Goal: Task Accomplishment & Management: Use online tool/utility

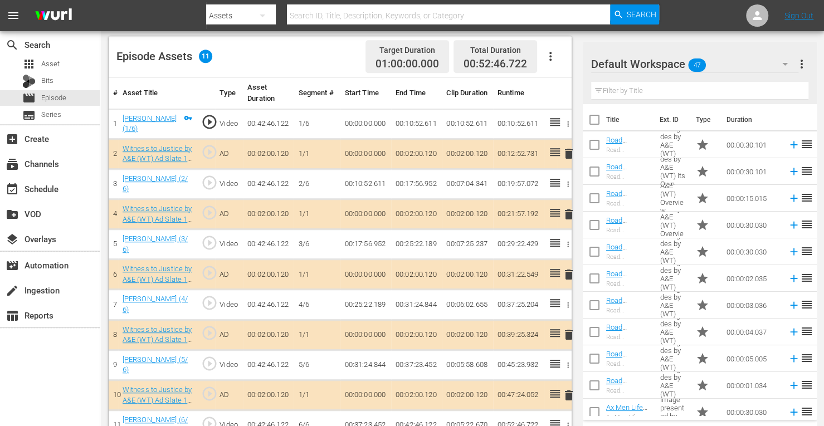
scroll to position [306, 0]
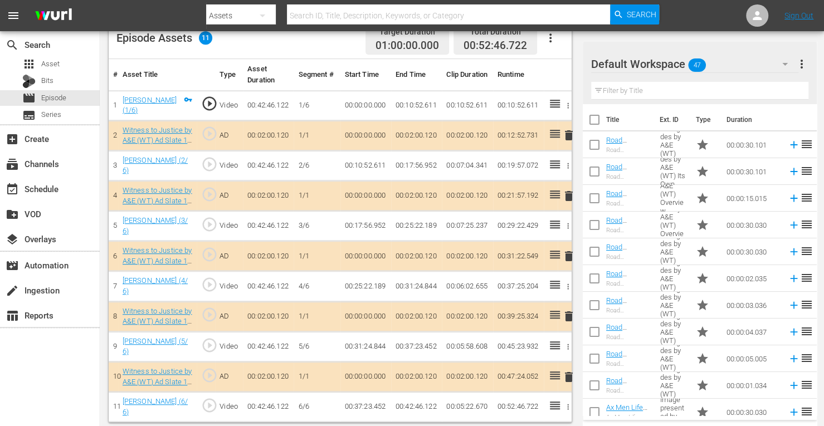
click at [569, 251] on span "delete" at bounding box center [568, 256] width 13 height 13
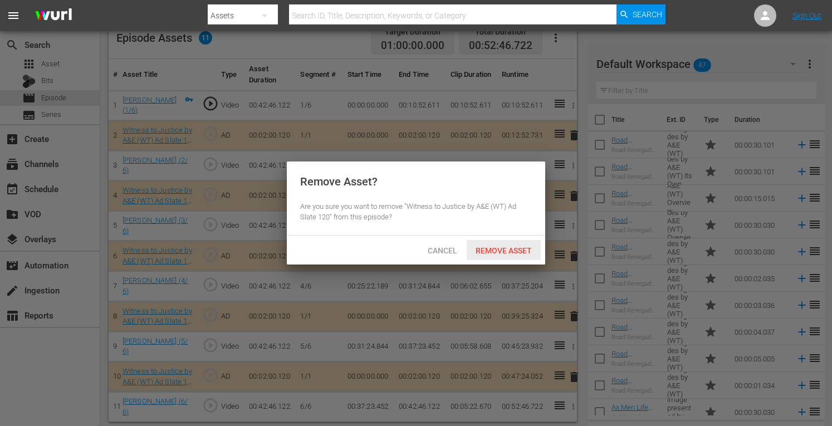
click at [530, 251] on span "Remove Asset" at bounding box center [504, 250] width 74 height 9
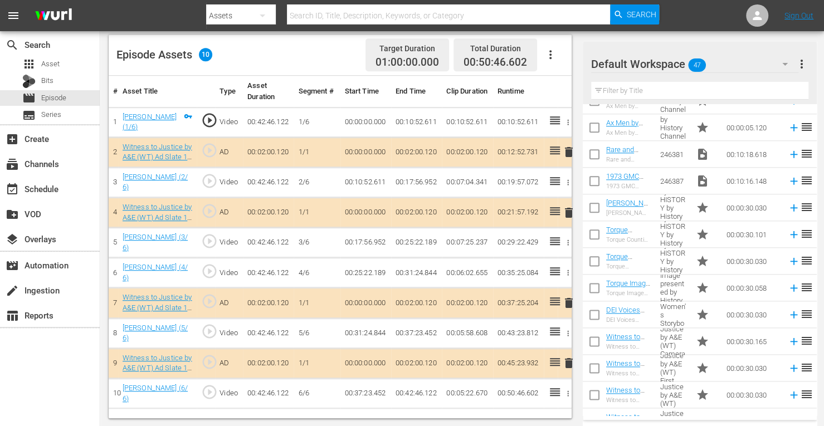
scroll to position [807, 0]
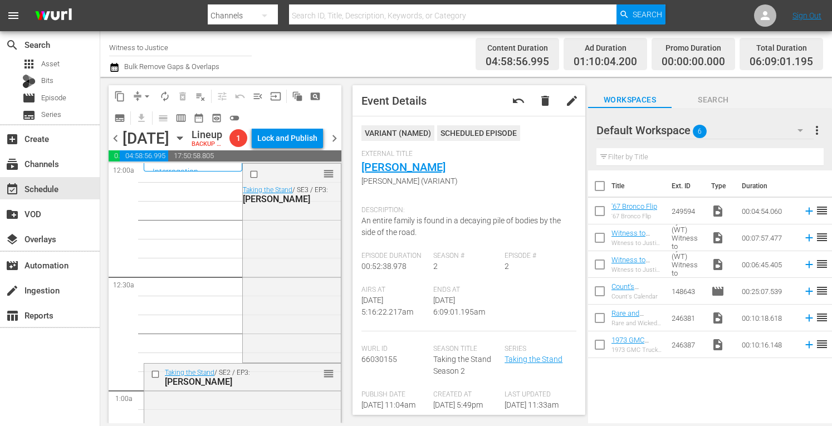
click at [146, 93] on span "arrow_drop_down" at bounding box center [146, 96] width 11 height 11
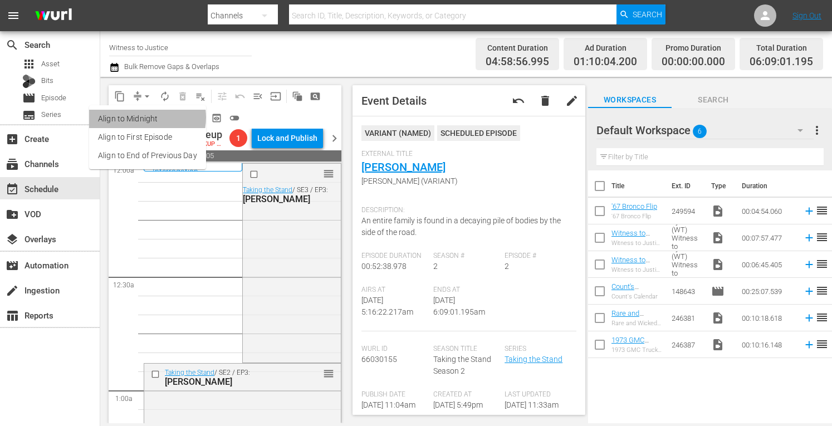
click at [143, 118] on li "Align to Midnight" at bounding box center [147, 119] width 117 height 18
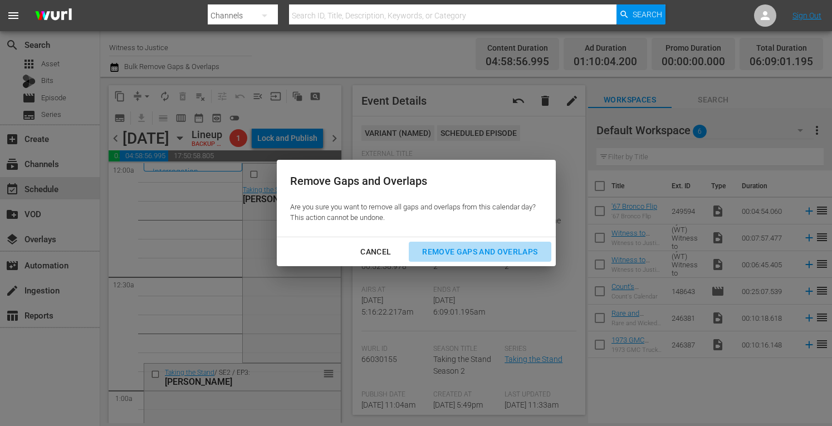
click at [457, 248] on div "Remove Gaps and Overlaps" at bounding box center [479, 252] width 133 height 14
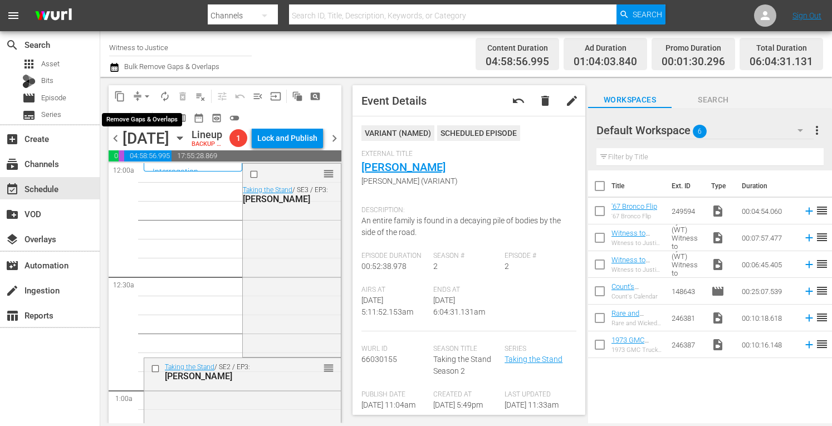
click at [150, 95] on span "arrow_drop_down" at bounding box center [146, 96] width 11 height 11
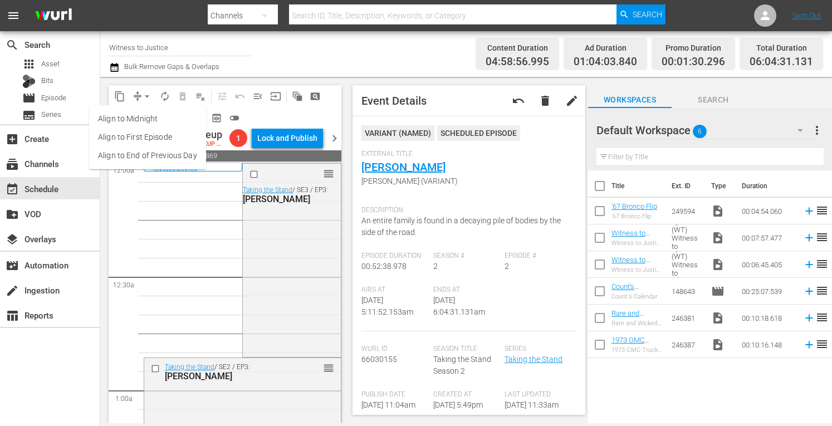
click at [148, 120] on li "Align to Midnight" at bounding box center [147, 119] width 117 height 18
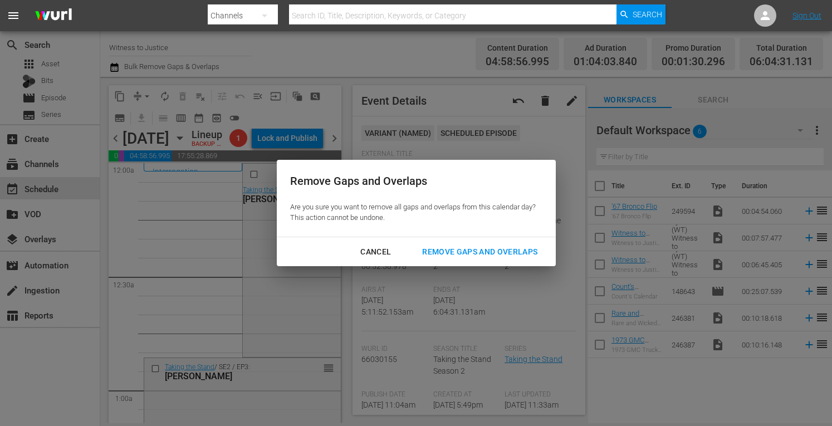
click at [469, 255] on div "Remove Gaps and Overlaps" at bounding box center [479, 252] width 133 height 14
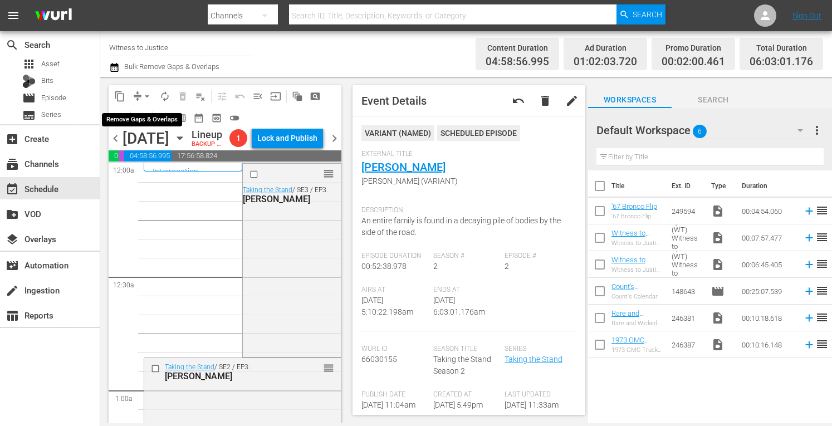
click at [149, 92] on span "arrow_drop_down" at bounding box center [146, 96] width 11 height 11
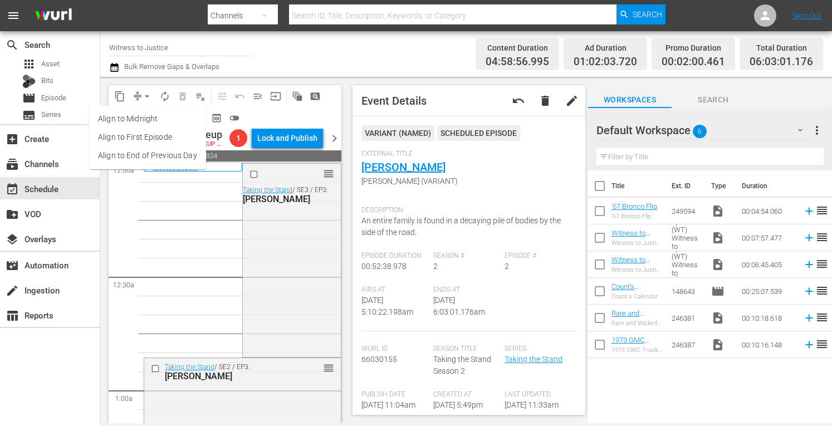
click at [145, 118] on li "Align to Midnight" at bounding box center [147, 119] width 117 height 18
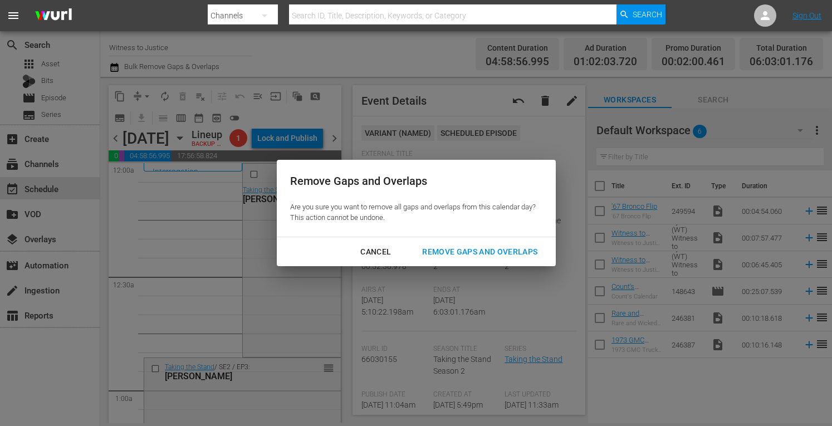
click at [461, 246] on div "Remove Gaps and Overlaps" at bounding box center [479, 252] width 133 height 14
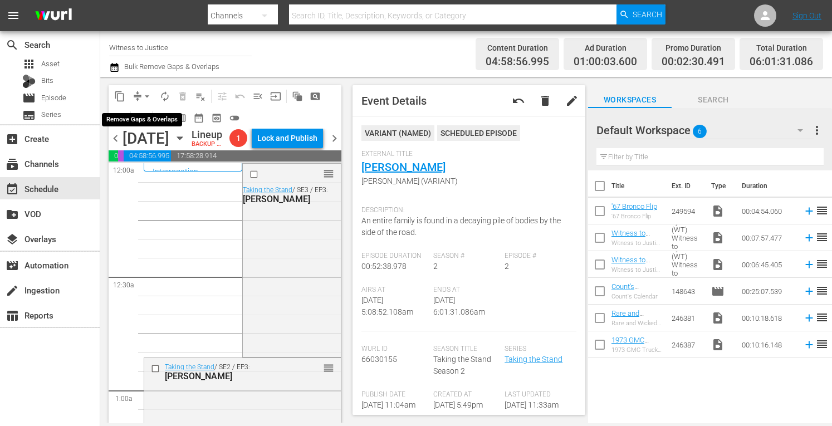
click at [146, 92] on span "arrow_drop_down" at bounding box center [146, 96] width 11 height 11
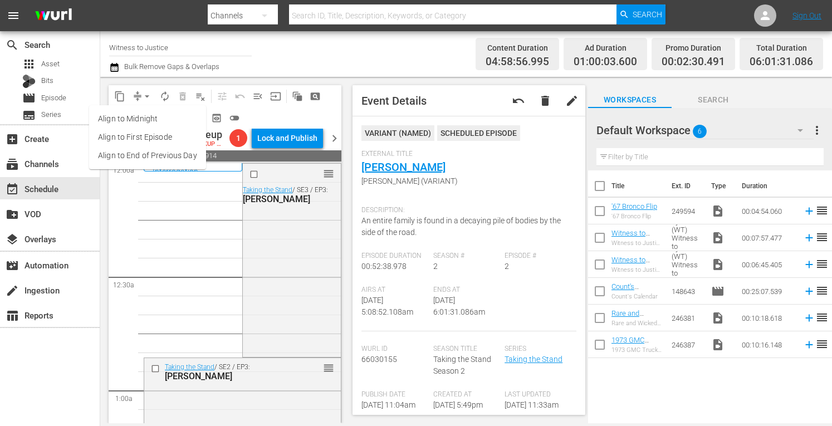
click at [144, 116] on li "Align to Midnight" at bounding box center [147, 119] width 117 height 18
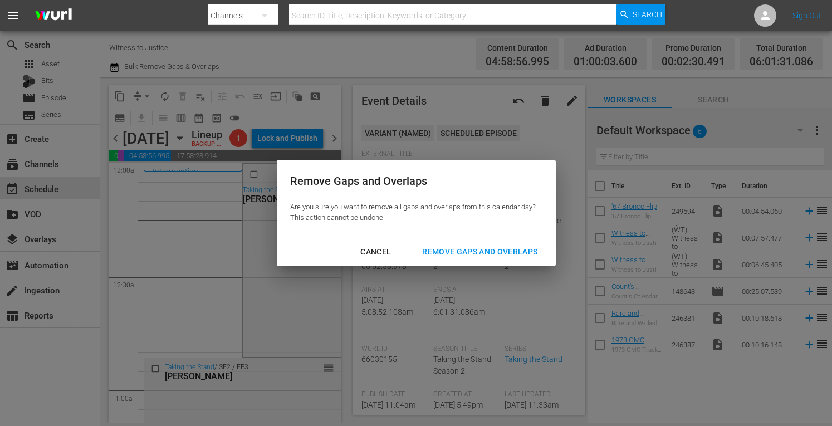
click at [505, 250] on div "Remove Gaps and Overlaps" at bounding box center [479, 252] width 133 height 14
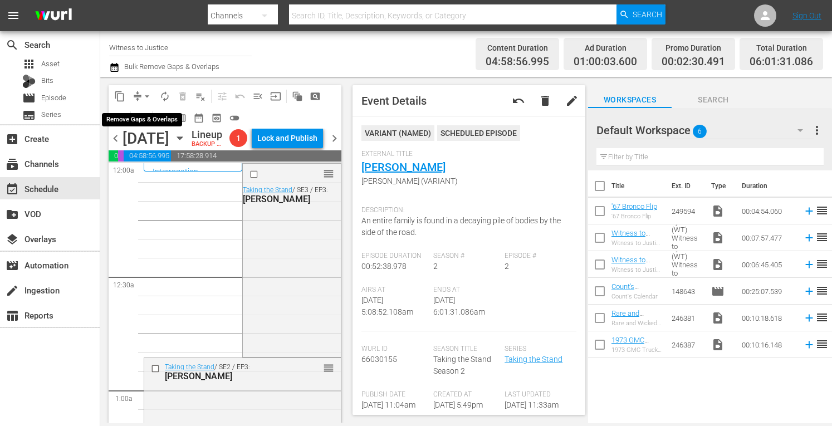
click at [147, 95] on span "arrow_drop_down" at bounding box center [146, 96] width 11 height 11
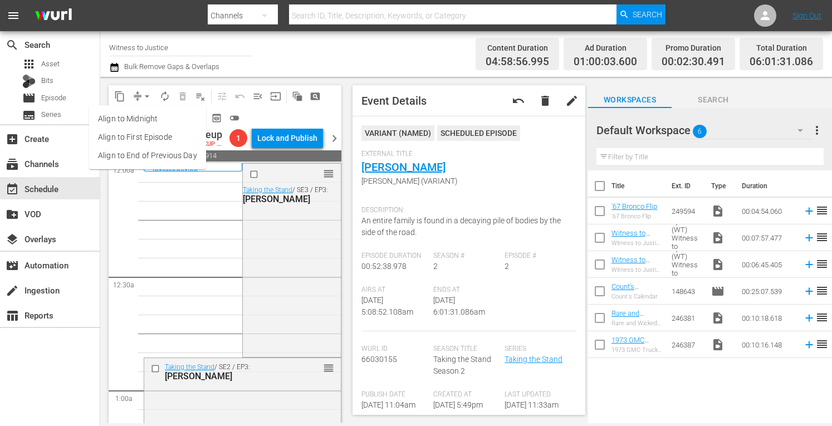
click at [143, 120] on li "Align to Midnight" at bounding box center [147, 119] width 117 height 18
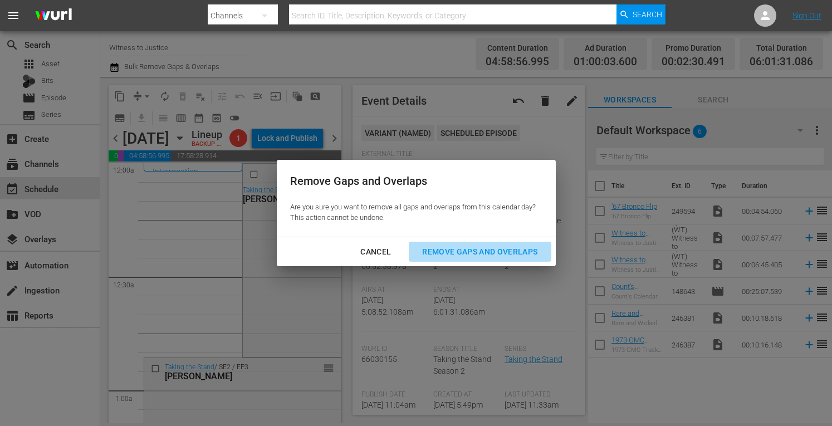
click at [443, 250] on div "Remove Gaps and Overlaps" at bounding box center [479, 252] width 133 height 14
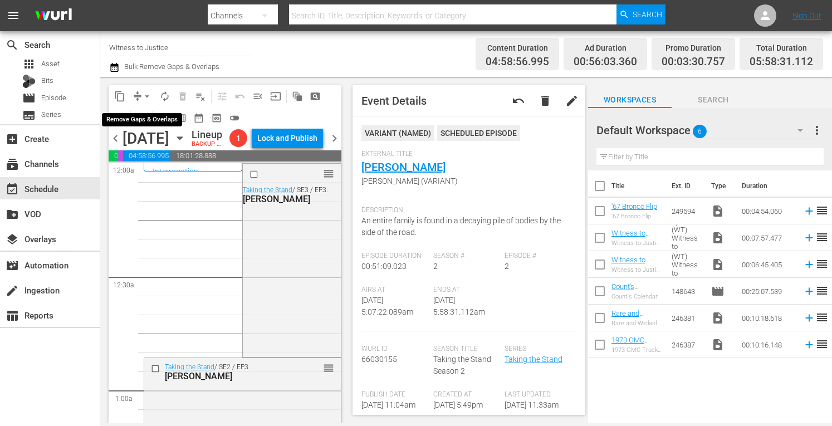
click at [148, 94] on span "arrow_drop_down" at bounding box center [146, 96] width 11 height 11
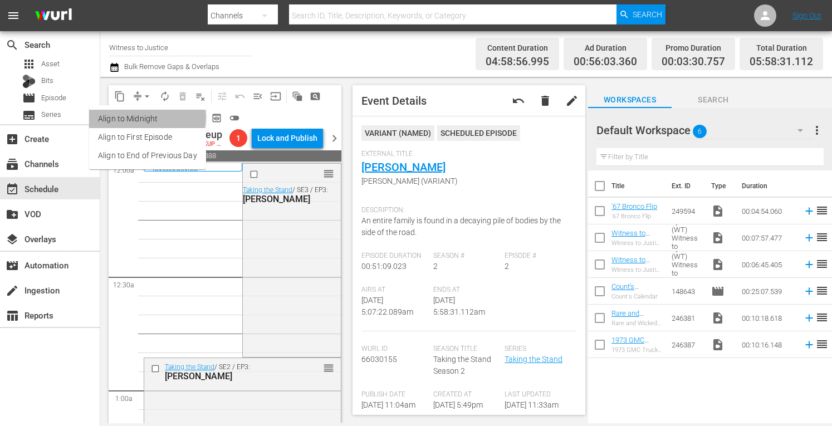
click at [145, 118] on li "Align to Midnight" at bounding box center [147, 119] width 117 height 18
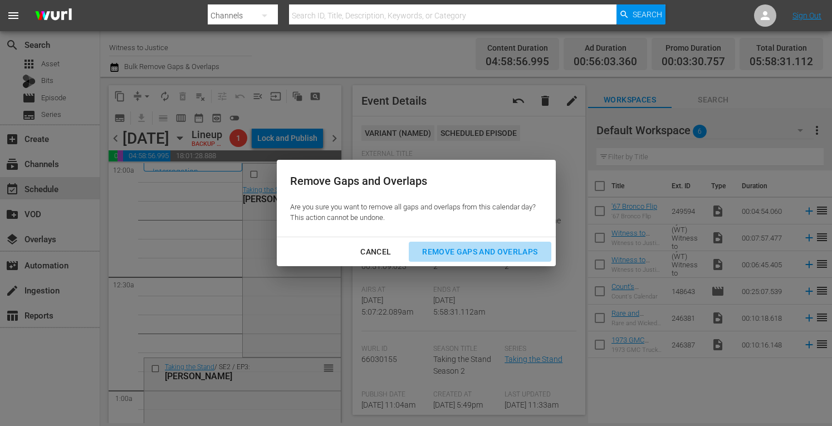
click at [475, 250] on div "Remove Gaps and Overlaps" at bounding box center [479, 252] width 133 height 14
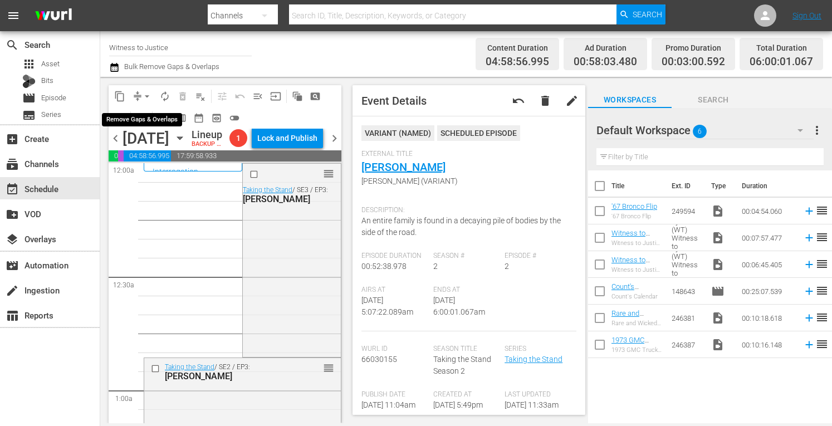
click at [147, 93] on span "arrow_drop_down" at bounding box center [146, 96] width 11 height 11
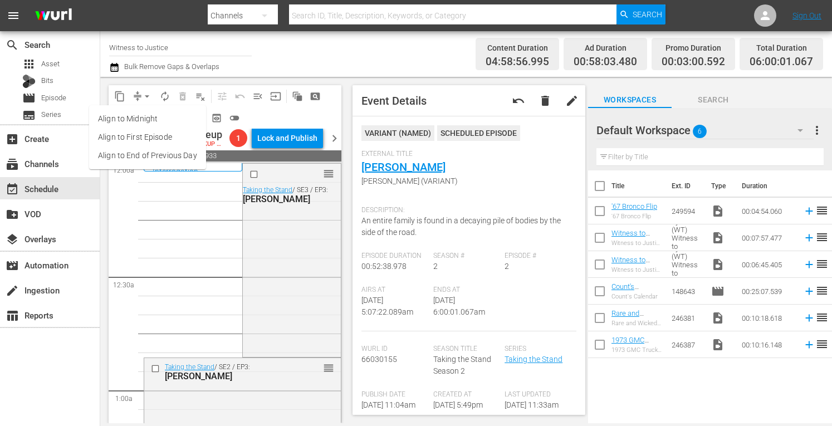
click at [145, 122] on li "Align to Midnight" at bounding box center [147, 119] width 117 height 18
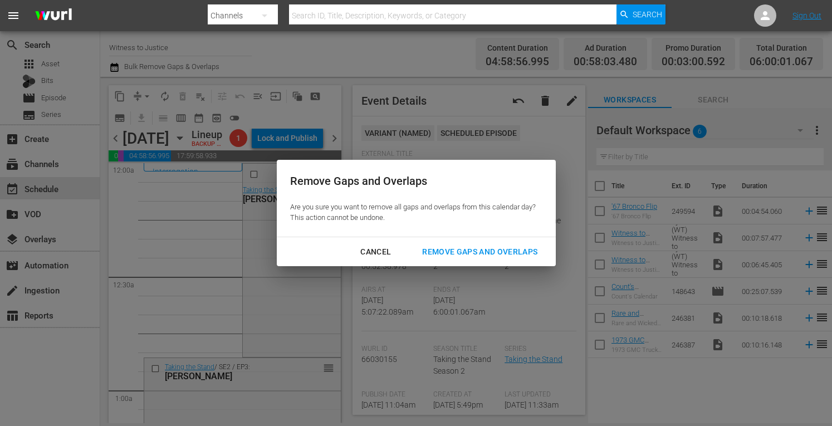
click at [453, 253] on div "Remove Gaps and Overlaps" at bounding box center [479, 252] width 133 height 14
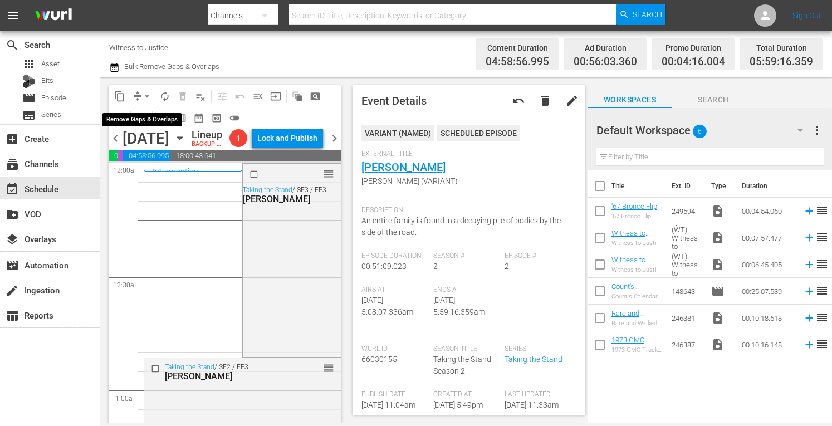
click at [149, 93] on span "arrow_drop_down" at bounding box center [146, 96] width 11 height 11
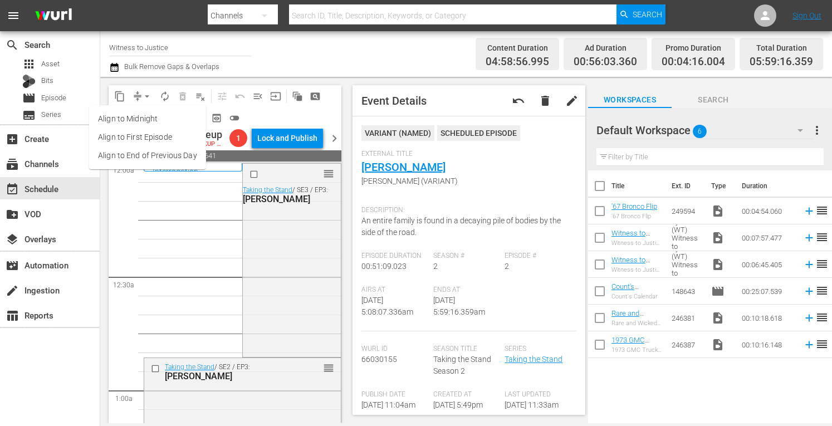
click at [147, 118] on li "Align to Midnight" at bounding box center [147, 119] width 117 height 18
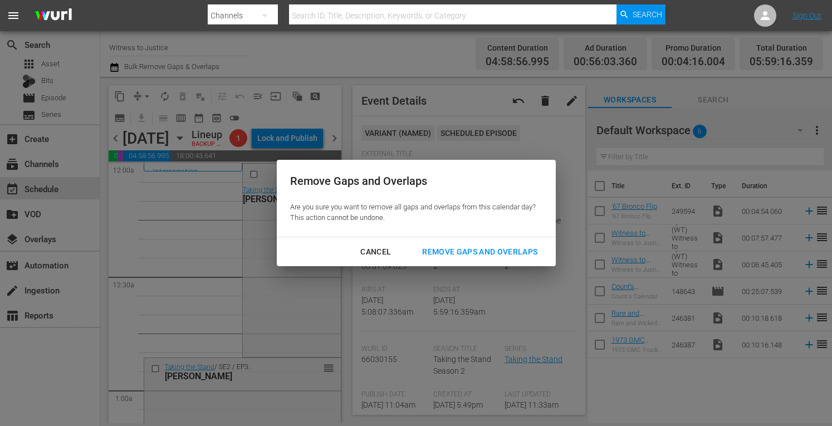
click at [464, 250] on div "Remove Gaps and Overlaps" at bounding box center [479, 252] width 133 height 14
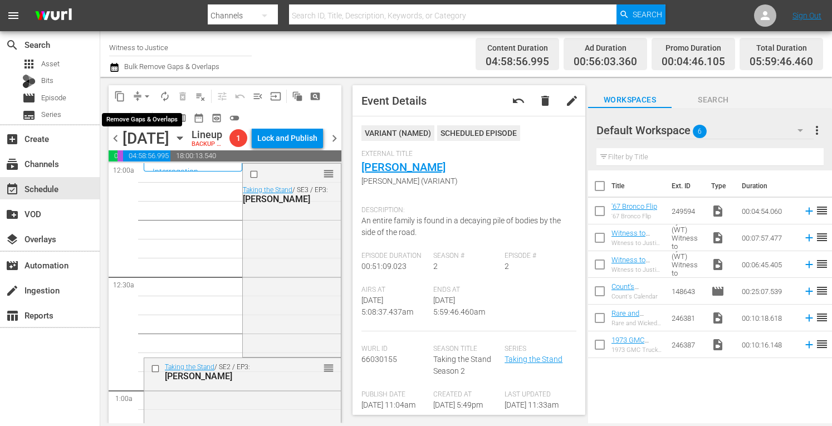
click at [149, 92] on span "arrow_drop_down" at bounding box center [146, 96] width 11 height 11
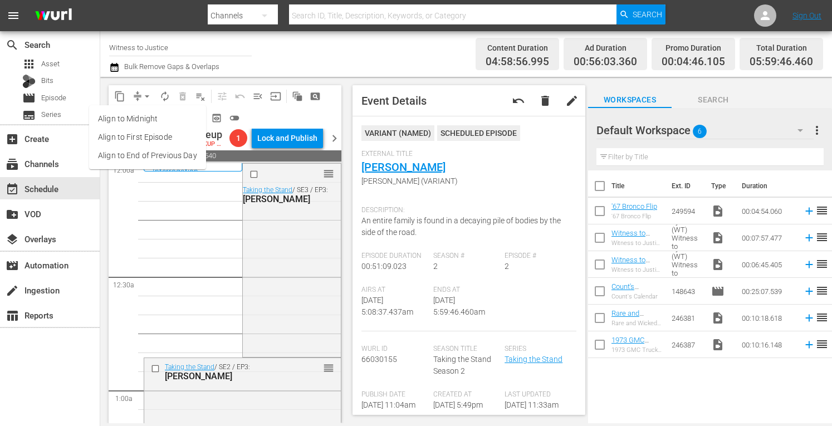
click at [143, 118] on li "Align to Midnight" at bounding box center [147, 119] width 117 height 18
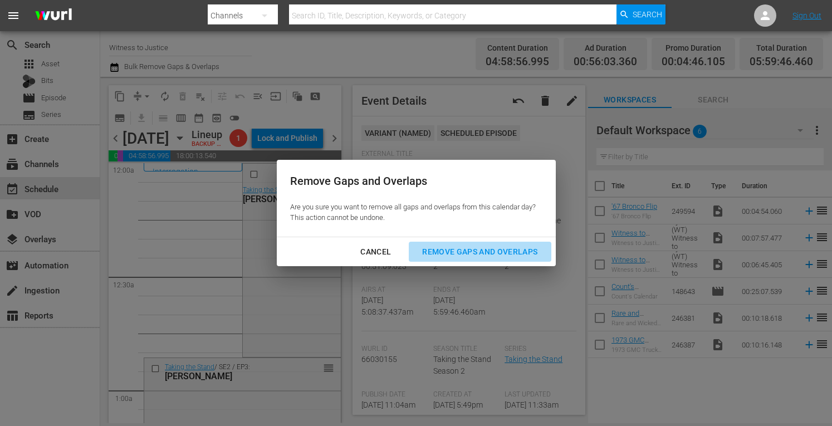
click at [477, 253] on div "Remove Gaps and Overlaps" at bounding box center [479, 252] width 133 height 14
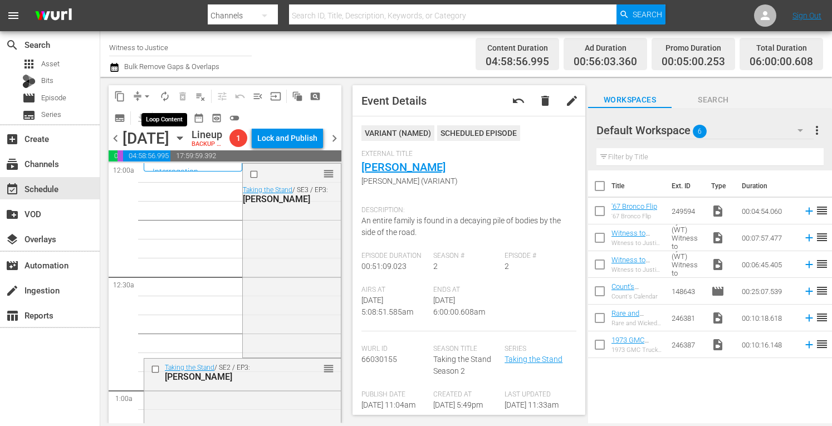
click at [164, 93] on span "autorenew_outlined" at bounding box center [164, 96] width 11 height 11
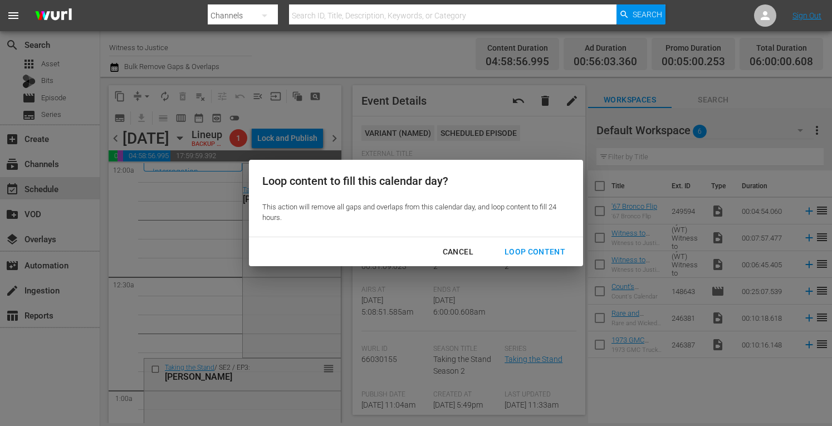
click at [520, 248] on div "Loop Content" at bounding box center [535, 252] width 79 height 14
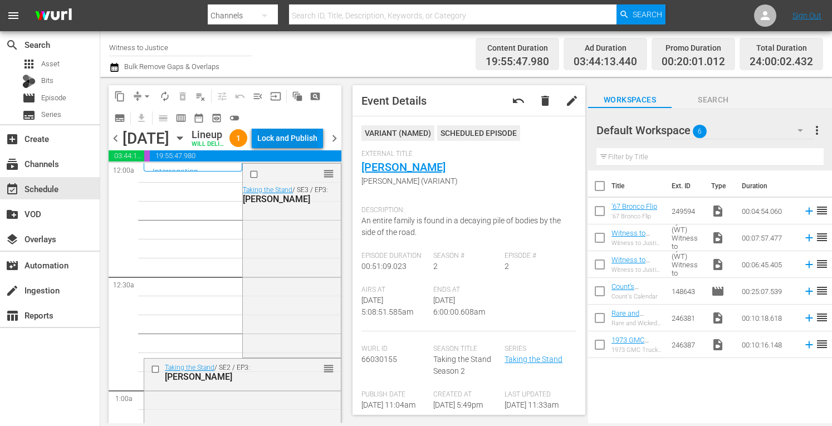
click at [301, 138] on div "Lock and Publish" at bounding box center [287, 138] width 60 height 20
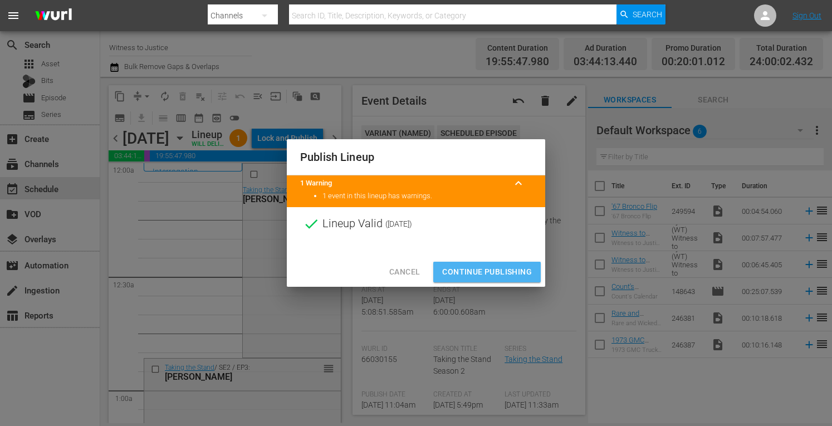
click at [499, 273] on span "Continue Publishing" at bounding box center [487, 272] width 90 height 14
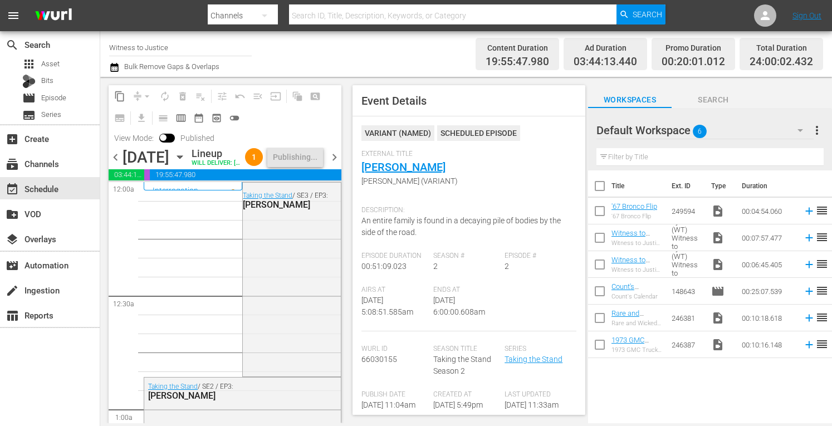
click at [335, 164] on span "chevron_right" at bounding box center [335, 157] width 14 height 14
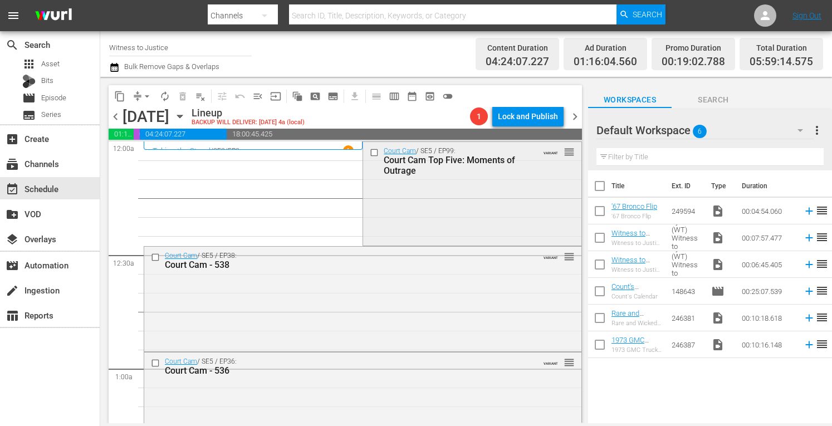
click at [427, 218] on div "Court Cam / SE5 / EP99: Court Cam Top Five: Moments of Outrage VARIANT reorder" at bounding box center [472, 192] width 218 height 101
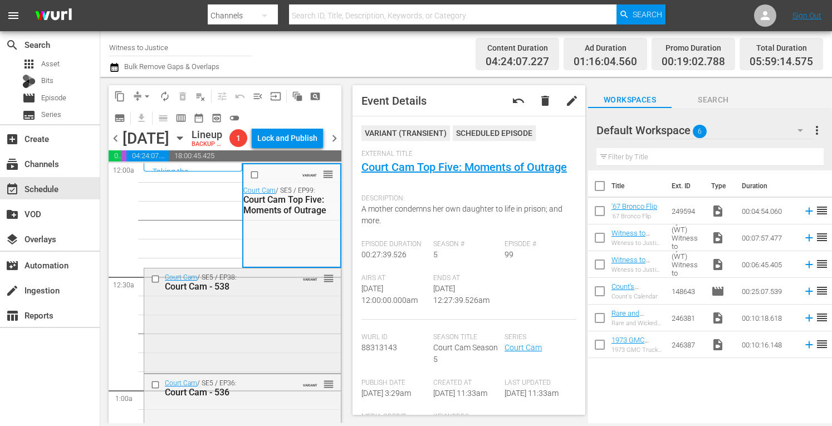
click at [264, 324] on div "Court Cam / SE5 / EP38: Court Cam - 538 VARIANT reorder" at bounding box center [242, 319] width 197 height 102
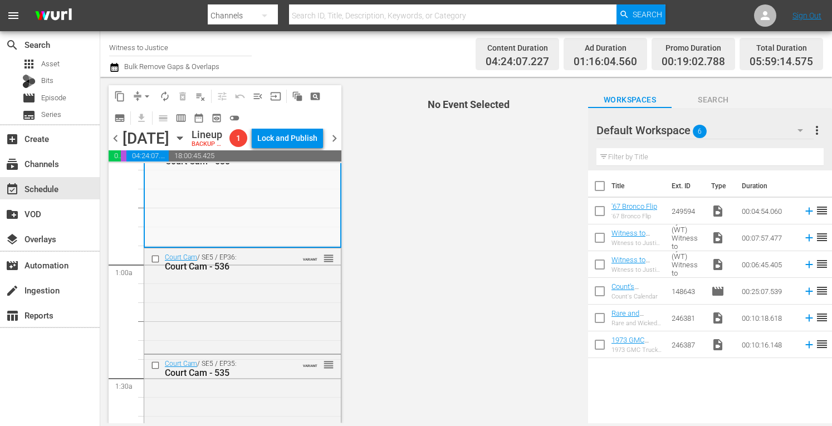
scroll to position [148, 0]
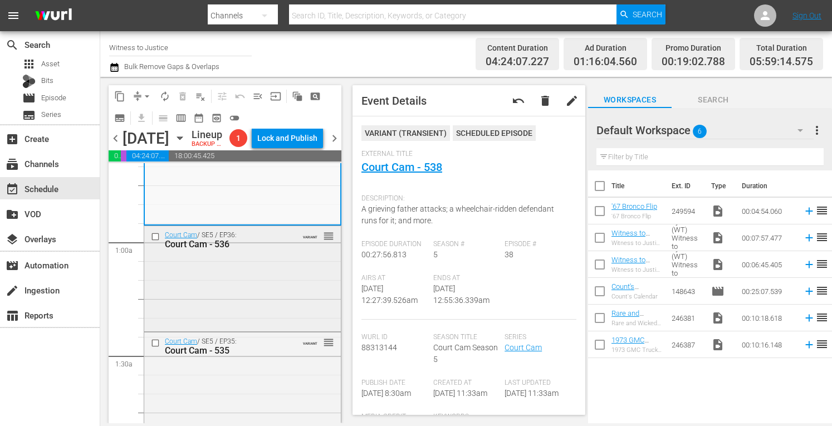
click at [259, 297] on div "Court Cam / SE5 / EP36: Court Cam - 536 VARIANT reorder" at bounding box center [242, 277] width 197 height 103
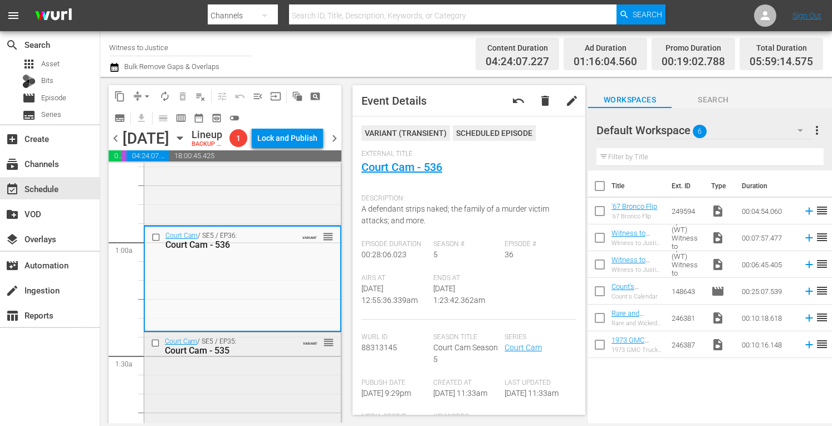
click at [257, 392] on div "Court Cam / SE5 / EP35: Court Cam - 535 VARIANT reorder" at bounding box center [242, 384] width 197 height 102
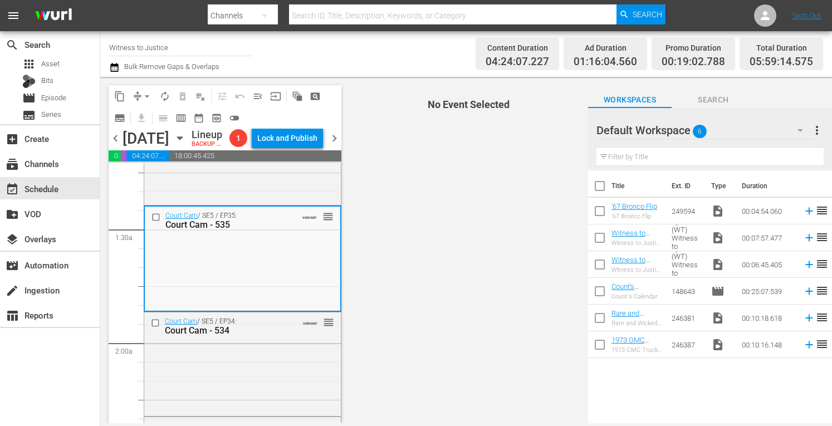
scroll to position [297, 0]
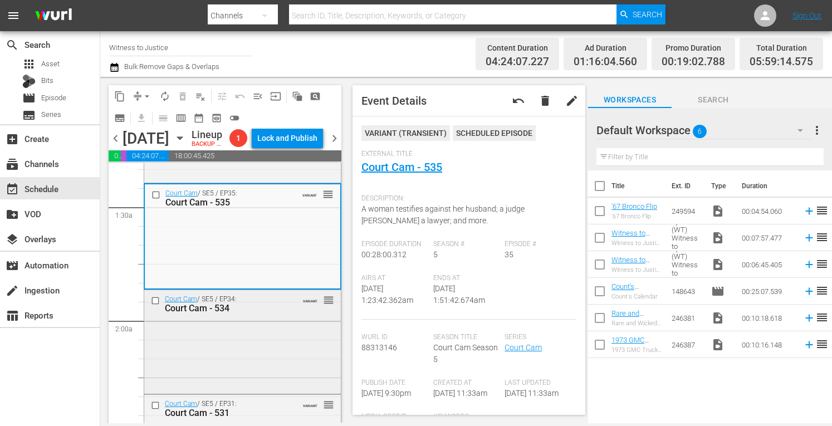
click at [287, 363] on div "Court Cam / SE5 / EP34: Court Cam - 534 VARIANT reorder" at bounding box center [242, 340] width 197 height 101
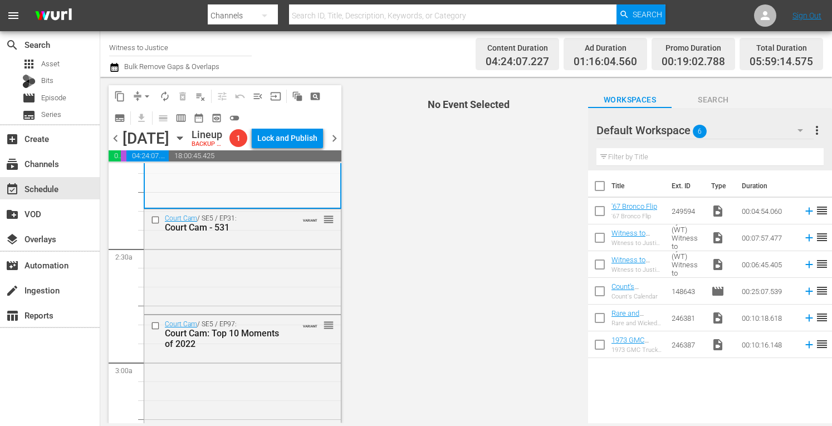
scroll to position [505, 0]
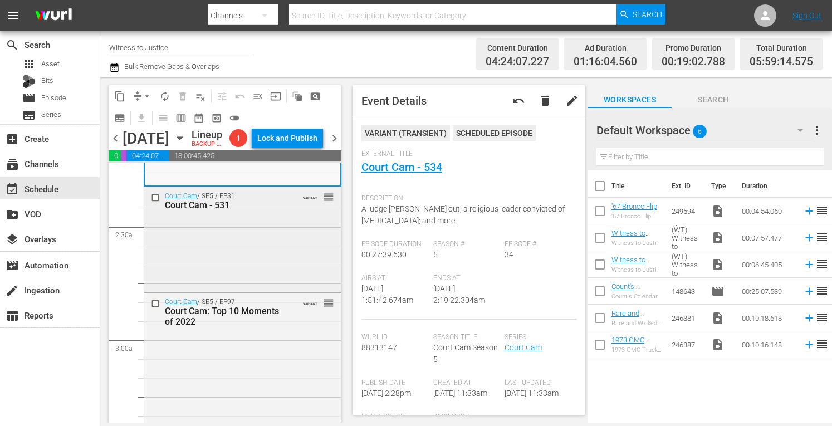
click at [289, 263] on div "Court Cam / SE5 / EP31: Court Cam - 531 VARIANT reorder" at bounding box center [242, 238] width 197 height 102
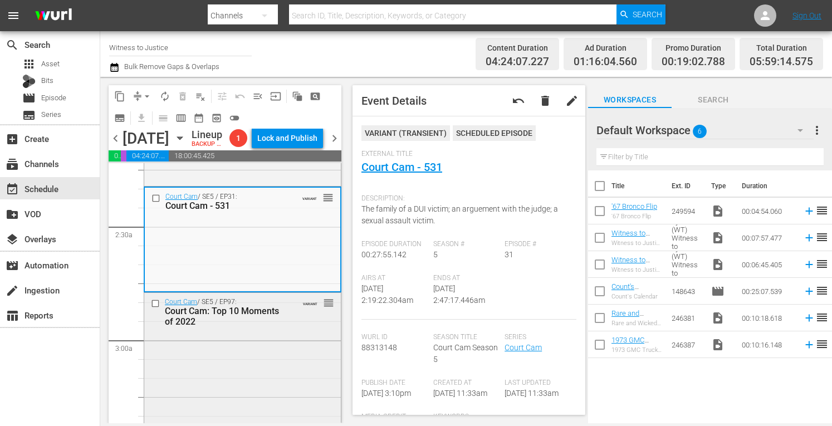
click at [284, 331] on div "Court Cam / SE5 / EP97: Court Cam: Top 10 Moments of 2022 VARIANT reorder" at bounding box center [242, 312] width 197 height 38
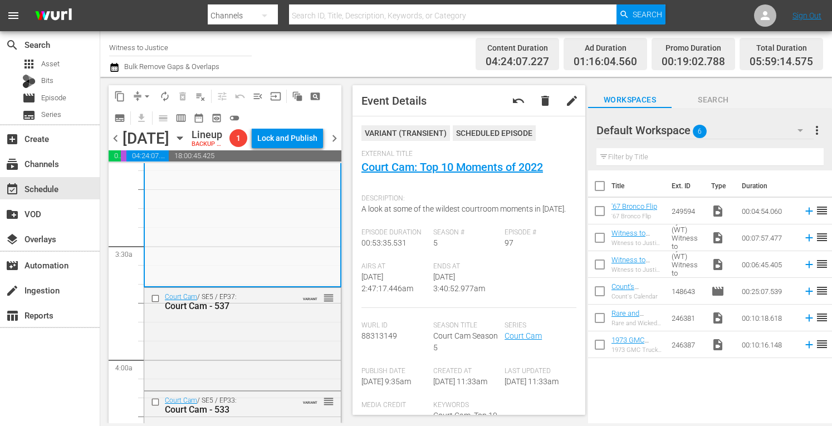
scroll to position [720, 0]
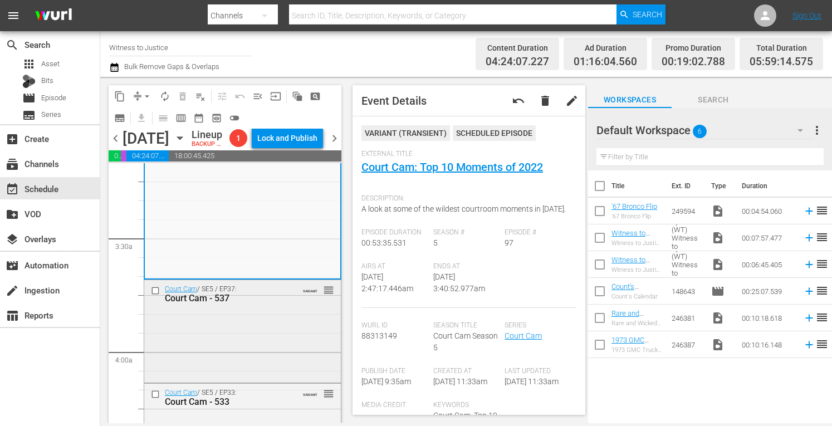
click at [302, 338] on div "Court Cam / SE5 / EP37: Court Cam - 537 VARIANT reorder" at bounding box center [242, 330] width 197 height 100
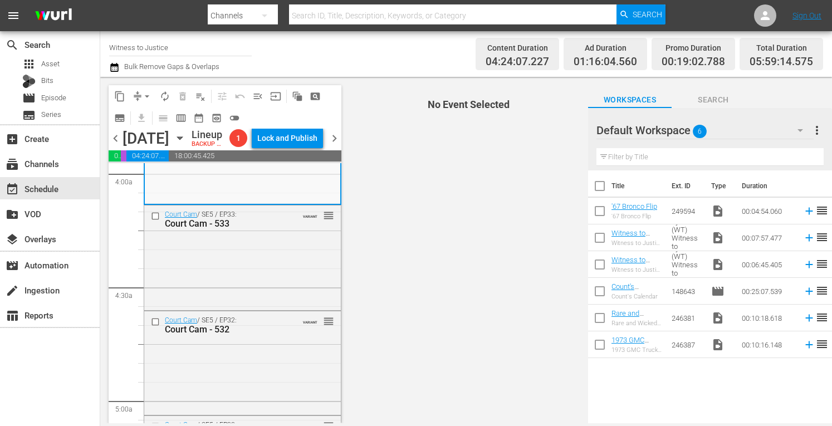
scroll to position [913, 0]
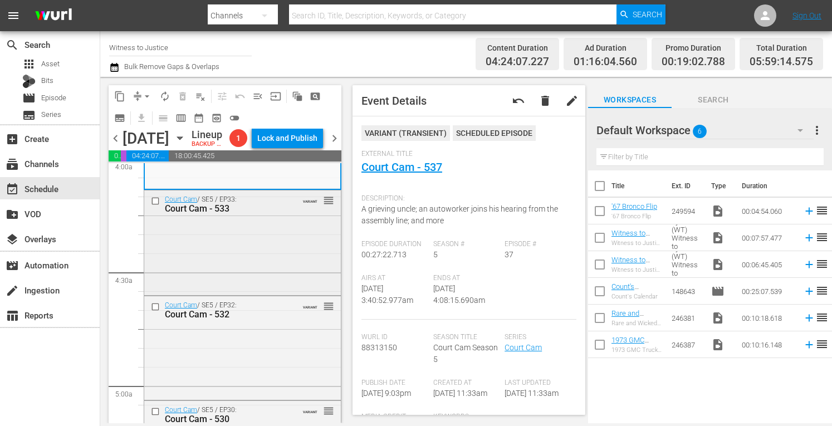
click at [289, 260] on div "Court Cam / SE5 / EP33: Court Cam - 533 VARIANT reorder" at bounding box center [242, 241] width 197 height 102
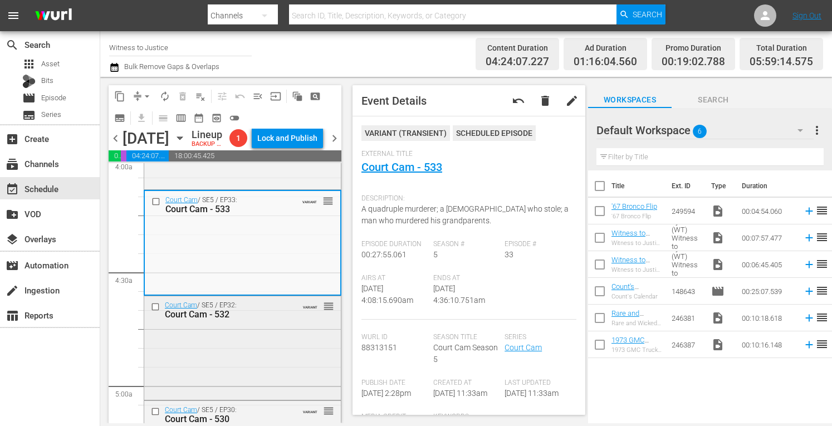
click at [266, 351] on div "Court Cam / SE5 / EP32: Court Cam - 532 VARIANT reorder" at bounding box center [242, 346] width 197 height 101
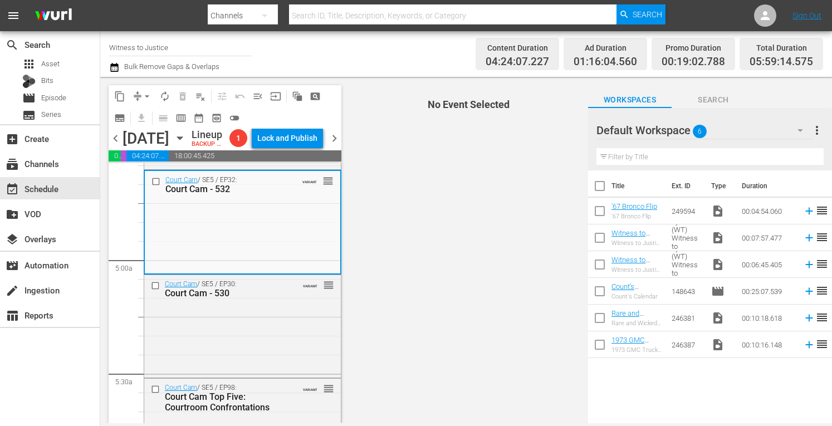
scroll to position [1084, 0]
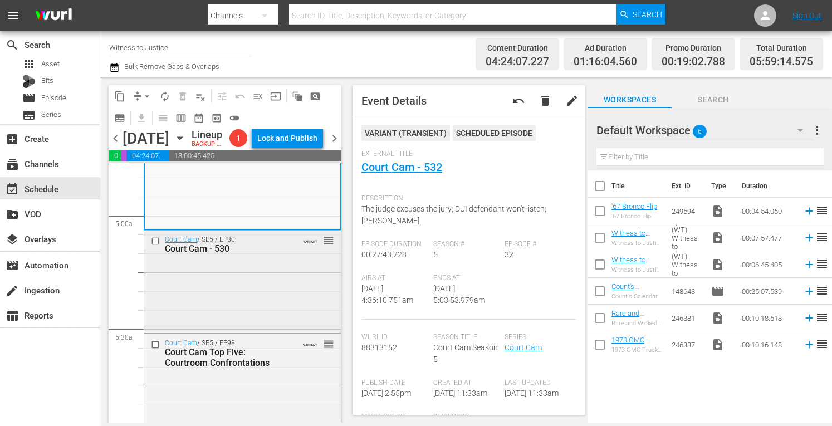
click at [236, 327] on div "Court Cam / SE5 / EP30: Court Cam - 530 VARIANT reorder" at bounding box center [242, 281] width 197 height 100
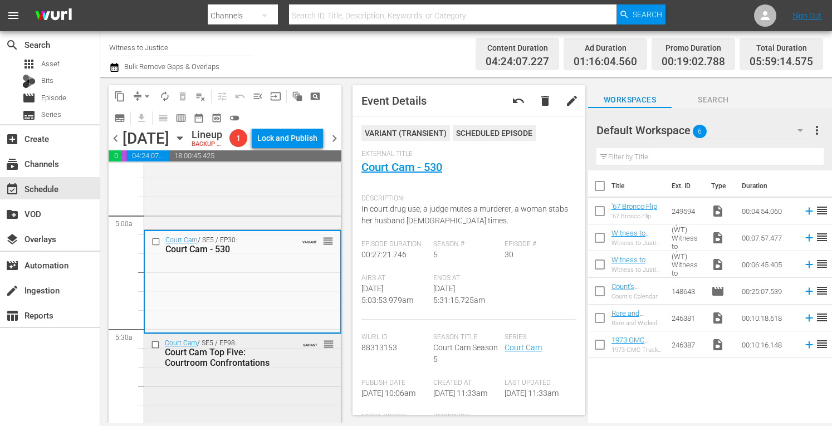
click at [291, 372] on div "Court Cam / SE5 / EP98: Court Cam Top Five: Courtroom Confrontations VARIANT re…" at bounding box center [242, 353] width 197 height 38
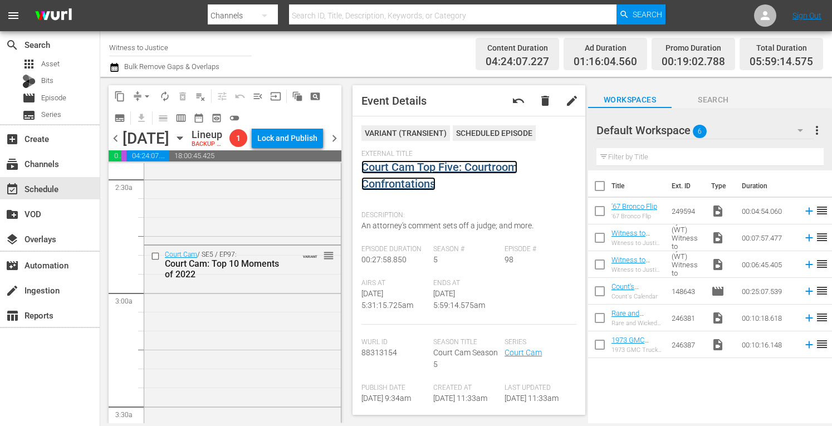
scroll to position [0, 0]
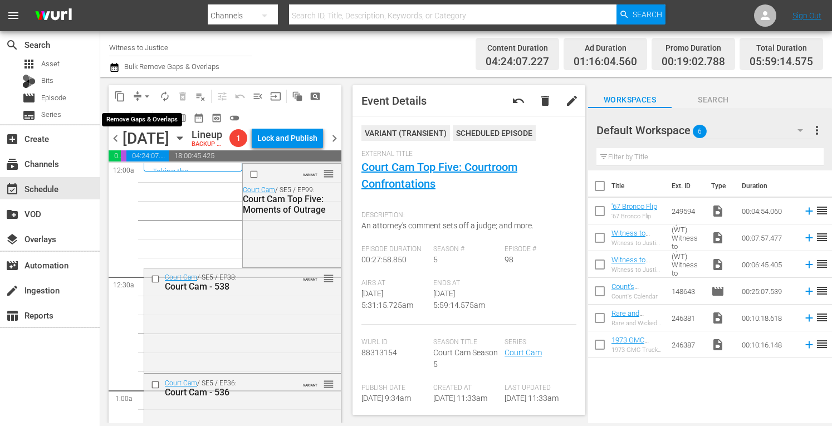
click at [146, 95] on span "arrow_drop_down" at bounding box center [146, 96] width 11 height 11
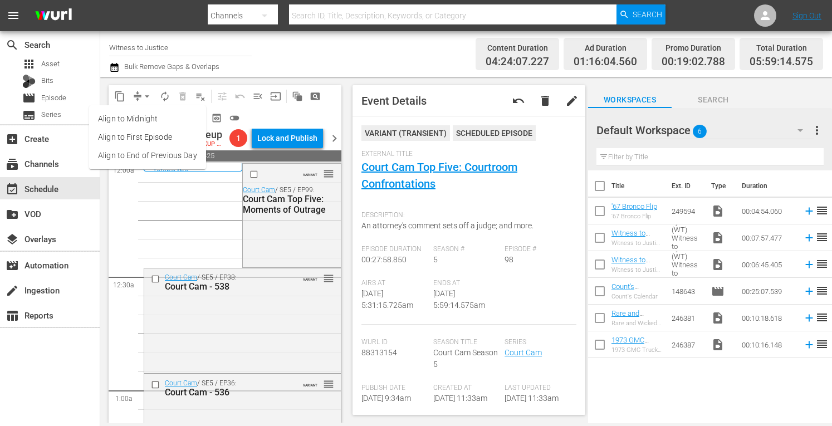
click at [145, 116] on li "Align to Midnight" at bounding box center [147, 119] width 117 height 18
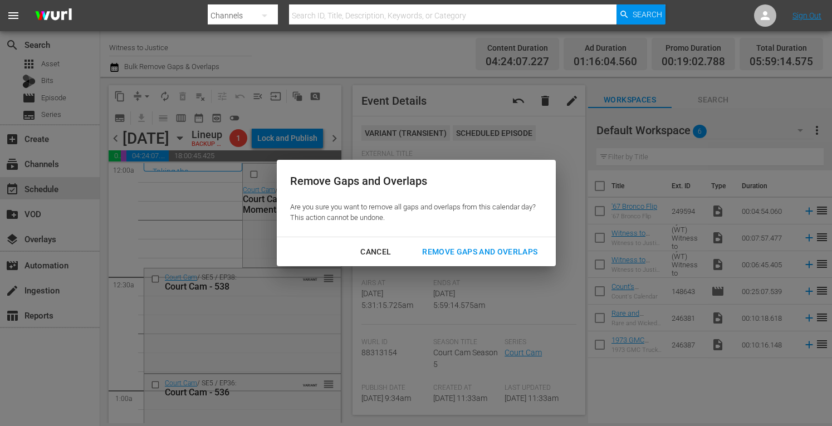
click at [447, 250] on div "Remove Gaps and Overlaps" at bounding box center [479, 252] width 133 height 14
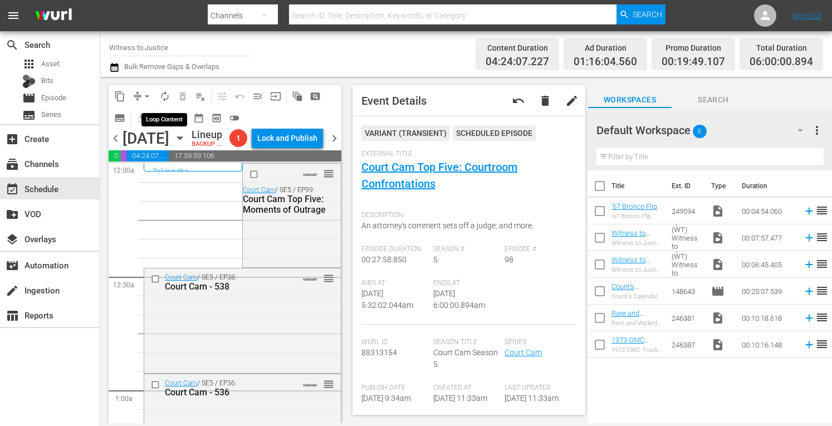
click at [164, 93] on span "autorenew_outlined" at bounding box center [164, 96] width 11 height 11
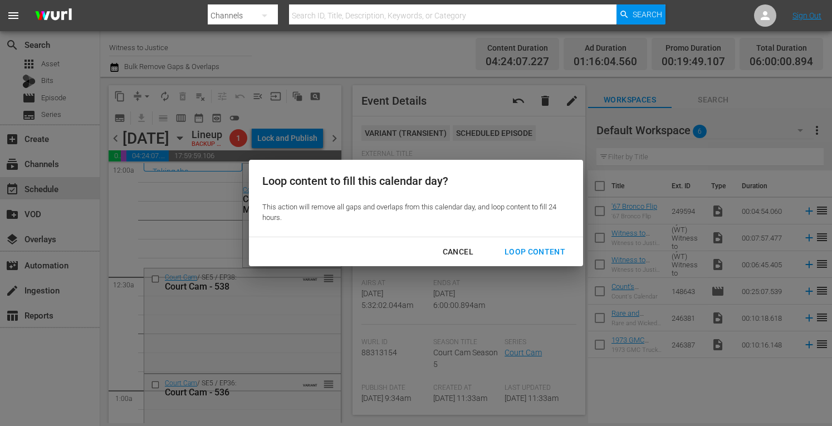
click at [521, 252] on div "Loop Content" at bounding box center [535, 252] width 79 height 14
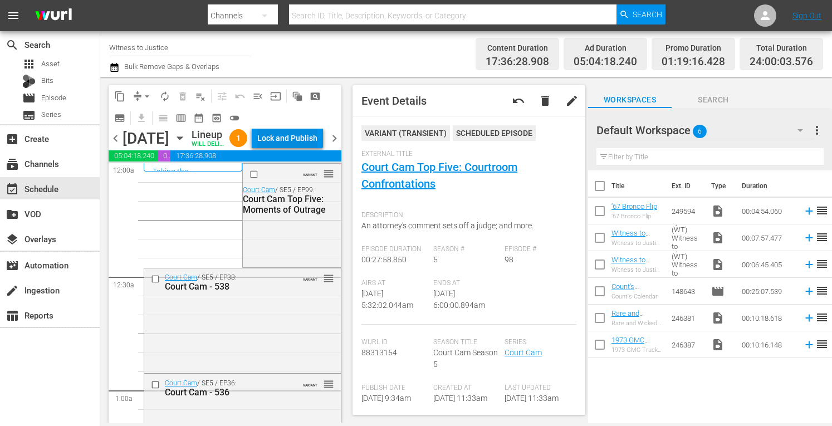
click at [297, 140] on div "Lock and Publish" at bounding box center [287, 138] width 60 height 20
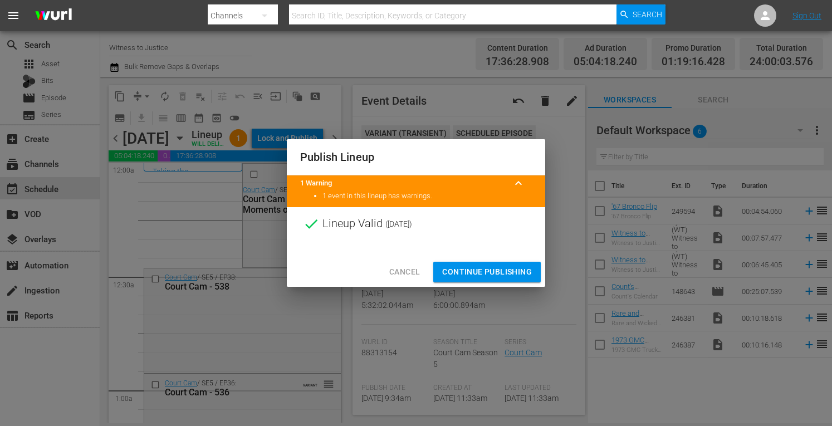
click at [508, 269] on span "Continue Publishing" at bounding box center [487, 272] width 90 height 14
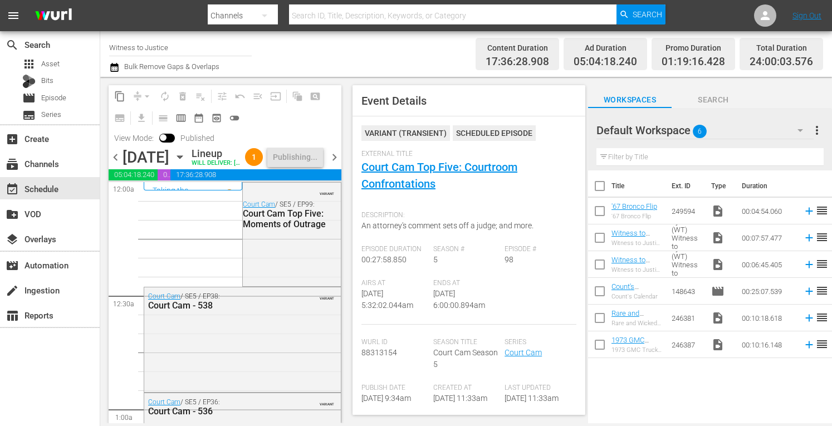
click at [332, 164] on span "chevron_right" at bounding box center [335, 157] width 14 height 14
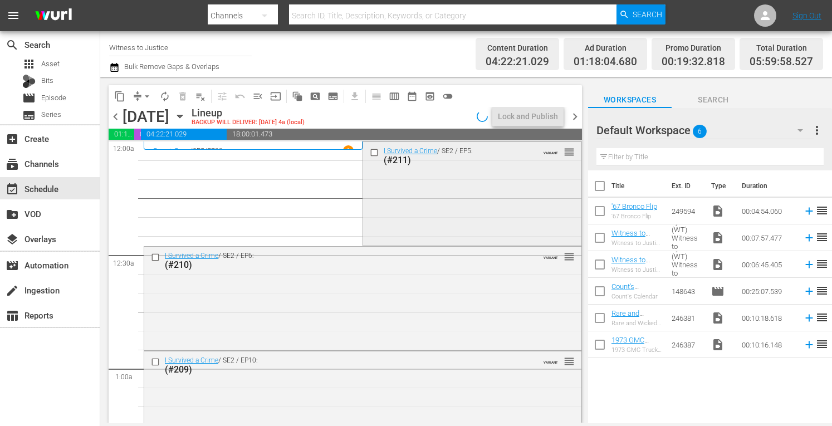
click at [409, 192] on div "I Survived a Crime / SE2 / EP5: (#211) VARIANT reorder" at bounding box center [472, 192] width 218 height 101
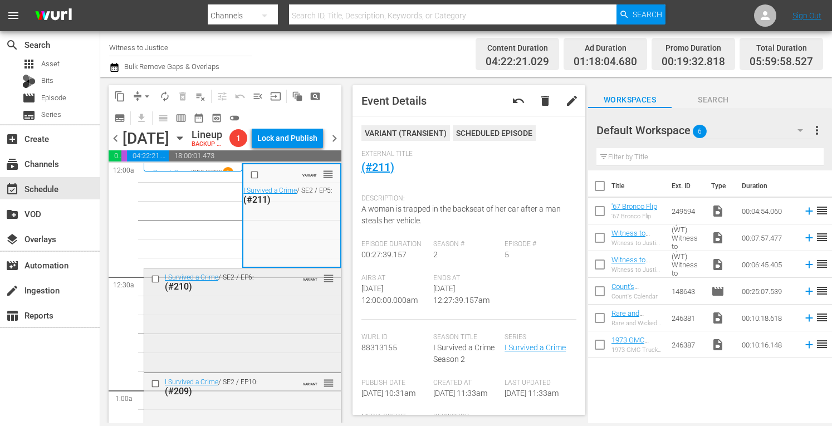
click at [261, 327] on div "I Survived a Crime / SE2 / EP6: (#210) VARIANT reorder" at bounding box center [242, 318] width 197 height 101
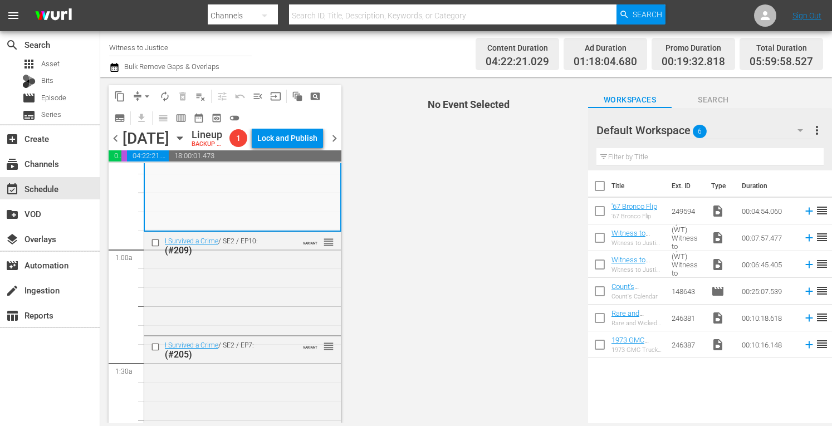
scroll to position [156, 0]
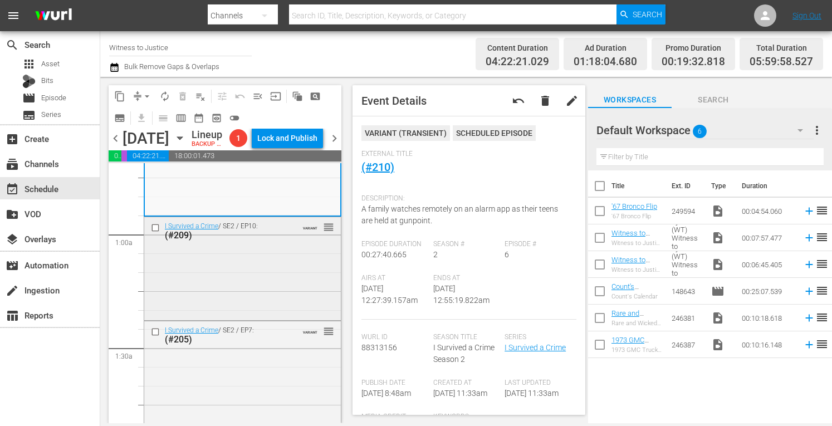
click at [275, 272] on div "I Survived a Crime / SE2 / EP10: (#209) VARIANT reorder" at bounding box center [242, 267] width 197 height 101
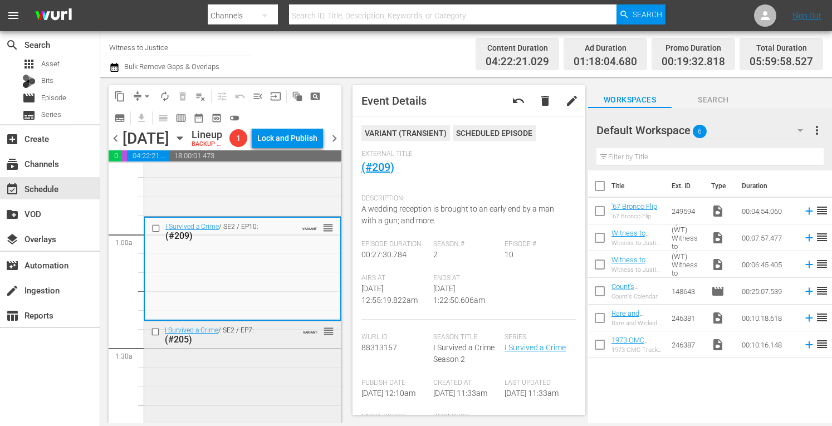
click at [282, 368] on div "I Survived a Crime / SE2 / EP7: (#205) VARIANT reorder" at bounding box center [242, 371] width 197 height 101
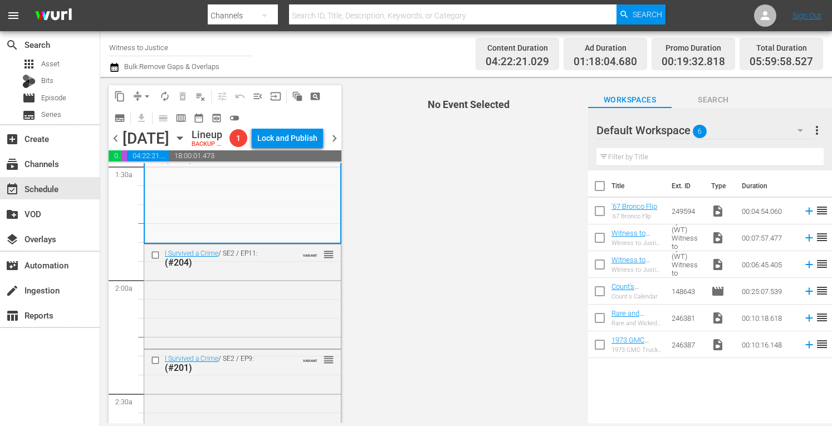
scroll to position [341, 0]
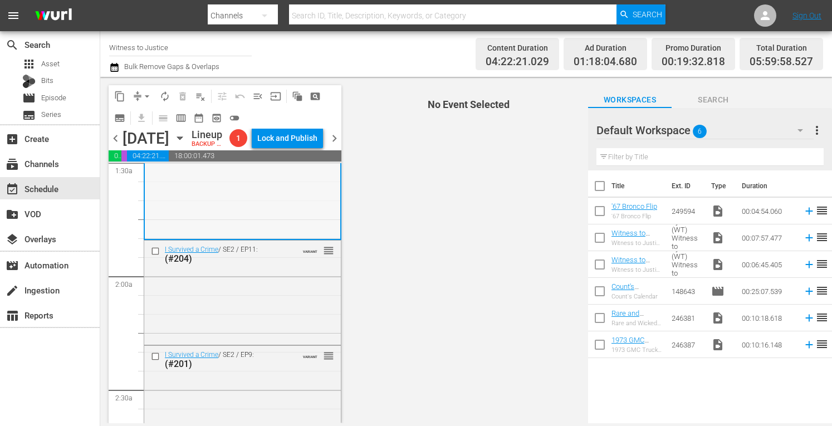
click at [255, 228] on div "I Survived a Crime / SE2 / EP7: (#205) VARIANT reorder" at bounding box center [243, 186] width 196 height 101
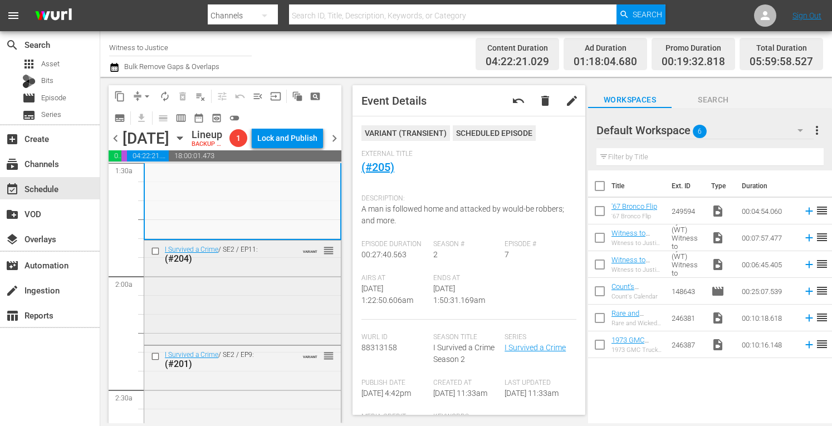
click at [302, 303] on div "I Survived a Crime / SE2 / EP11: (#204) VARIANT reorder" at bounding box center [242, 292] width 197 height 102
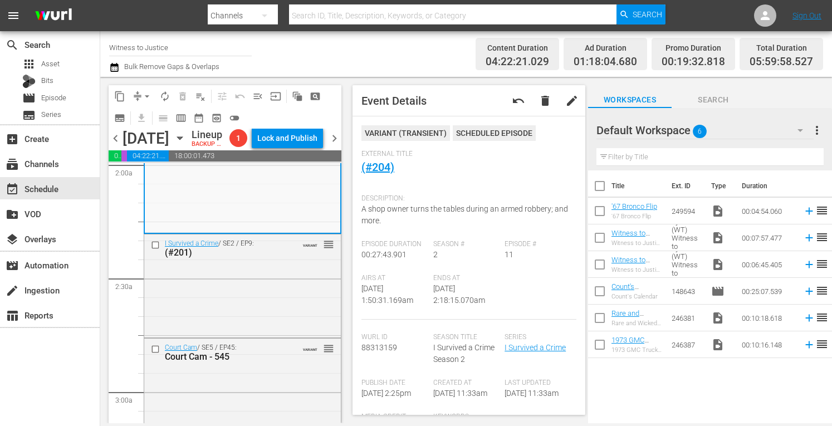
scroll to position [475, 0]
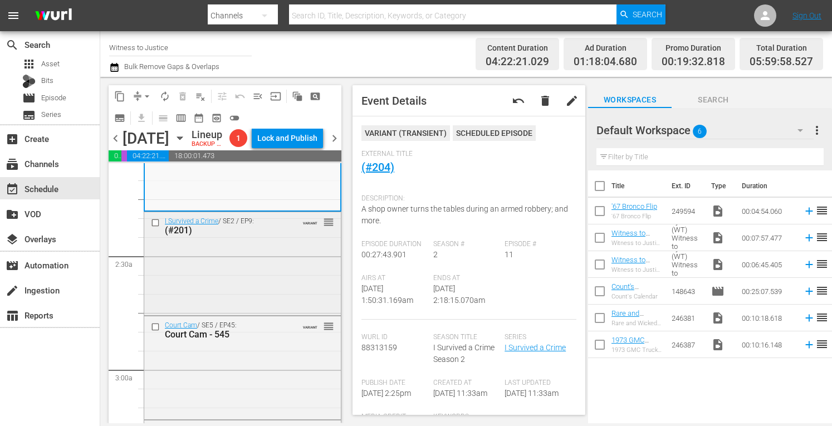
click at [296, 281] on div "I Survived a Crime / SE2 / EP9: (#201) VARIANT reorder" at bounding box center [242, 262] width 197 height 101
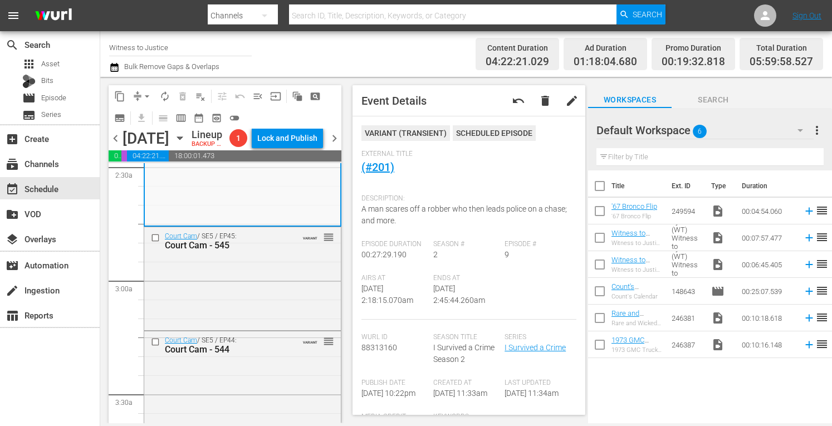
scroll to position [587, 0]
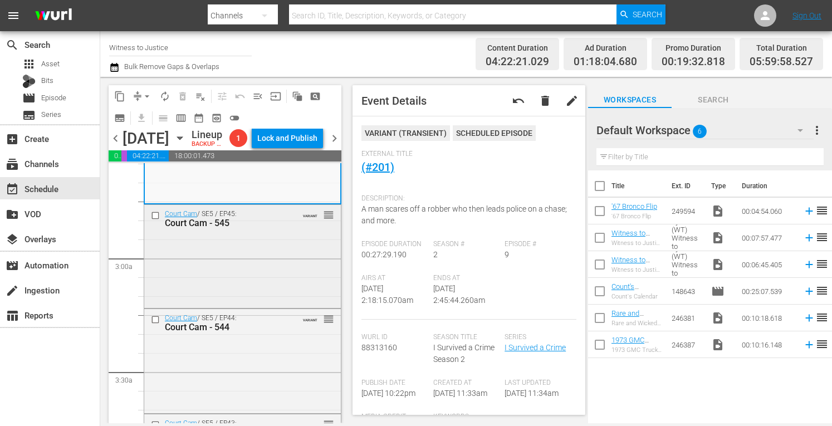
click at [290, 265] on div "Court Cam / SE5 / EP45: Court Cam - 545 VARIANT reorder" at bounding box center [242, 255] width 197 height 101
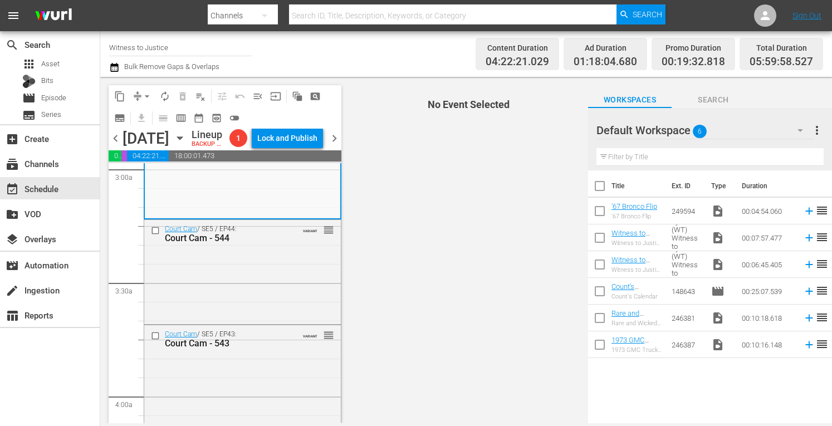
scroll to position [698, 0]
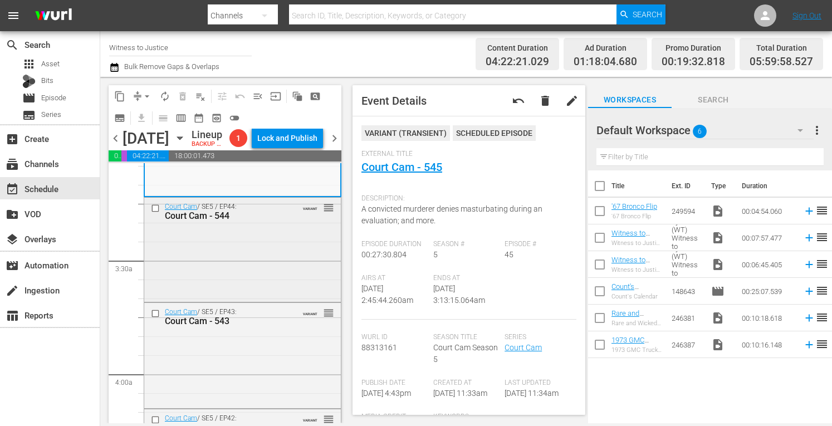
click at [297, 252] on div "Court Cam / SE5 / EP44: Court Cam - 544 VARIANT reorder" at bounding box center [242, 249] width 197 height 102
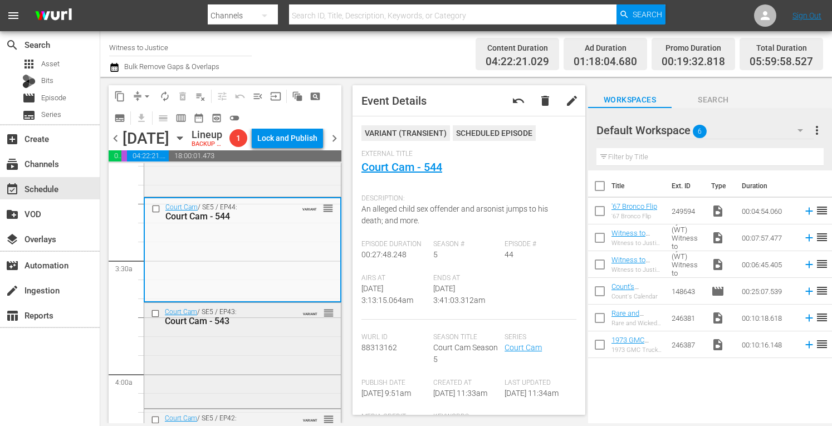
click at [284, 361] on div "Court Cam / SE5 / EP43: Court Cam - 543 VARIANT reorder" at bounding box center [242, 354] width 197 height 103
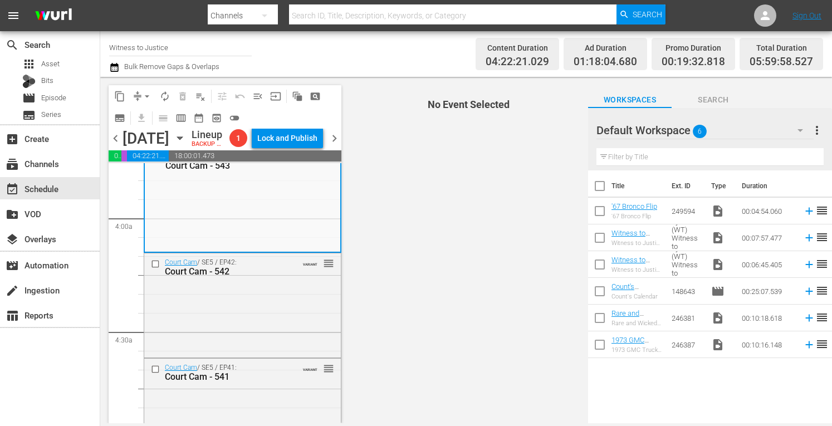
scroll to position [876, 0]
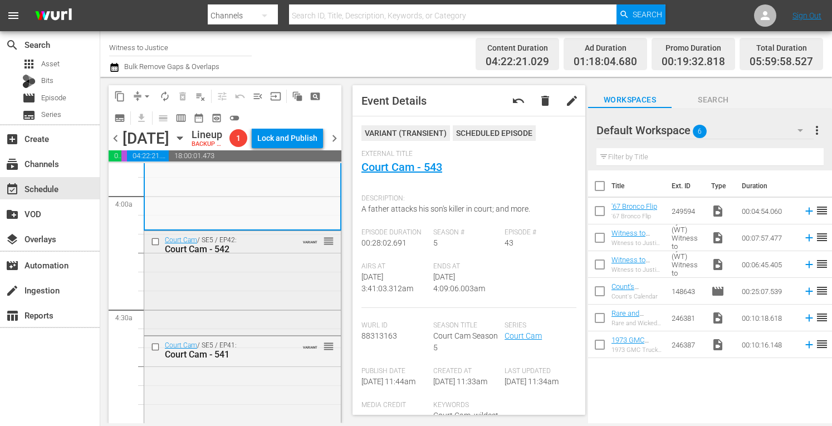
click at [277, 299] on div "Court Cam / SE5 / EP42: Court Cam - 542 VARIANT reorder" at bounding box center [242, 282] width 197 height 102
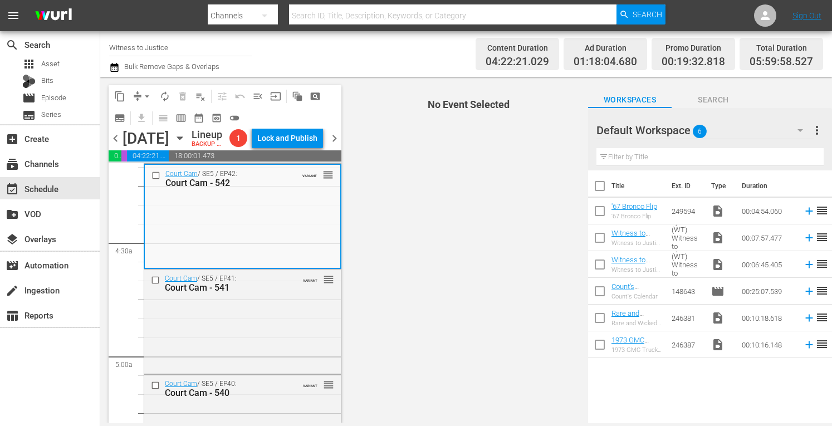
scroll to position [965, 0]
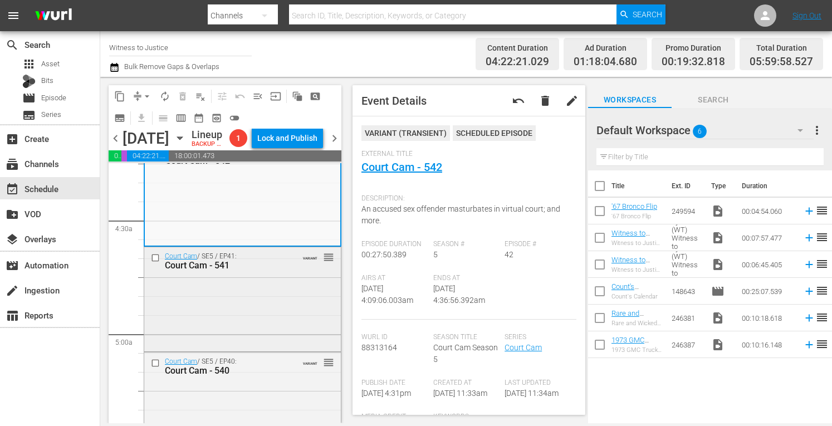
click at [252, 330] on div "Court Cam / SE5 / EP41: Court Cam - 541 VARIANT reorder" at bounding box center [242, 297] width 197 height 101
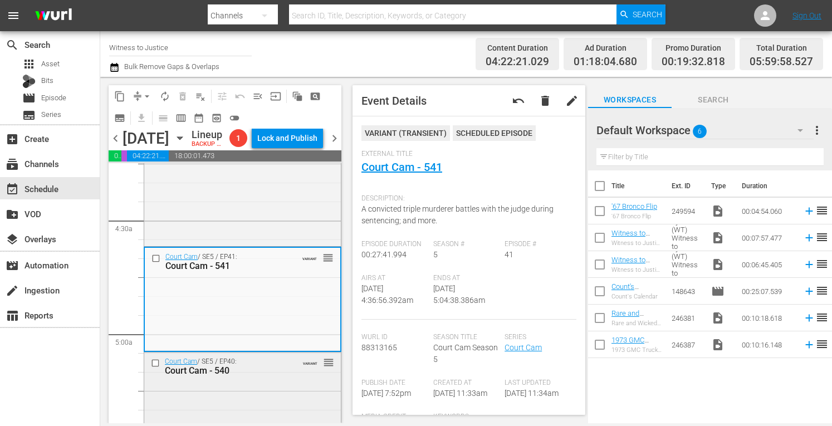
click at [284, 380] on div "Court Cam / SE5 / EP40: Court Cam - 540 VARIANT reorder" at bounding box center [242, 366] width 197 height 27
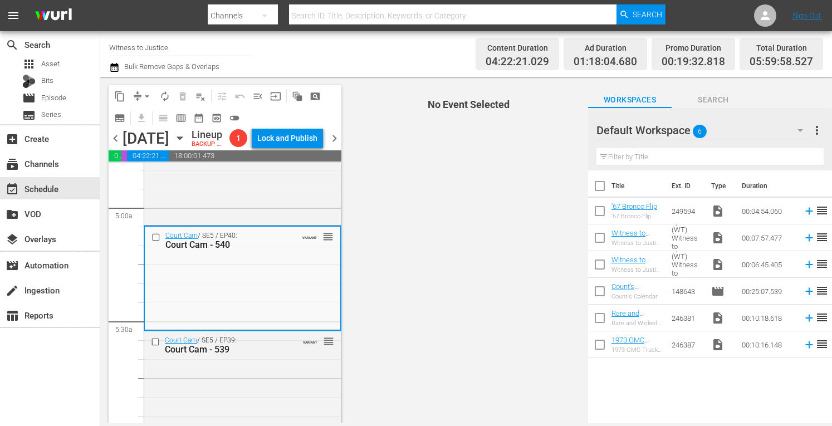
scroll to position [1143, 0]
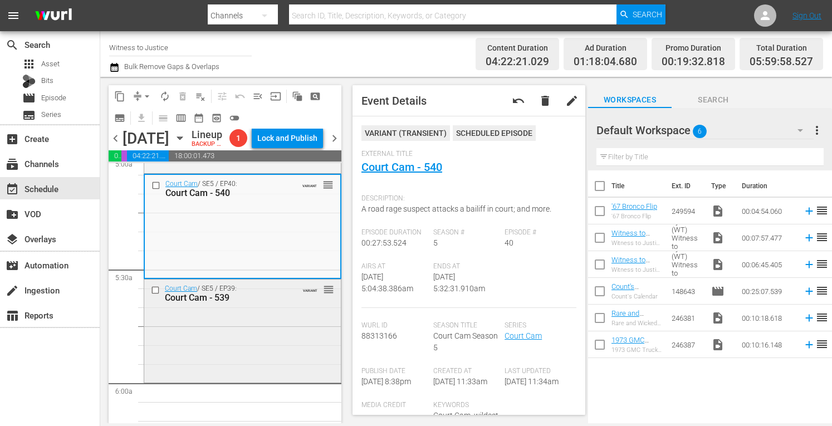
click at [276, 335] on div "Court Cam / SE5 / EP39: Court Cam - 539 VARIANT reorder" at bounding box center [242, 330] width 197 height 101
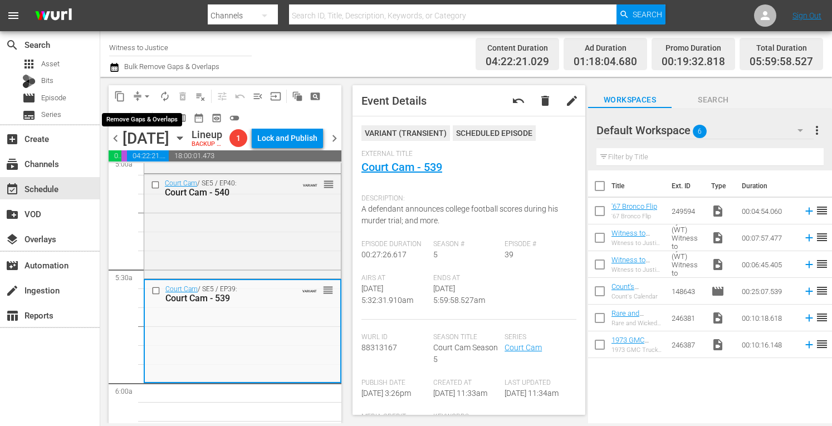
click at [145, 92] on span "arrow_drop_down" at bounding box center [146, 96] width 11 height 11
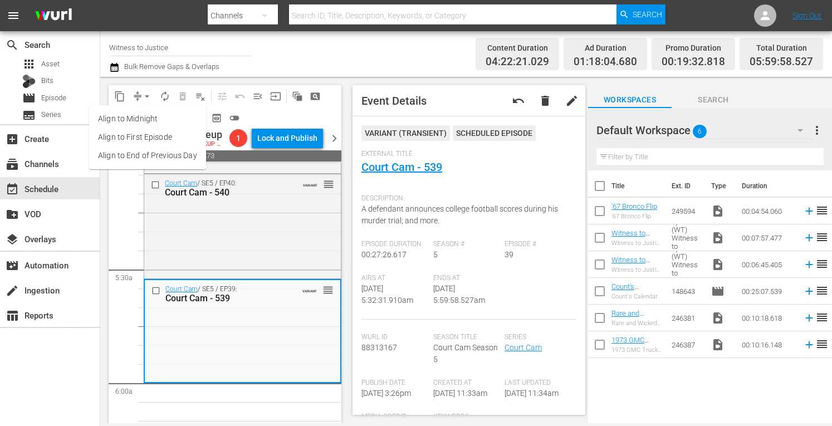
click at [143, 119] on li "Align to Midnight" at bounding box center [147, 119] width 117 height 18
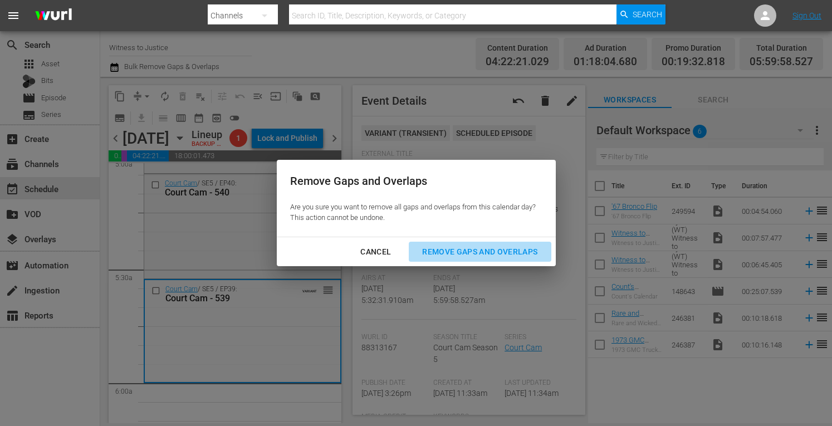
click at [493, 247] on div "Remove Gaps and Overlaps" at bounding box center [479, 252] width 133 height 14
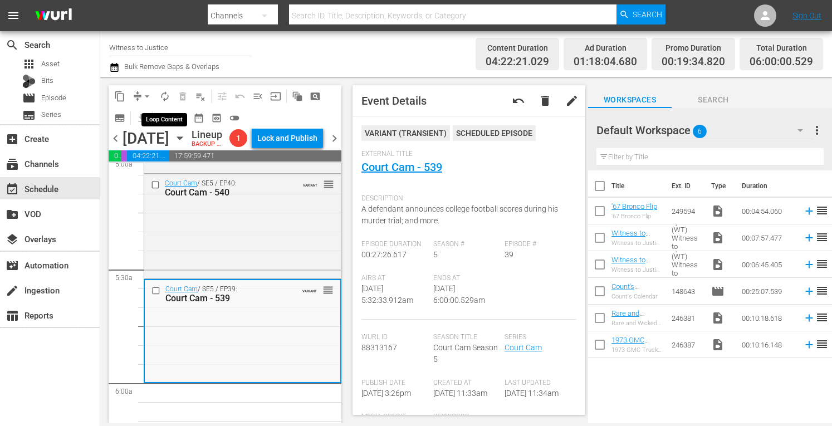
click at [159, 94] on span "autorenew_outlined" at bounding box center [164, 96] width 11 height 11
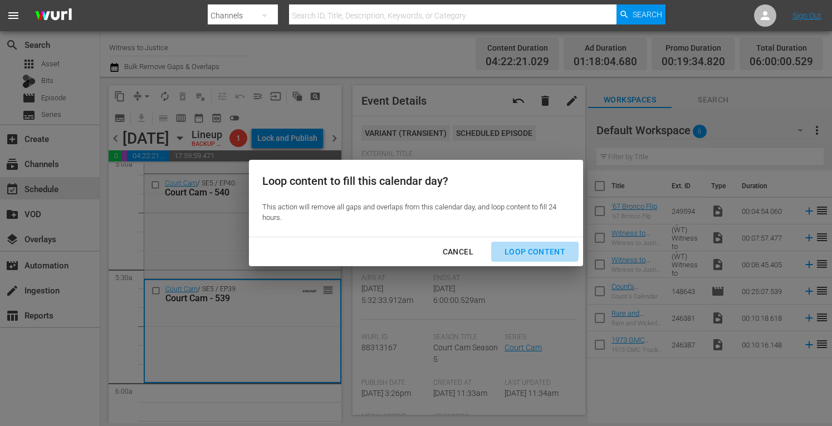
click at [529, 250] on div "Loop Content" at bounding box center [535, 252] width 79 height 14
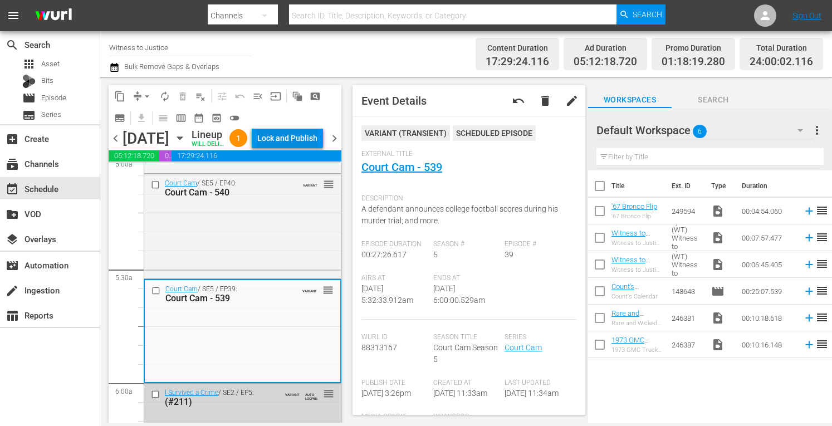
click at [304, 140] on div "Lock and Publish" at bounding box center [287, 138] width 60 height 20
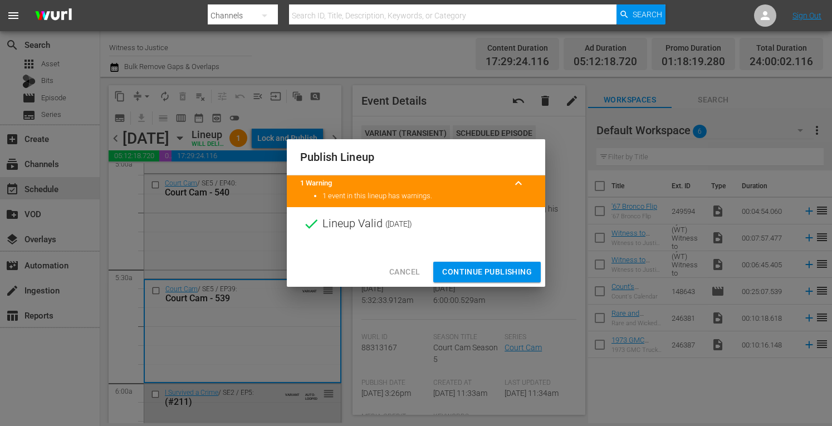
click at [512, 268] on span "Continue Publishing" at bounding box center [487, 272] width 90 height 14
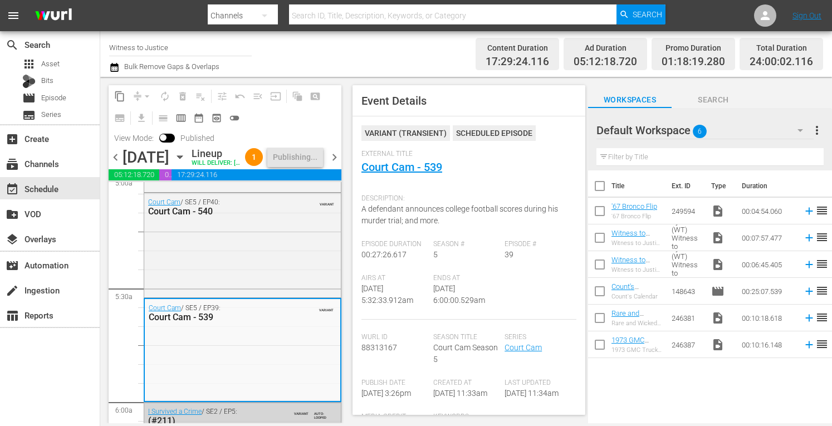
click at [338, 160] on span "chevron_right" at bounding box center [335, 157] width 14 height 14
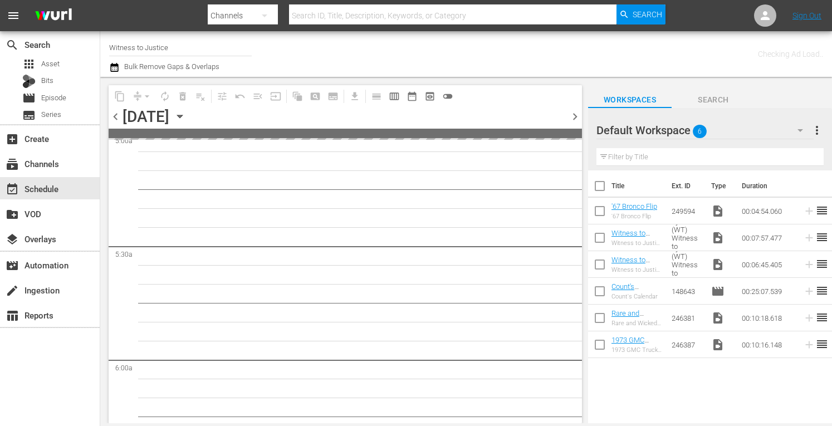
click at [114, 117] on span "chevron_left" at bounding box center [116, 117] width 14 height 14
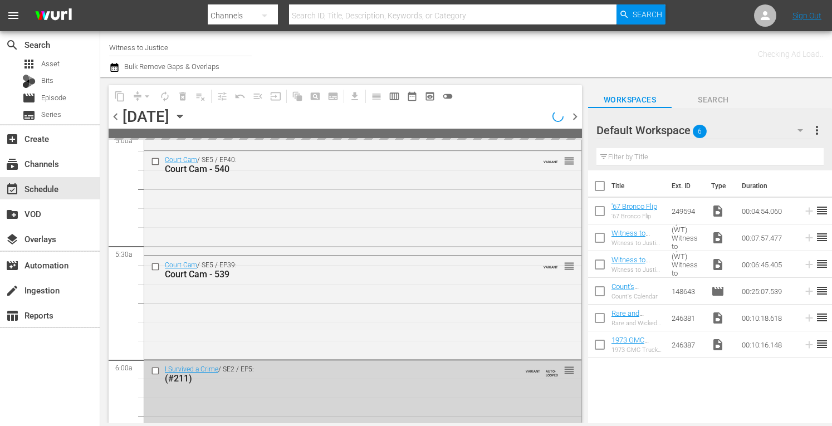
scroll to position [1030, 0]
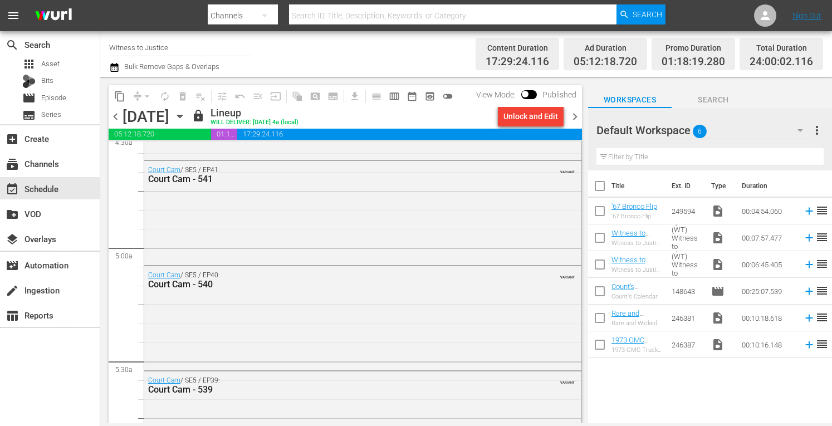
click at [574, 116] on span "chevron_right" at bounding box center [575, 117] width 14 height 14
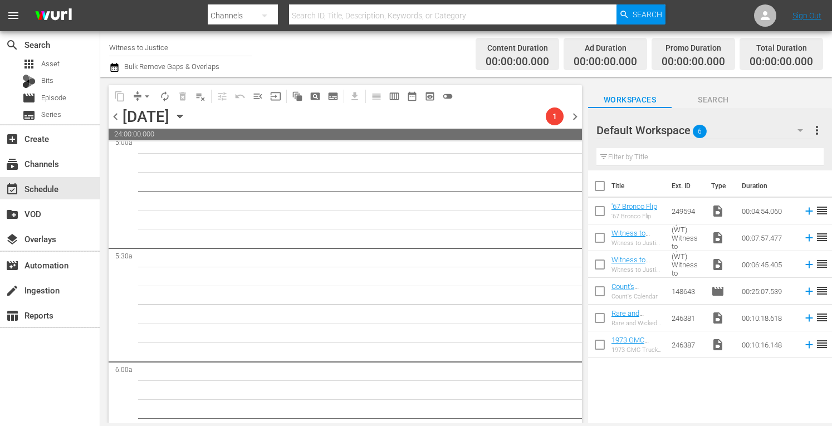
scroll to position [1125, 0]
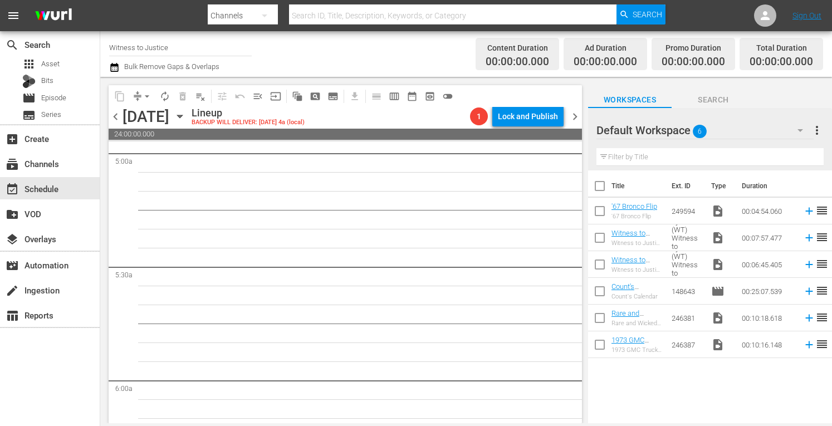
click at [114, 116] on span "chevron_left" at bounding box center [116, 117] width 14 height 14
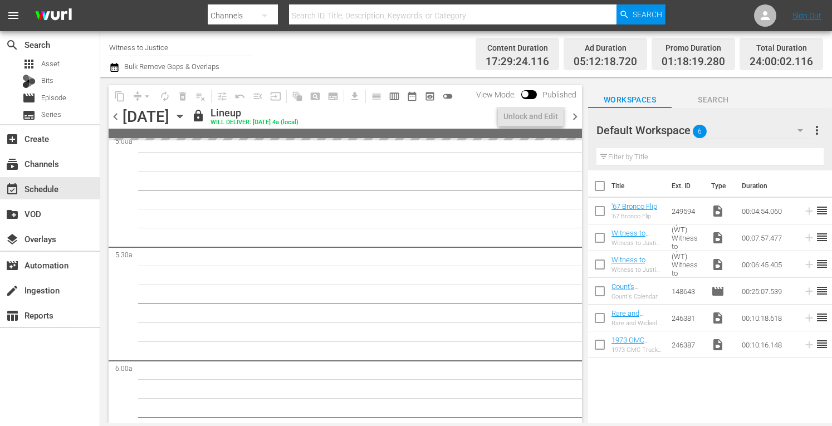
scroll to position [1030, 0]
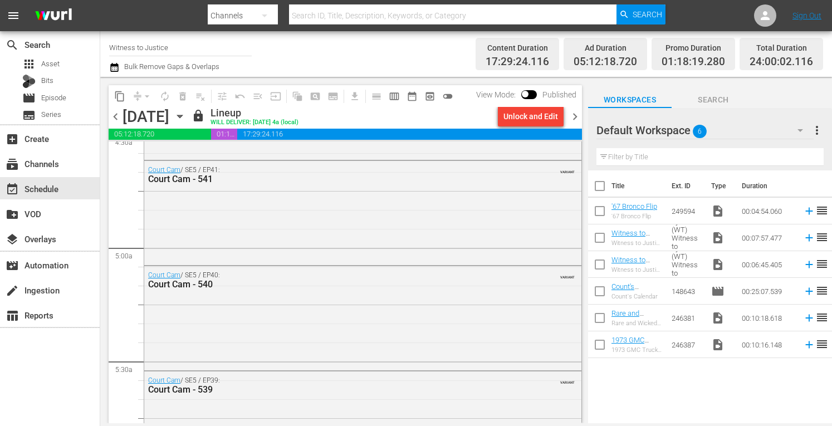
click at [573, 121] on span "chevron_right" at bounding box center [575, 117] width 14 height 14
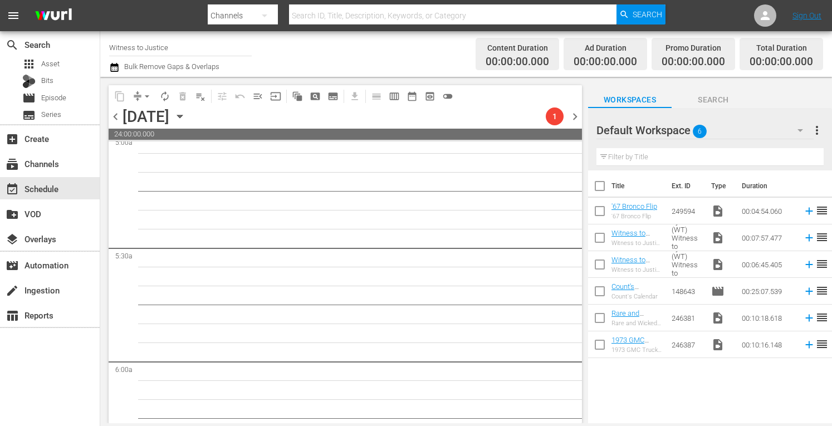
scroll to position [1125, 0]
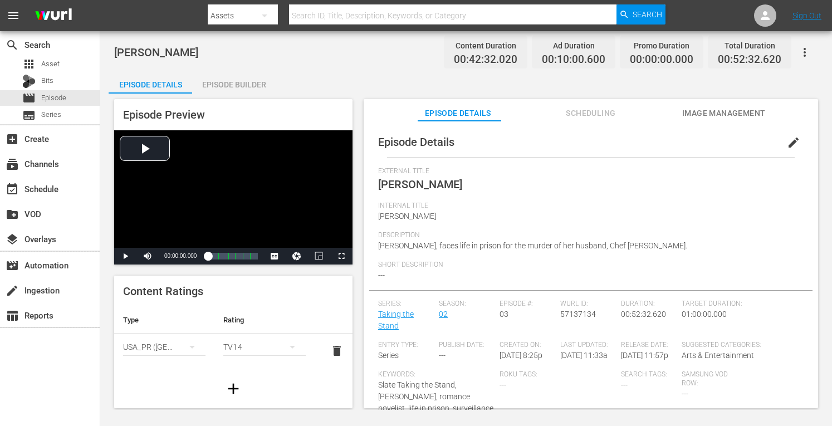
click at [228, 82] on div "Episode Builder" at bounding box center [234, 84] width 84 height 27
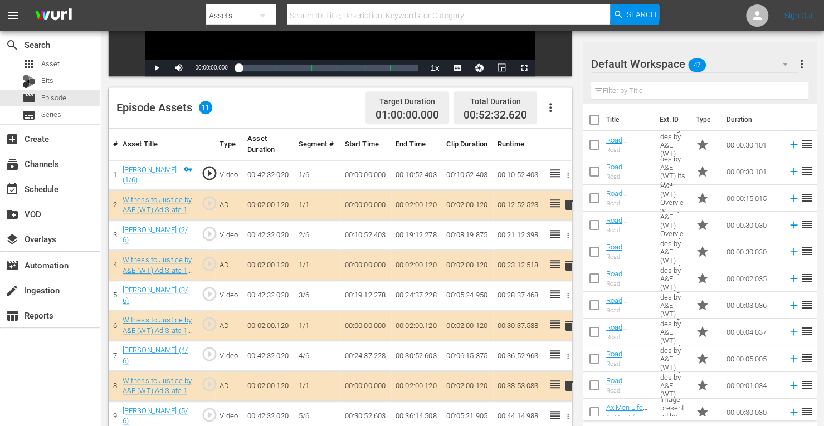
scroll to position [303, 0]
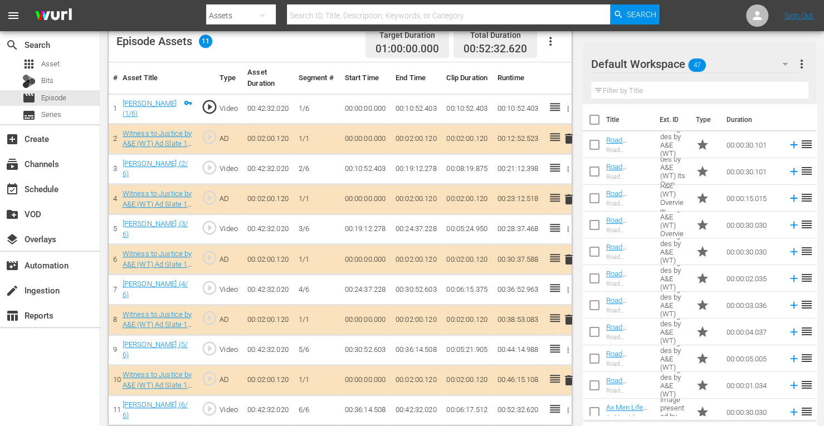
click at [569, 197] on span "delete" at bounding box center [568, 199] width 13 height 13
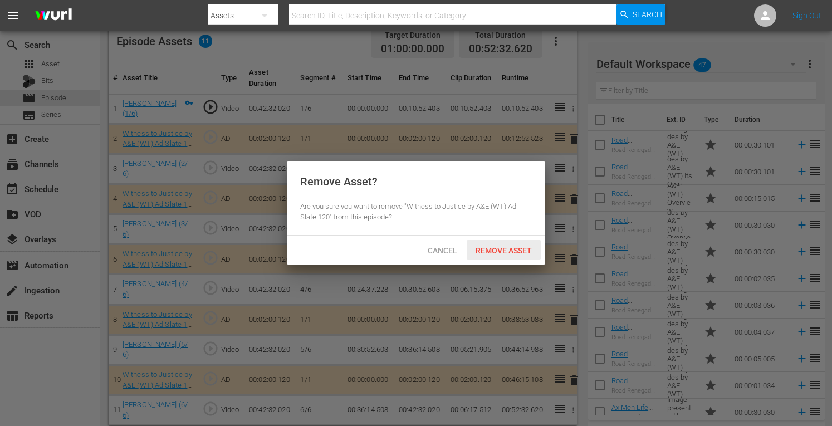
click at [506, 245] on div "Remove Asset" at bounding box center [504, 250] width 74 height 21
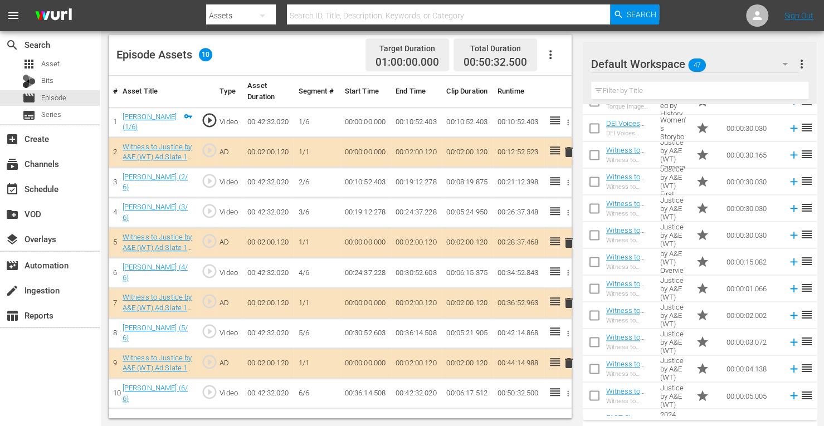
scroll to position [972, 0]
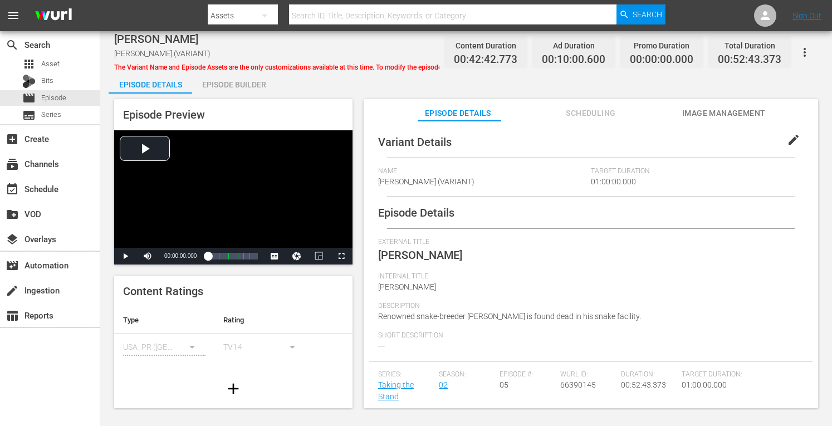
click at [246, 85] on div "Episode Builder" at bounding box center [234, 84] width 84 height 27
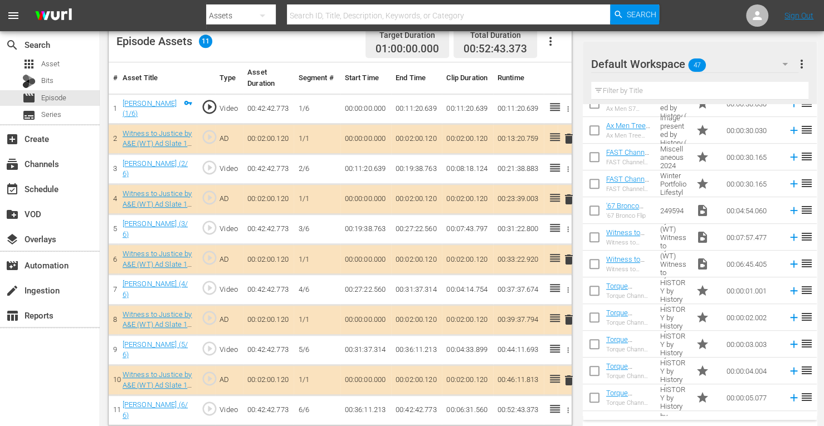
scroll to position [544, 0]
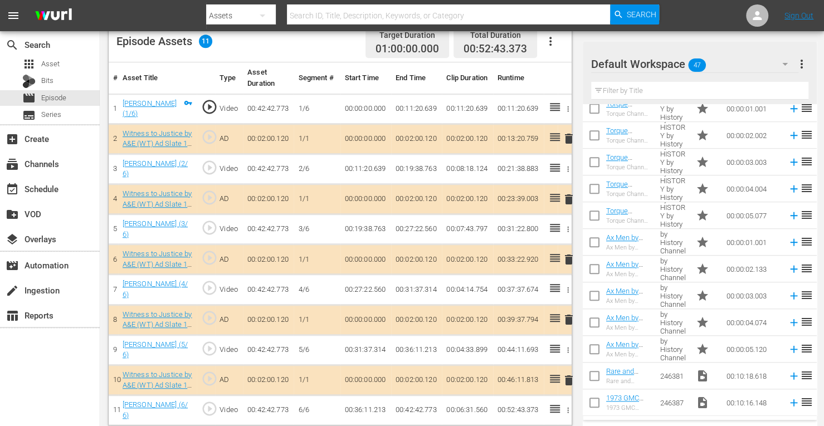
click at [568, 255] on span "delete" at bounding box center [568, 259] width 13 height 13
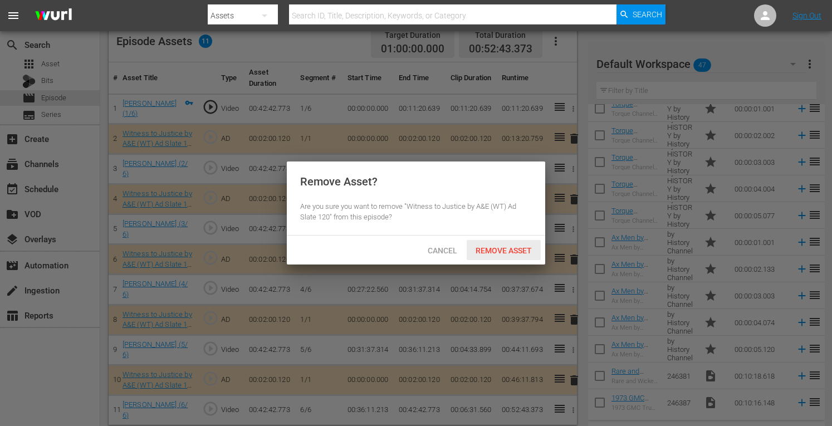
click at [522, 241] on div "Remove Asset" at bounding box center [504, 250] width 74 height 21
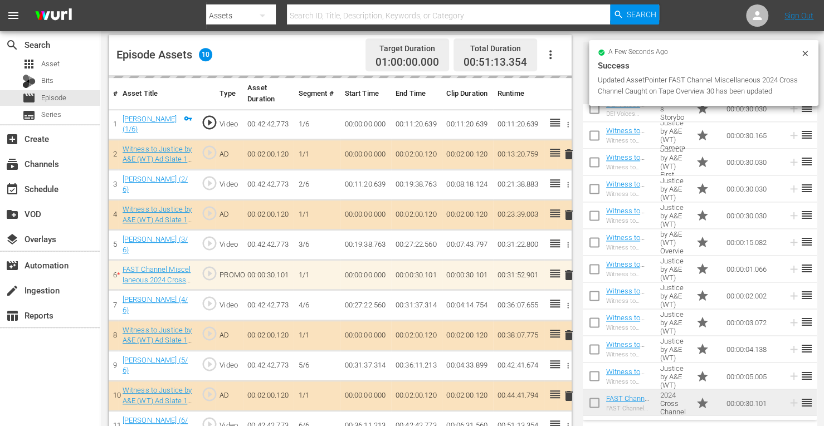
scroll to position [303, 0]
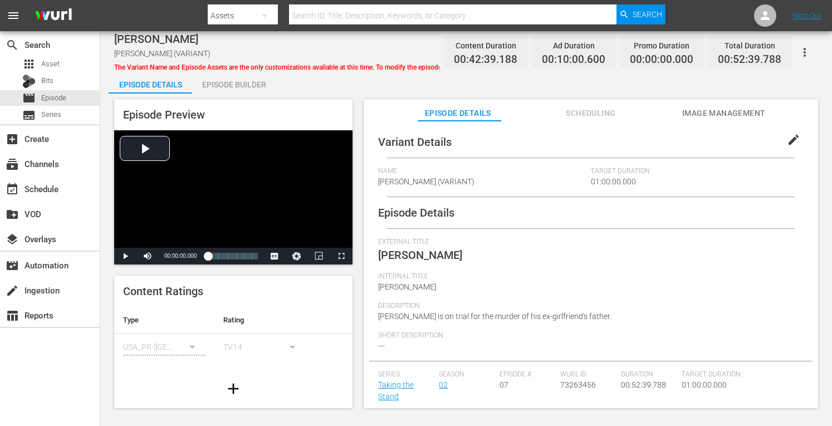
click at [256, 83] on div "Episode Builder" at bounding box center [234, 84] width 84 height 27
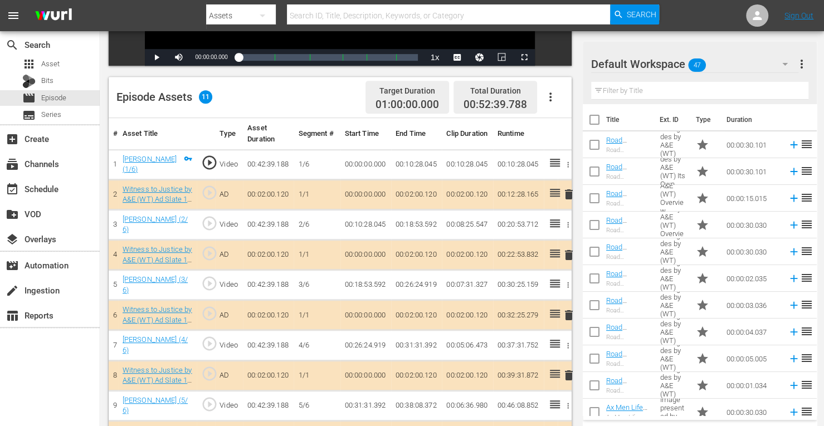
scroll to position [251, 0]
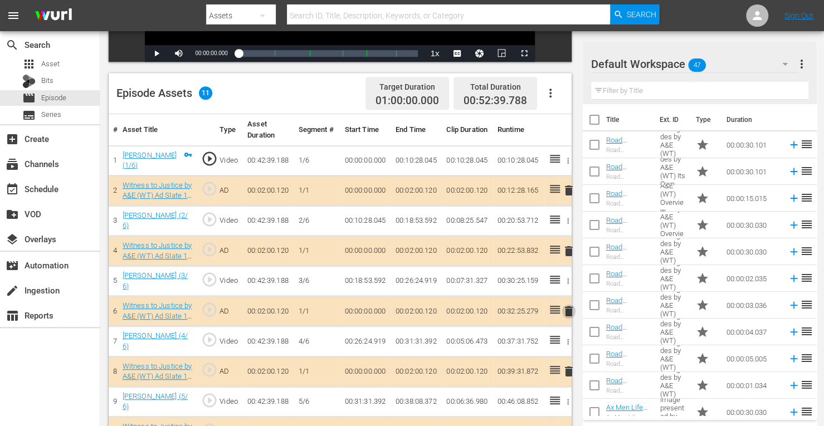
click at [568, 306] on span "delete" at bounding box center [568, 311] width 13 height 13
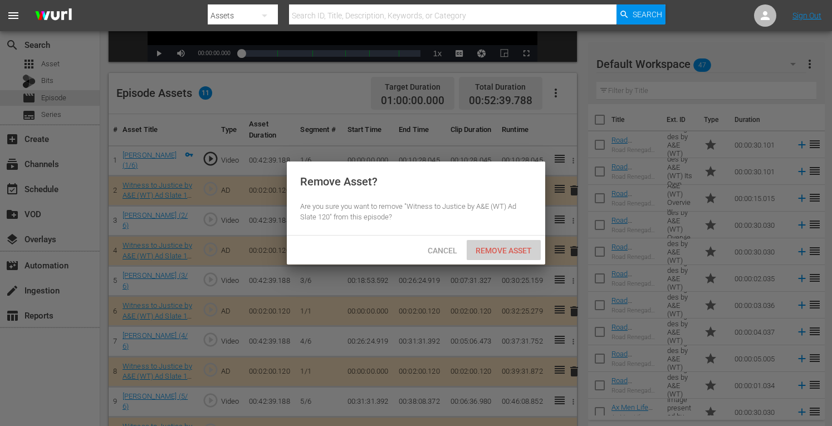
click at [505, 253] on span "Remove Asset" at bounding box center [504, 250] width 74 height 9
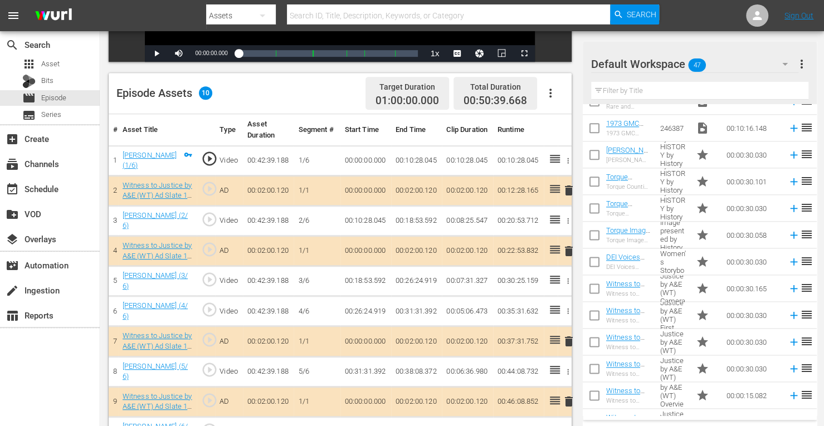
scroll to position [972, 0]
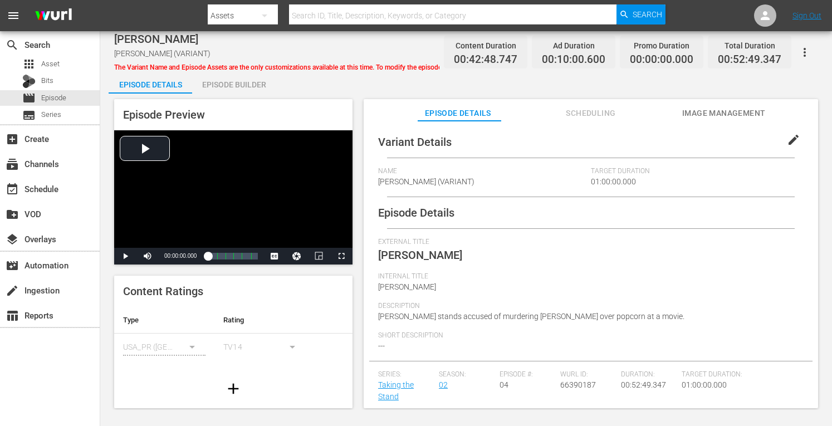
click at [234, 80] on div "Episode Builder" at bounding box center [234, 84] width 84 height 27
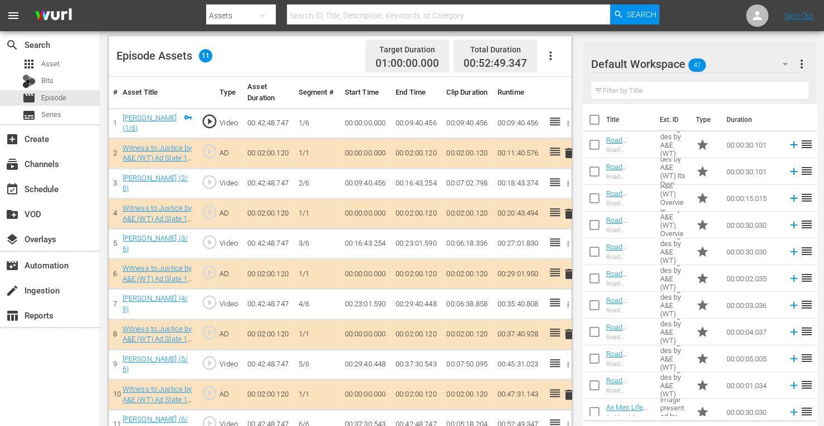
scroll to position [303, 0]
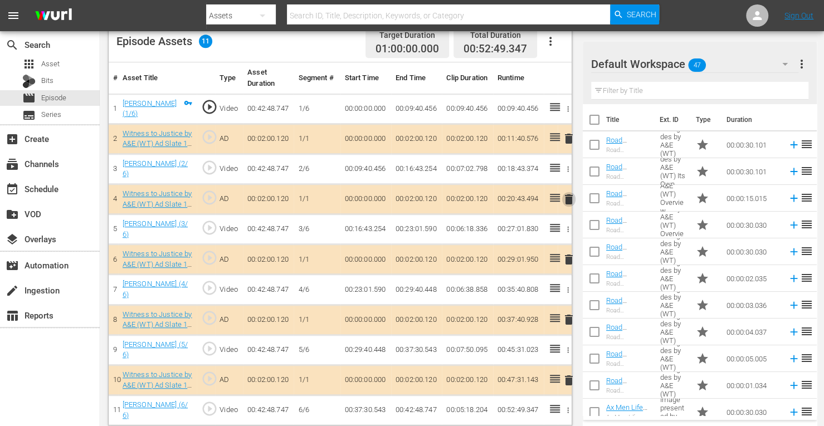
click at [568, 196] on span "delete" at bounding box center [568, 199] width 13 height 13
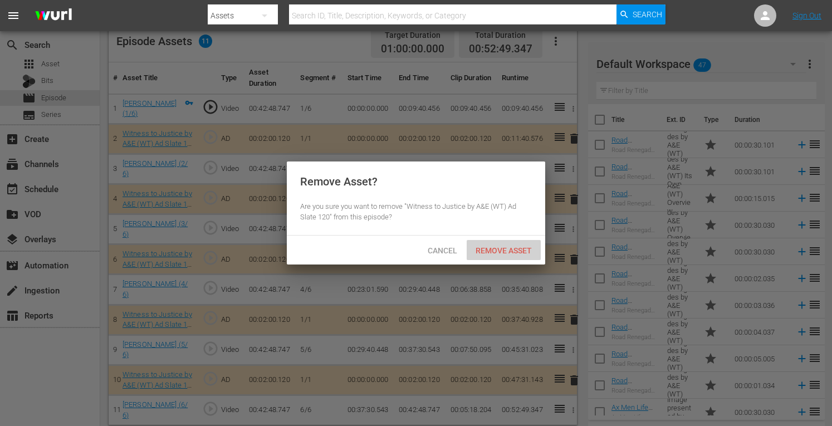
click at [503, 255] on span "Remove Asset" at bounding box center [504, 250] width 74 height 9
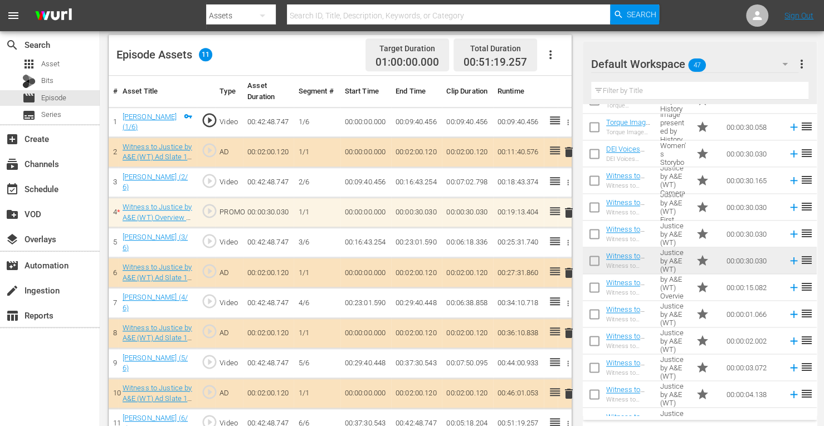
scroll to position [925, 0]
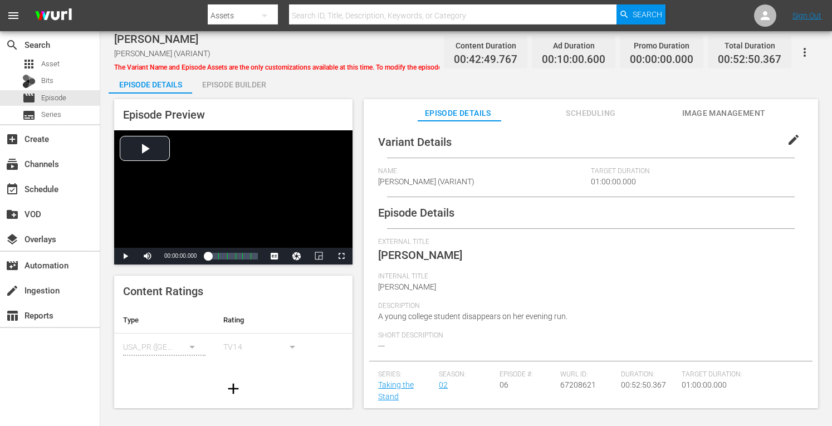
click at [254, 75] on div "Episode Builder" at bounding box center [234, 84] width 84 height 27
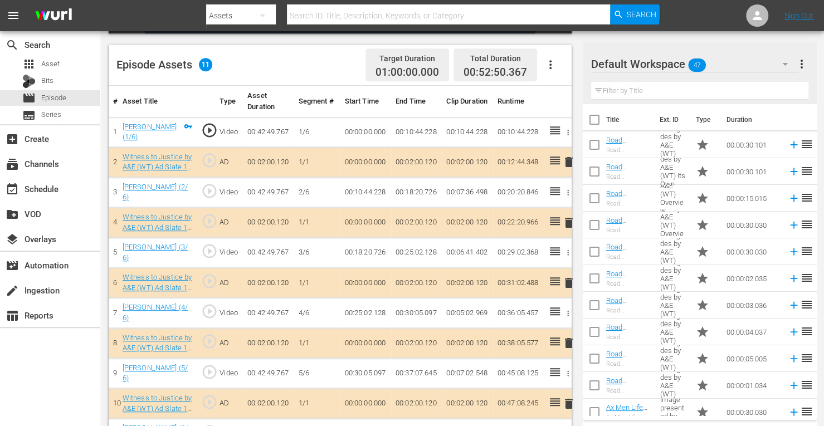
scroll to position [303, 0]
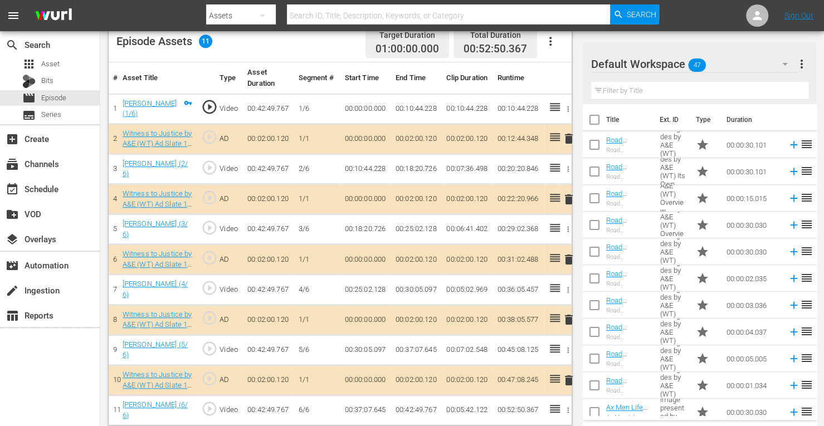
click at [570, 194] on span "delete" at bounding box center [568, 199] width 13 height 13
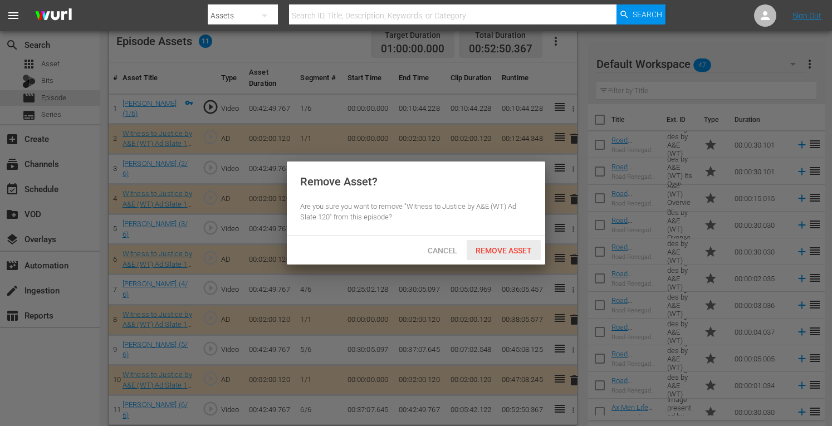
click at [512, 251] on span "Remove Asset" at bounding box center [504, 250] width 74 height 9
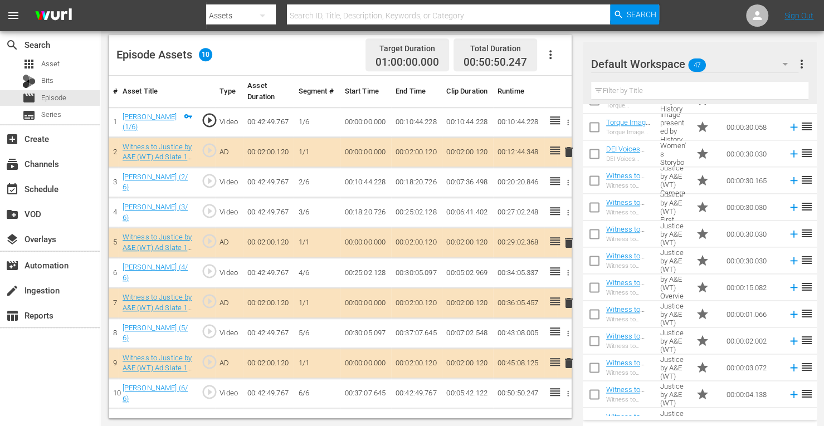
scroll to position [972, 0]
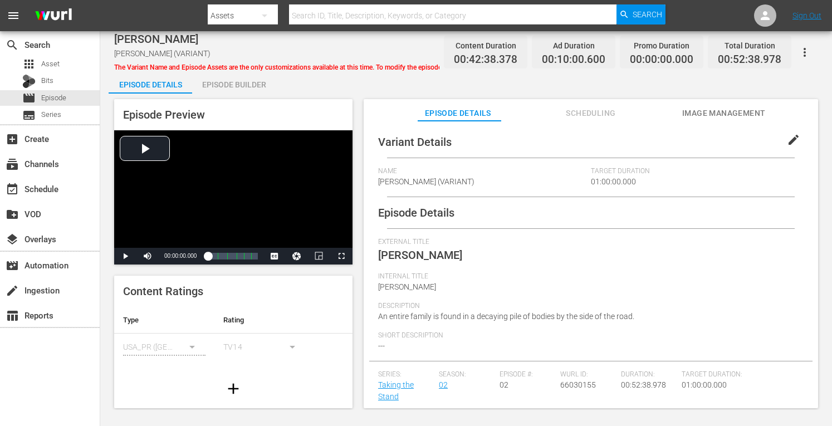
click at [236, 80] on div "Episode Builder" at bounding box center [234, 84] width 84 height 27
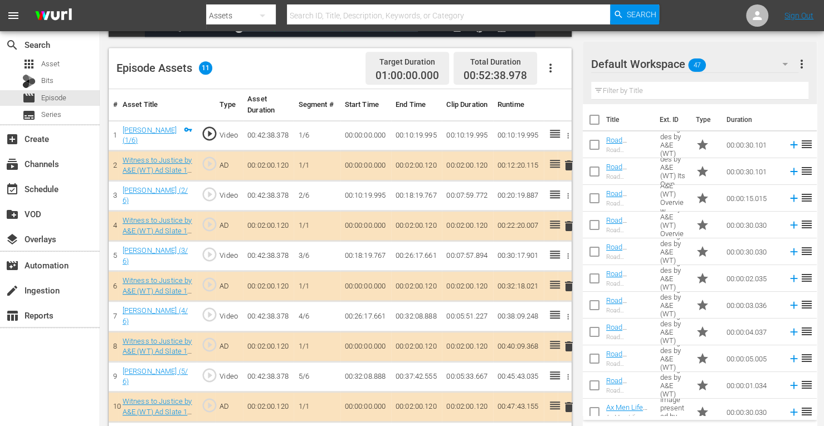
scroll to position [303, 0]
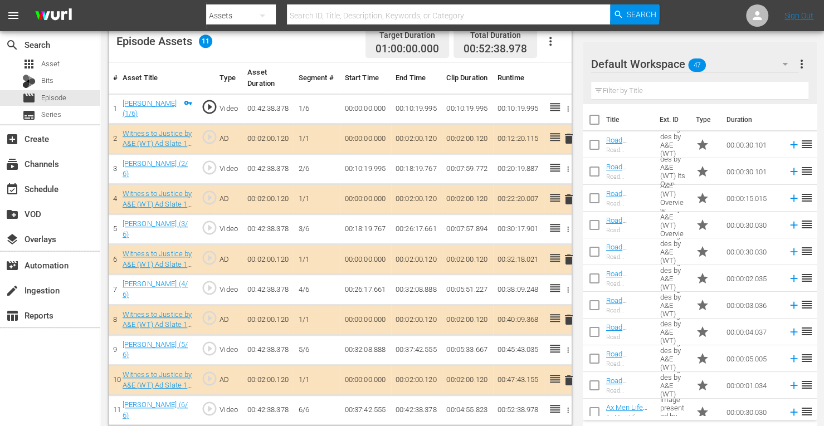
click at [569, 255] on span "delete" at bounding box center [568, 259] width 13 height 13
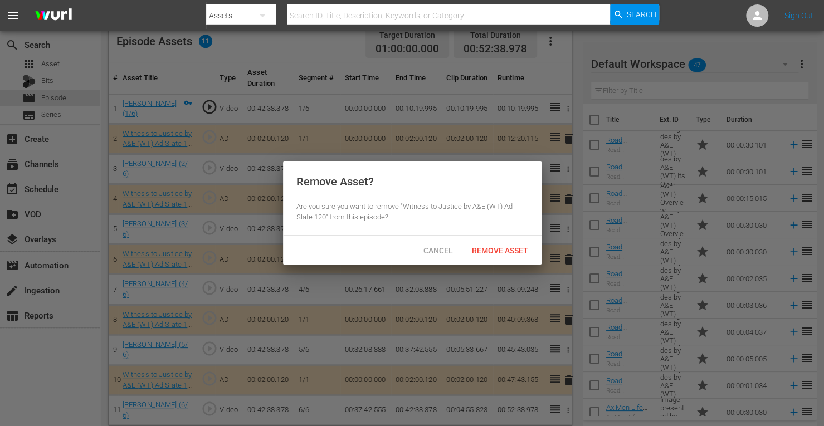
scroll to position [302, 0]
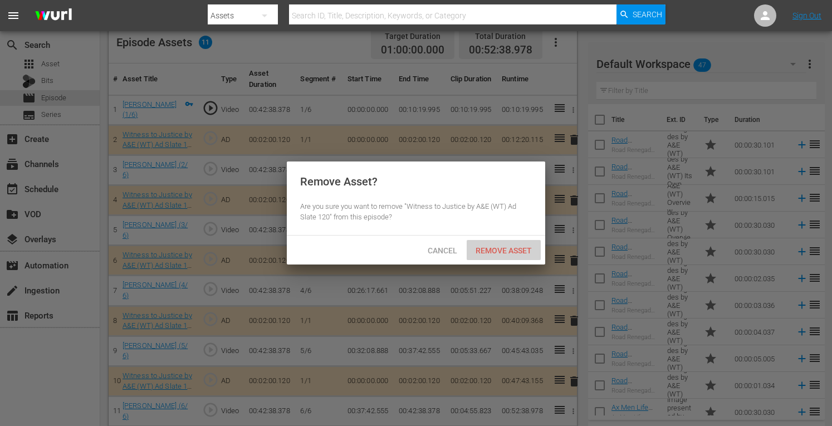
click at [505, 252] on span "Remove Asset" at bounding box center [504, 250] width 74 height 9
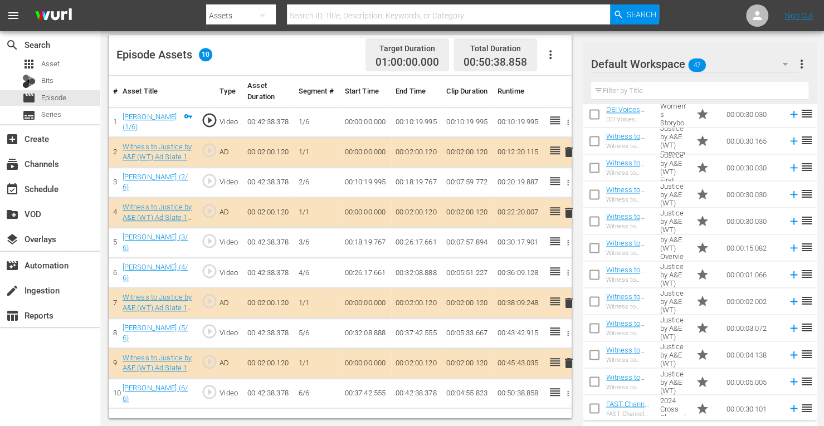
scroll to position [972, 0]
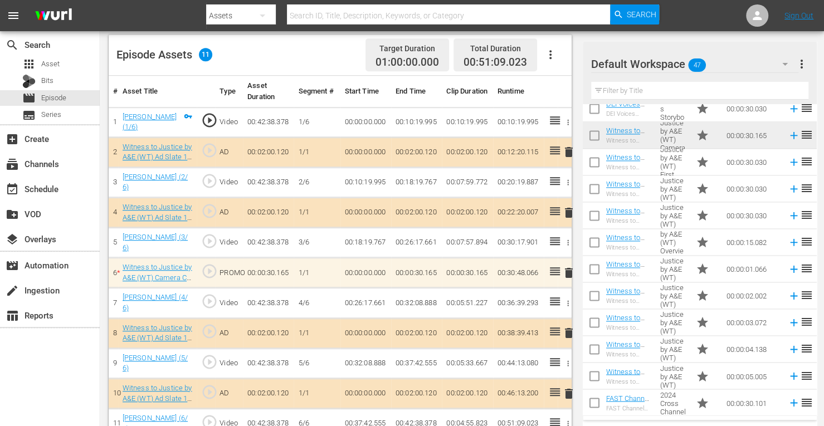
click at [551, 50] on icon "button" at bounding box center [550, 54] width 13 height 13
click at [565, 82] on div "Clear Ads" at bounding box center [584, 85] width 76 height 27
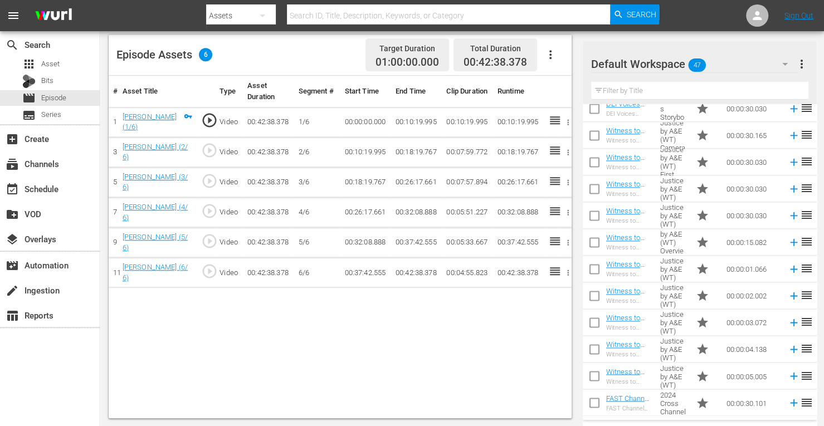
click at [549, 51] on icon "button" at bounding box center [550, 54] width 13 height 13
click at [558, 56] on div "Fill with Ads" at bounding box center [584, 59] width 76 height 27
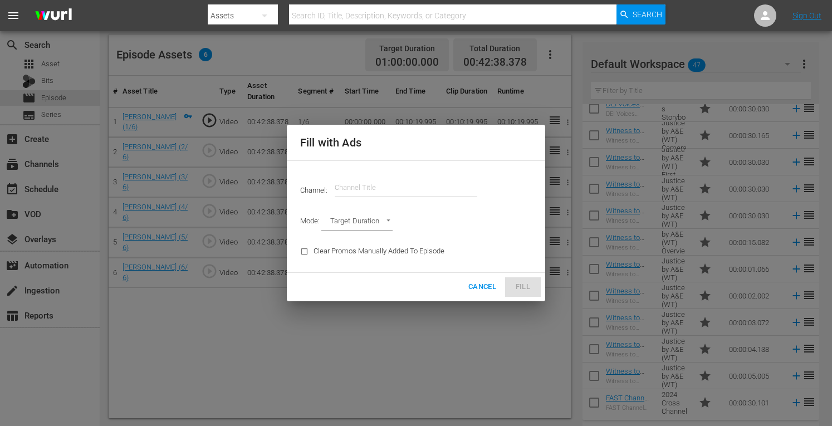
click at [423, 182] on input "text" at bounding box center [406, 187] width 143 height 27
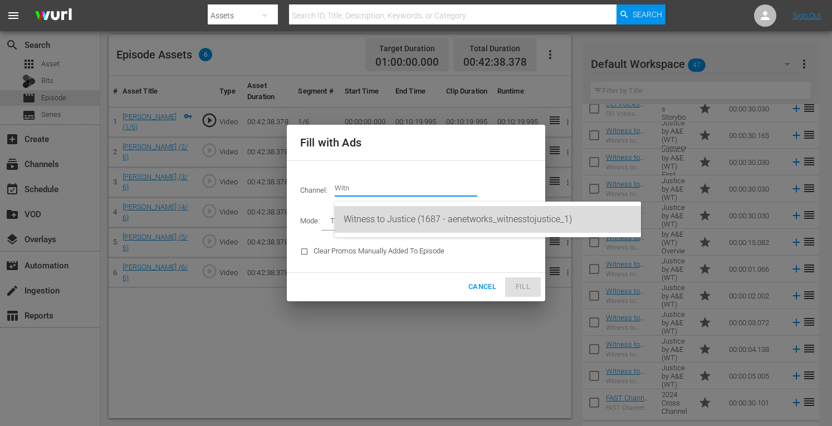
click at [419, 218] on div "Witness to Justice (1687 - aenetworks_witnesstojustice_1)" at bounding box center [488, 219] width 289 height 27
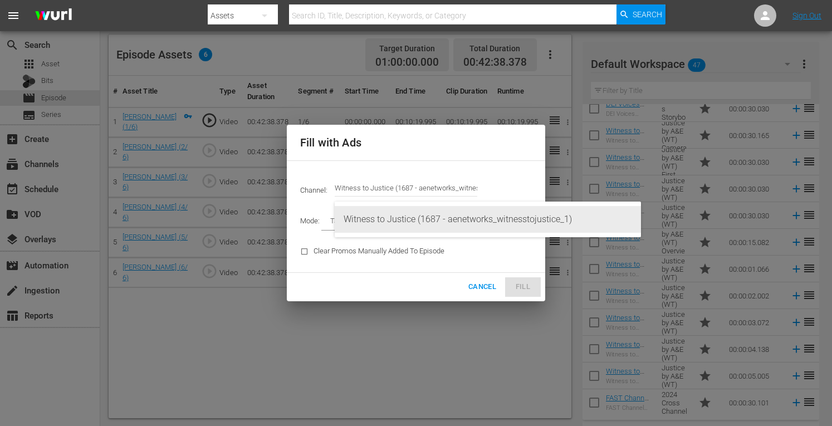
type input "Witness to Justice (1687)"
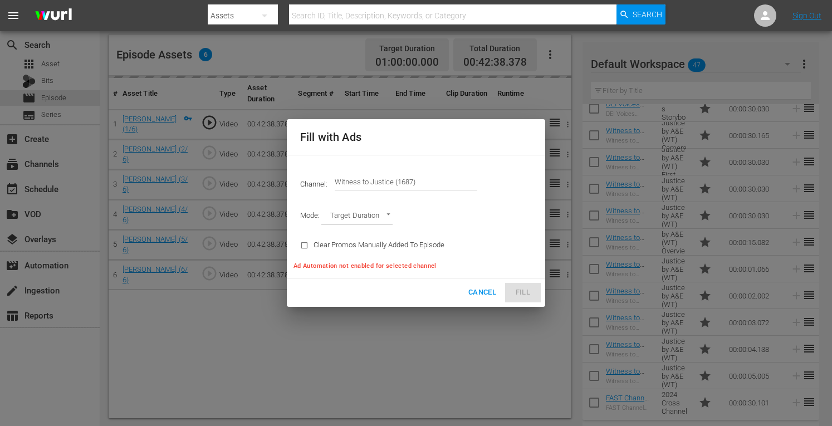
type input "AD_BREAK_DURATION"
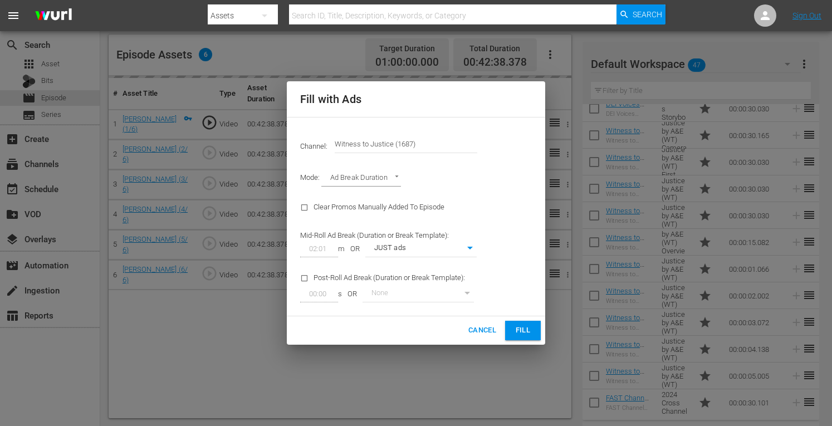
click at [532, 324] on button "Fill" at bounding box center [523, 330] width 36 height 19
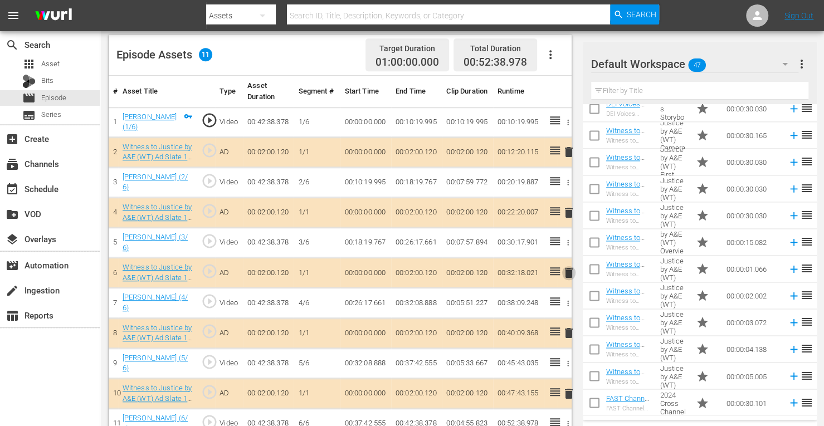
click at [568, 268] on span "delete" at bounding box center [568, 272] width 13 height 13
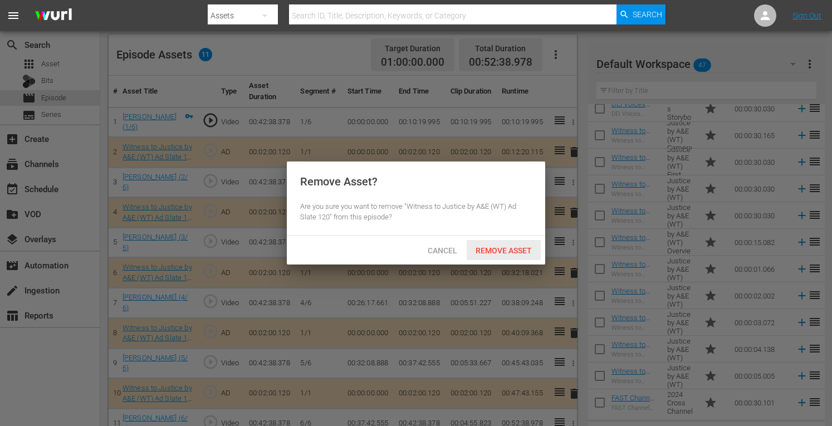
click at [517, 247] on span "Remove Asset" at bounding box center [504, 250] width 74 height 9
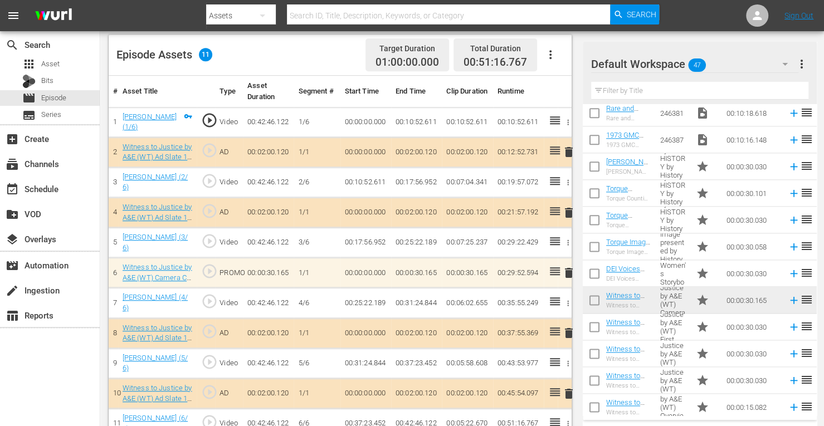
scroll to position [972, 0]
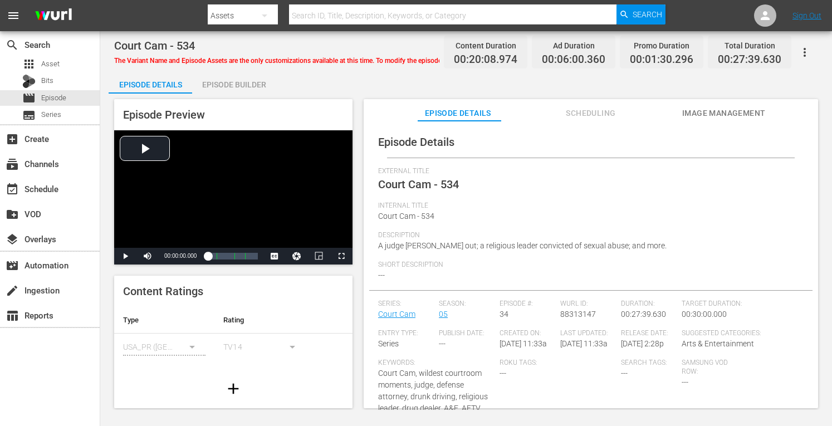
click at [229, 86] on div "Episode Builder" at bounding box center [234, 84] width 84 height 27
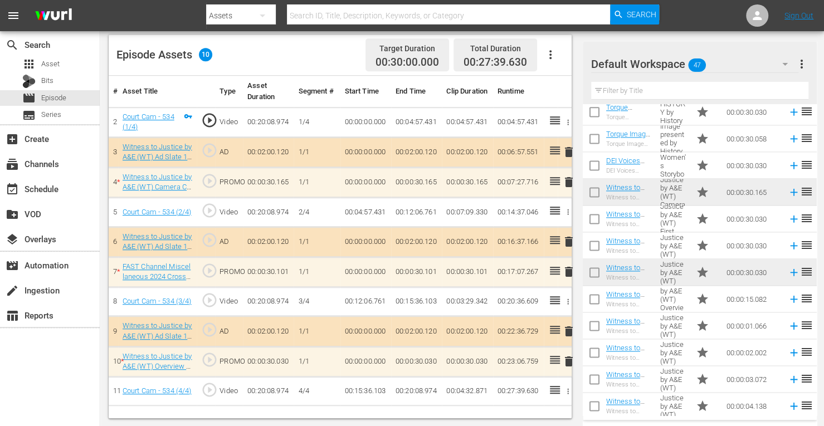
scroll to position [972, 0]
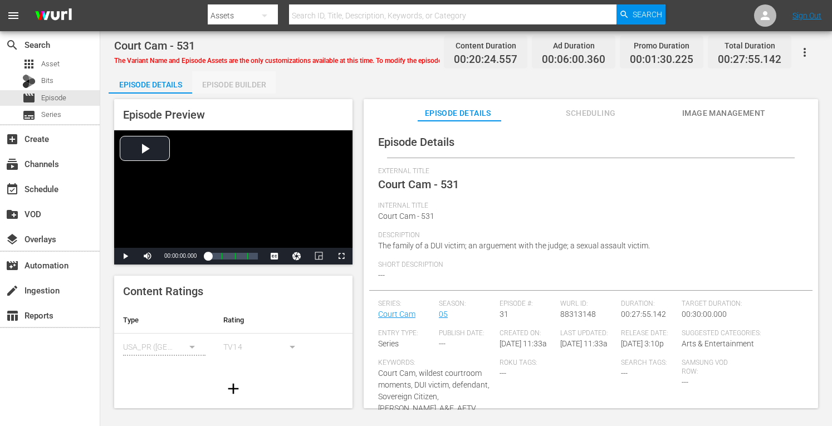
click at [263, 81] on div "Episode Builder" at bounding box center [234, 84] width 84 height 27
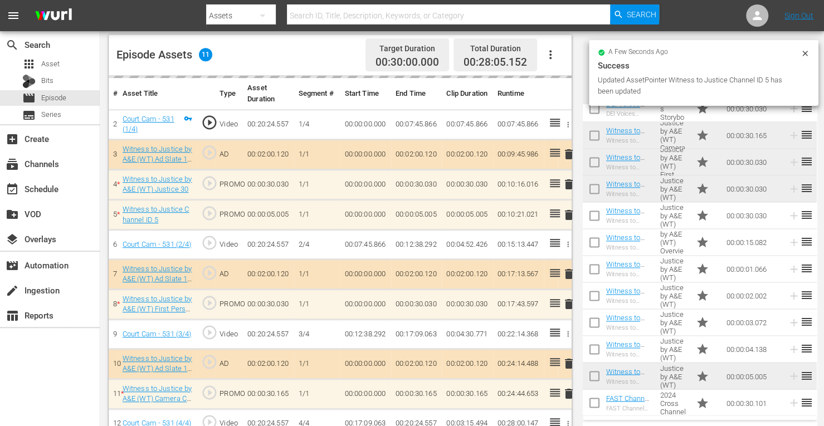
scroll to position [311, 0]
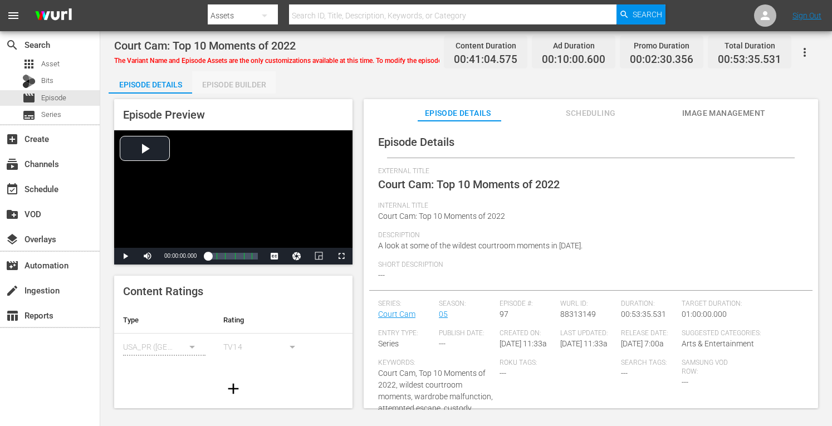
click at [256, 79] on div "Episode Builder" at bounding box center [234, 84] width 84 height 27
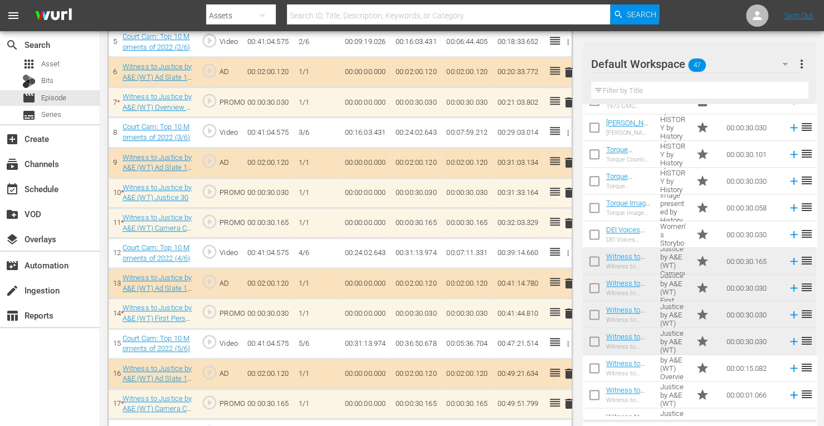
scroll to position [458, 0]
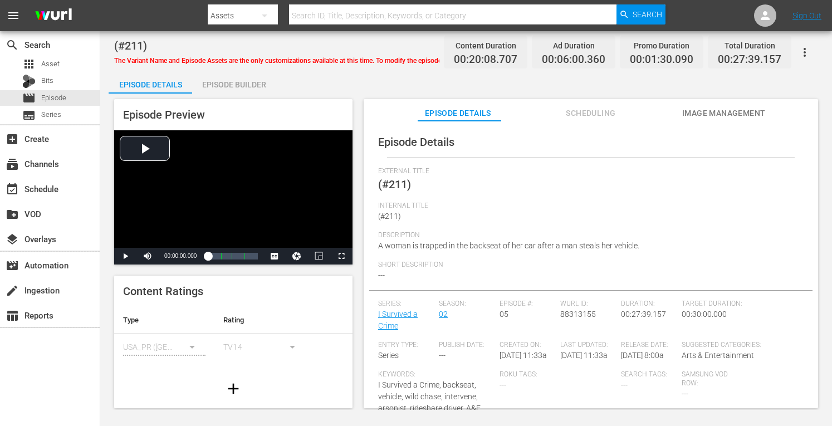
click at [255, 83] on div "Episode Builder" at bounding box center [234, 84] width 84 height 27
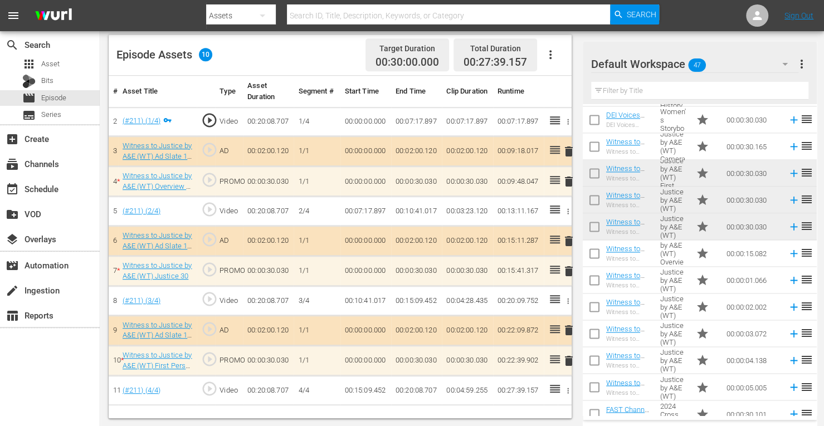
scroll to position [972, 0]
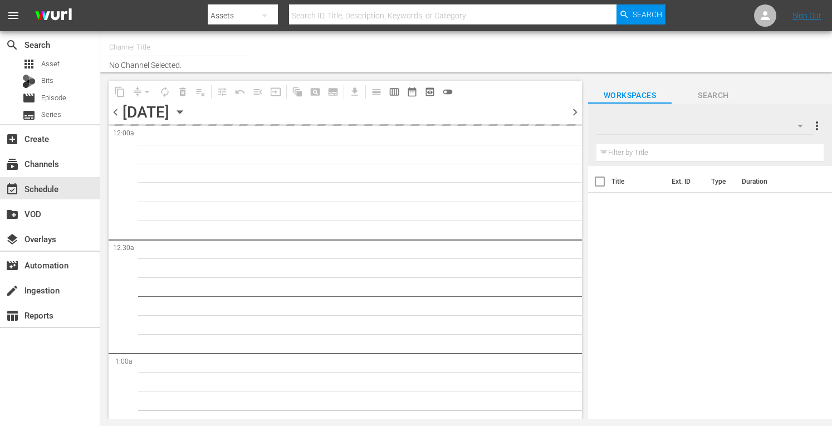
type input "Witness to Justice (1687)"
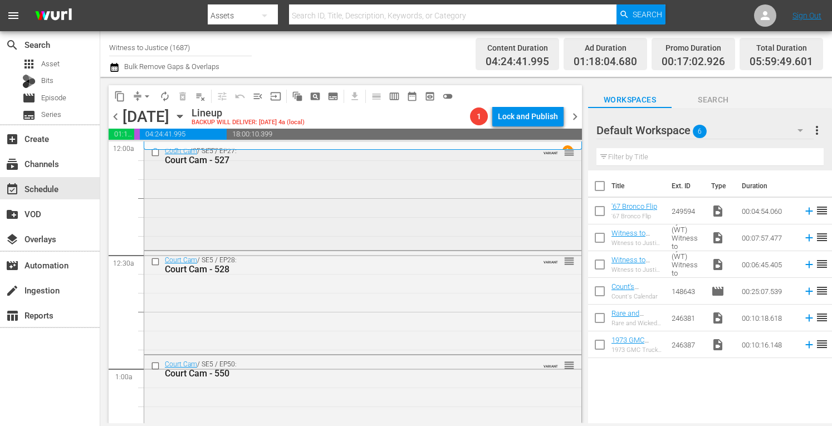
click at [263, 176] on div "Court Cam / SE5 / EP27: Court Cam - 527 VARIANT reorder" at bounding box center [362, 195] width 437 height 106
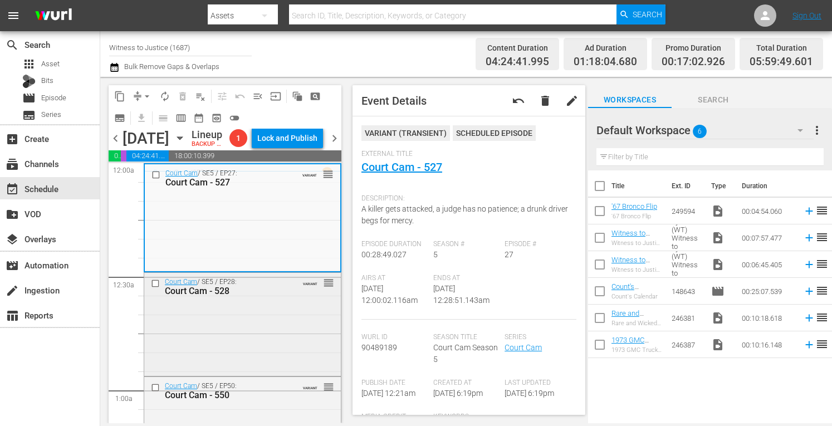
click at [277, 333] on div "Court Cam / SE5 / EP28: Court Cam - 528 VARIANT reorder" at bounding box center [242, 323] width 197 height 101
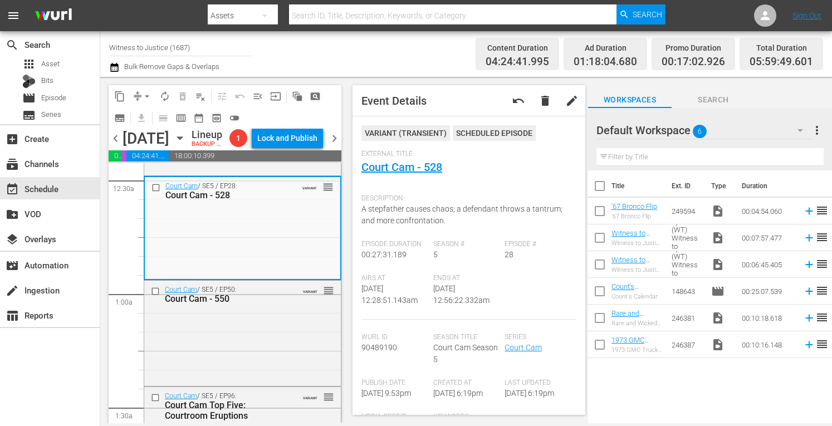
scroll to position [215, 0]
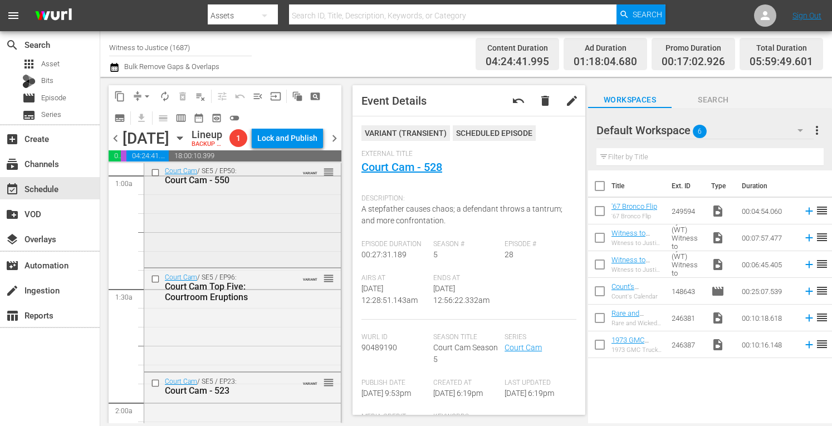
click at [270, 246] on div "Court Cam / SE5 / EP50: Court Cam - 550 VARIANT reorder" at bounding box center [242, 213] width 197 height 102
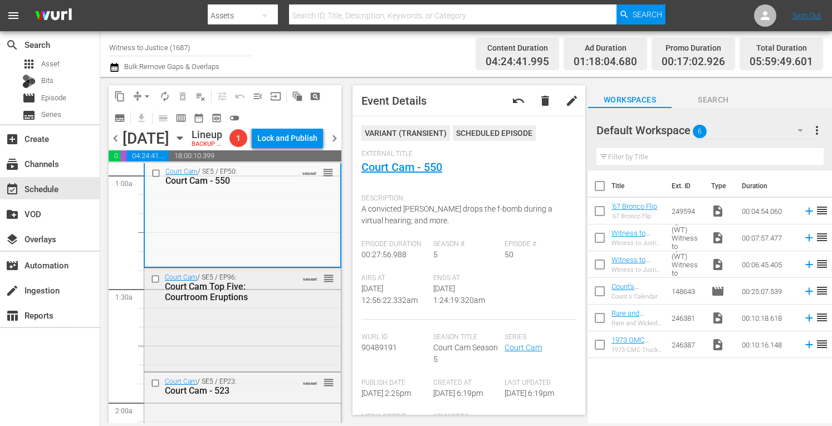
click at [262, 348] on div "Court Cam / SE5 / EP96: Court Cam Top Five: Courtroom Eruptions VARIANT reorder" at bounding box center [242, 318] width 197 height 101
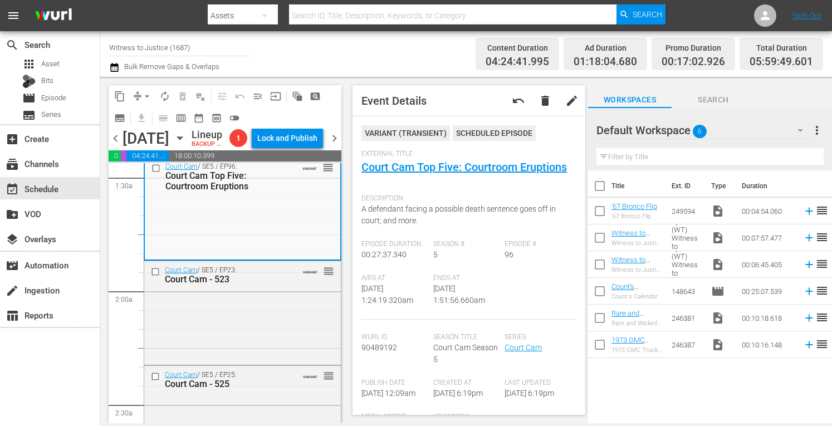
scroll to position [379, 0]
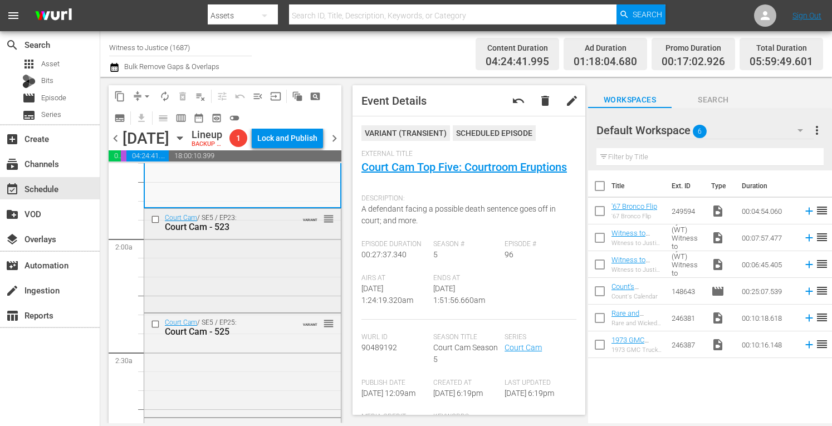
click at [265, 287] on div "Court Cam / SE5 / EP23: Court Cam - 523 VARIANT reorder" at bounding box center [242, 259] width 197 height 101
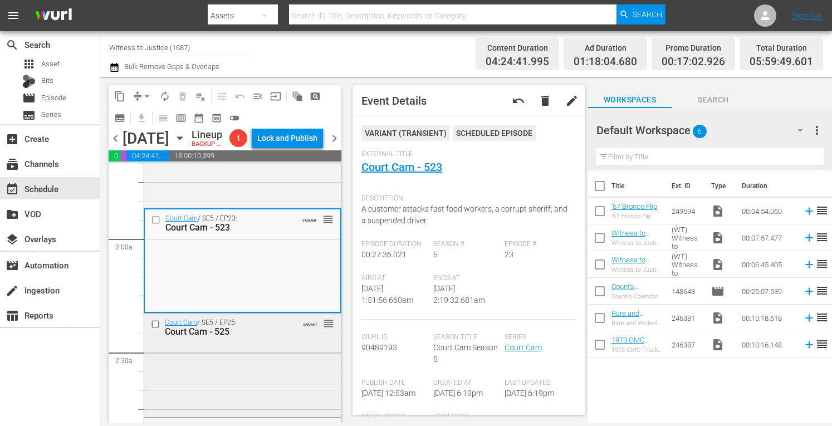
click at [289, 369] on div "Court Cam / SE5 / EP25: Court Cam - 525 VARIANT reorder" at bounding box center [242, 364] width 197 height 101
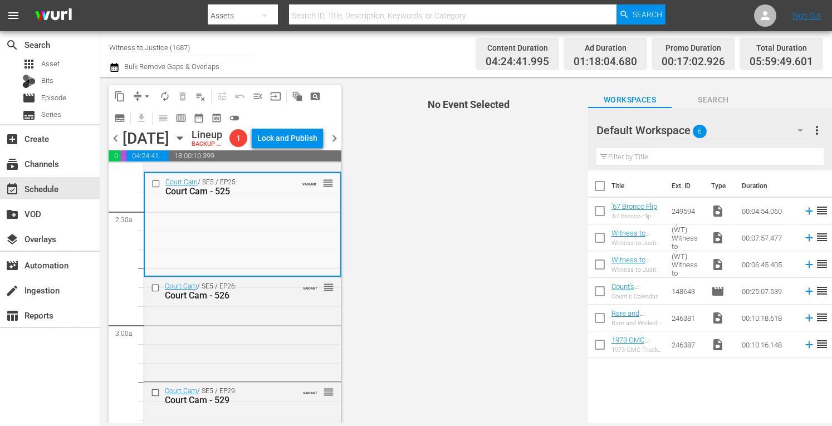
scroll to position [602, 0]
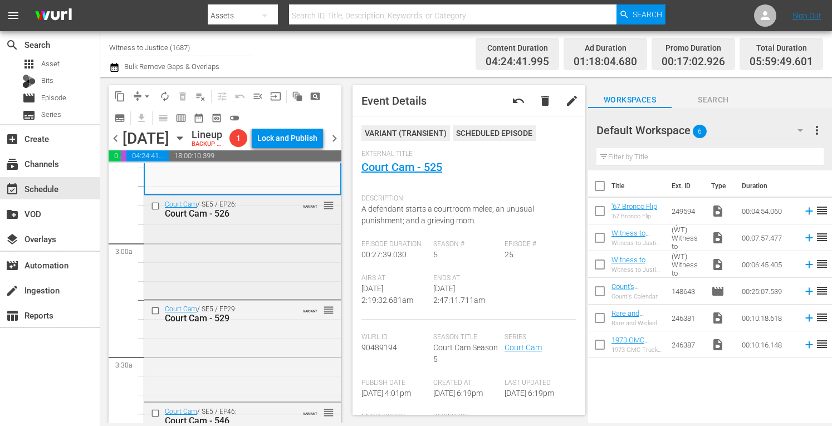
click at [281, 282] on div "Court Cam / SE5 / EP26: Court Cam - 526 VARIANT reorder" at bounding box center [242, 246] width 197 height 101
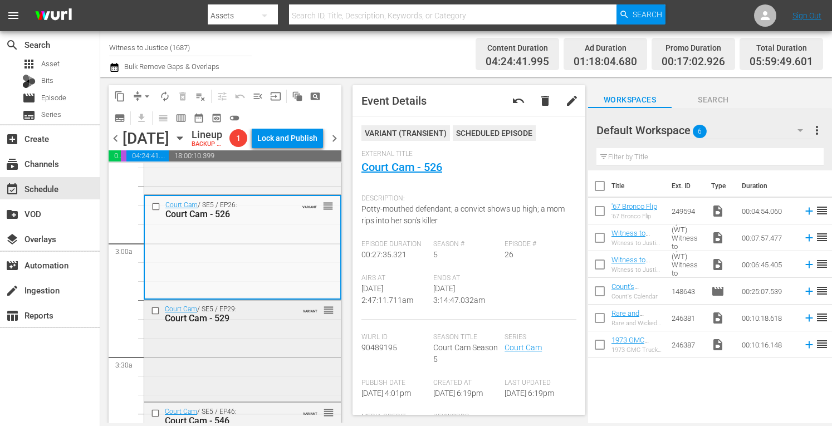
click at [289, 328] on div "Court Cam / SE5 / EP29: Court Cam - 529 VARIANT reorder" at bounding box center [242, 313] width 197 height 27
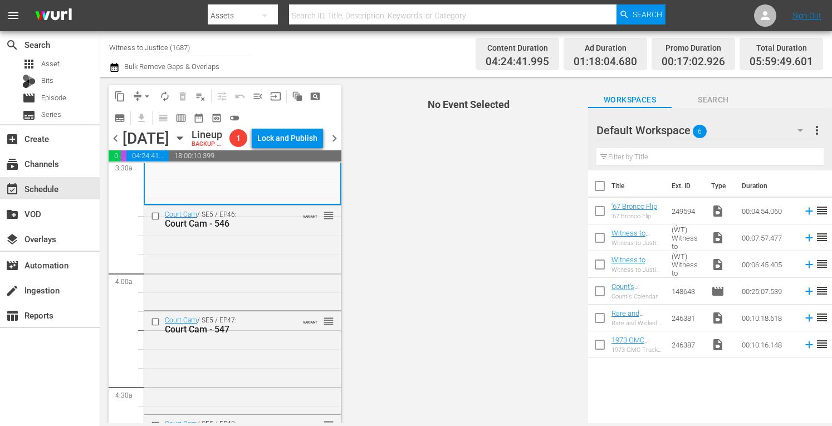
scroll to position [809, 0]
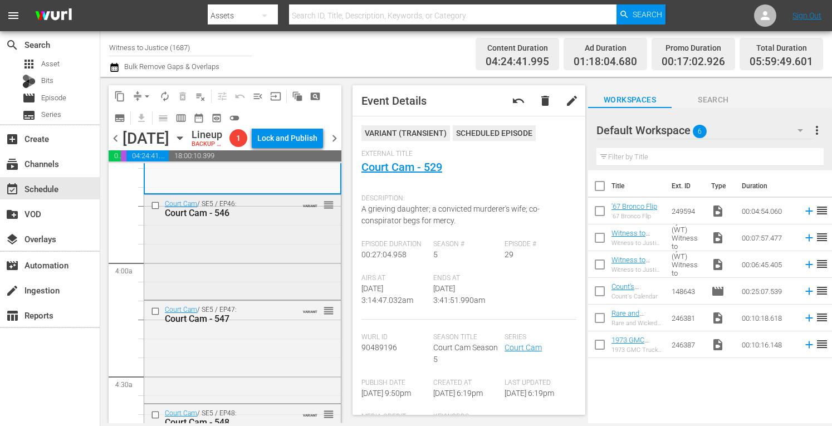
click at [272, 256] on div "Court Cam / SE5 / EP46: Court Cam - 546 VARIANT reorder" at bounding box center [242, 246] width 197 height 102
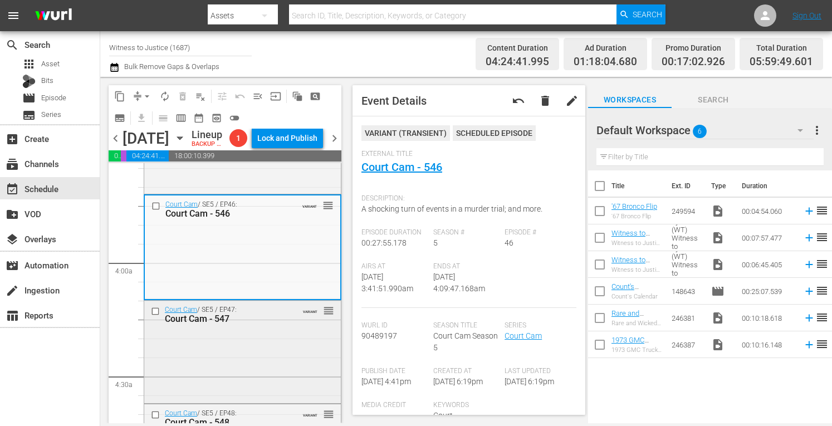
click at [276, 362] on div "Court Cam / SE5 / EP47: Court Cam - 547 VARIANT reorder" at bounding box center [242, 351] width 197 height 100
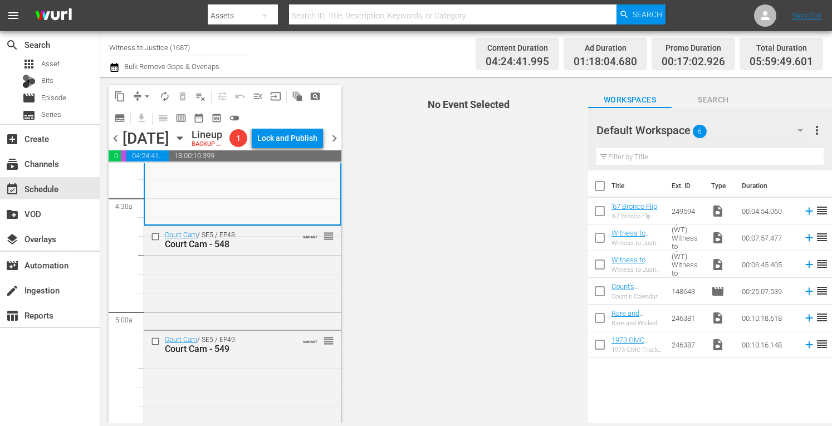
scroll to position [1017, 0]
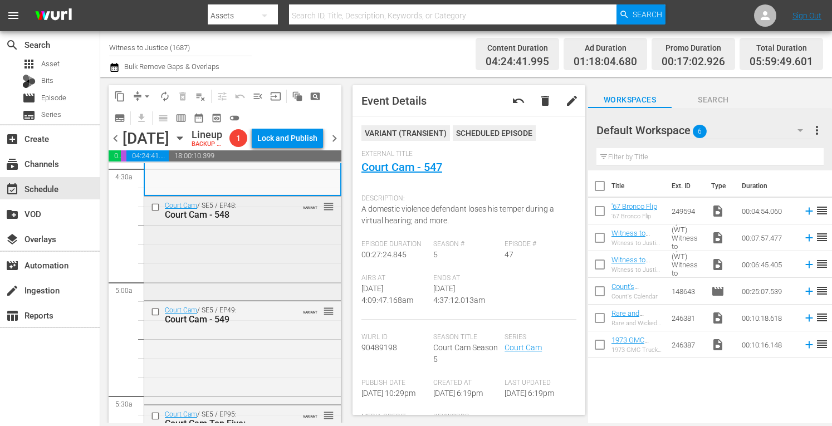
click at [277, 258] on div "Court Cam / SE5 / EP48: Court Cam - 548 VARIANT reorder" at bounding box center [242, 247] width 197 height 101
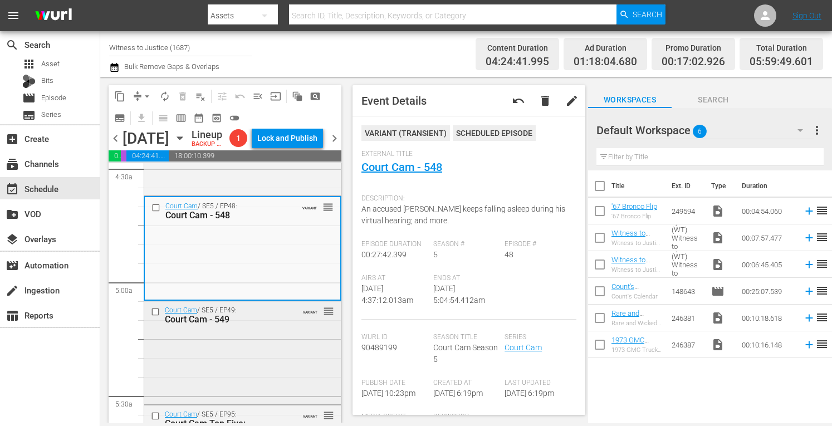
click at [290, 329] on div "Court Cam / SE5 / EP49: Court Cam - 549 VARIANT reorder" at bounding box center [242, 314] width 197 height 27
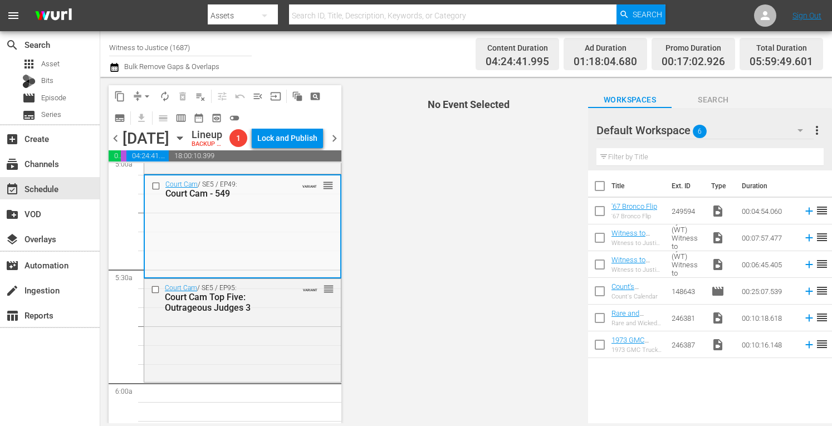
scroll to position [1218, 0]
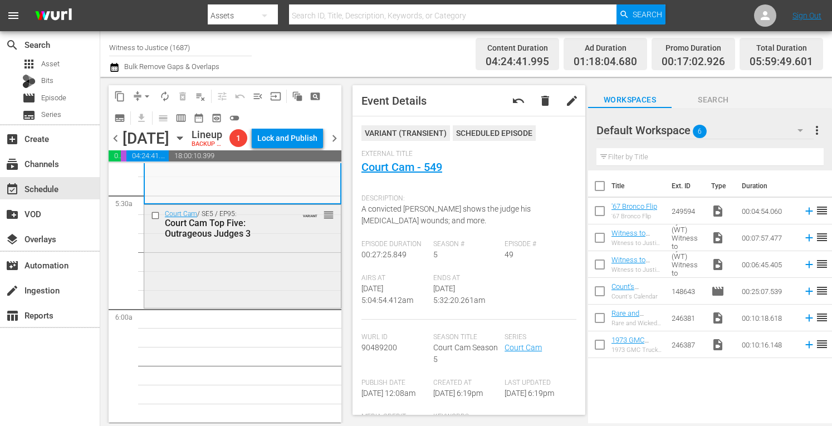
click at [272, 273] on div "Court Cam / SE5 / EP95: Court Cam Top Five: Outrageous Judges 3 VARIANT reorder" at bounding box center [242, 255] width 197 height 101
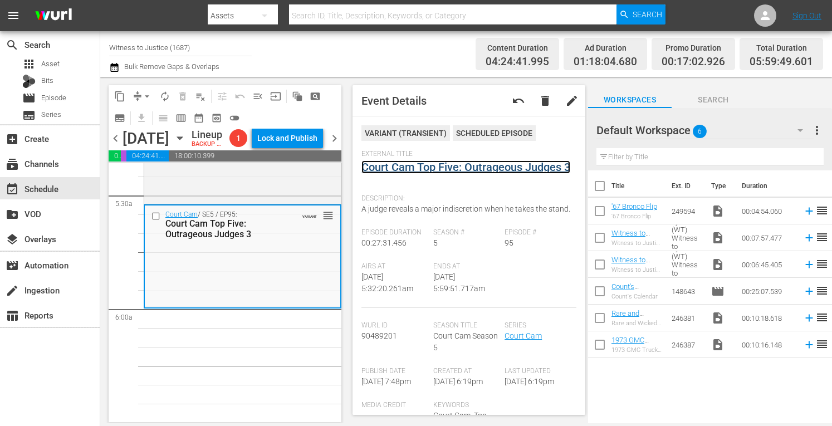
scroll to position [0, 0]
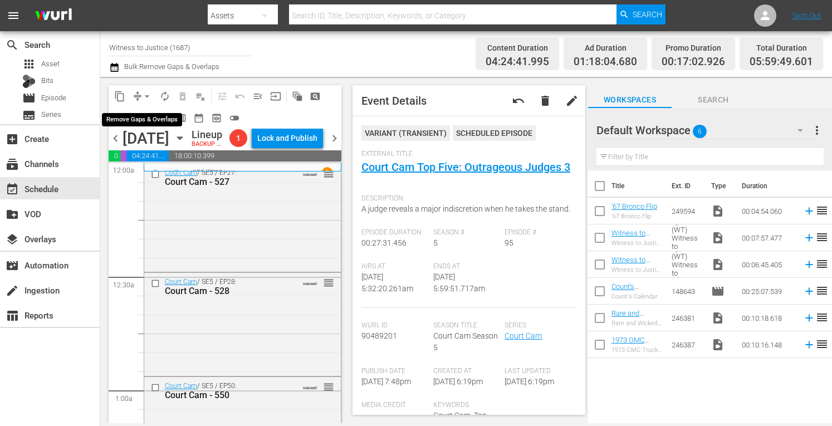
click at [146, 94] on span "arrow_drop_down" at bounding box center [146, 96] width 11 height 11
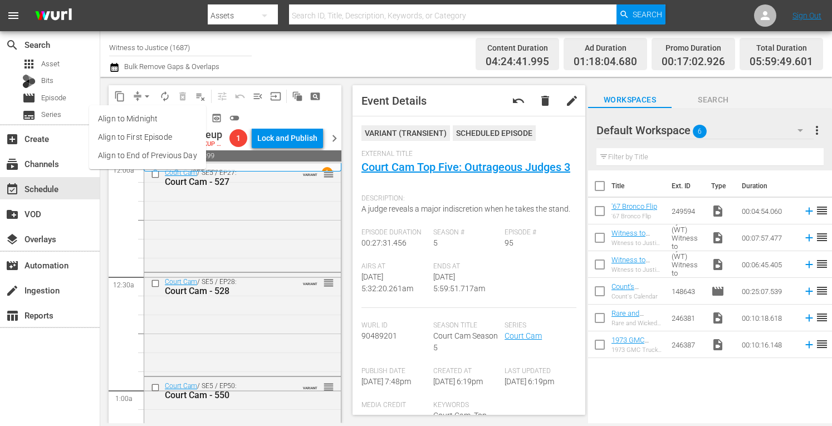
click at [146, 119] on li "Align to Midnight" at bounding box center [147, 119] width 117 height 18
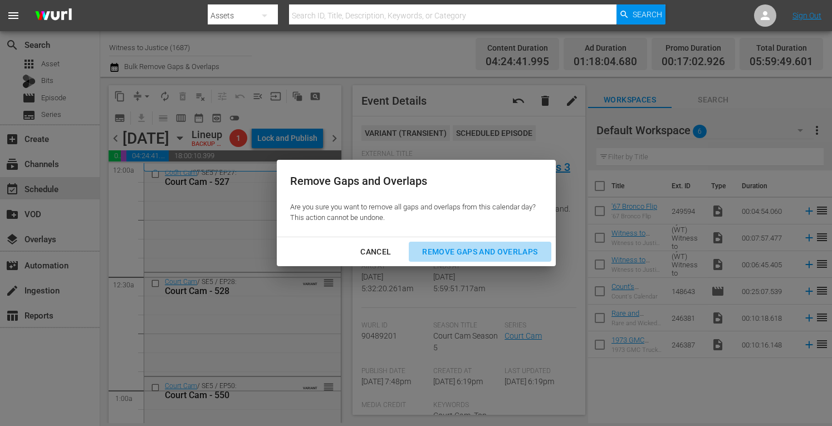
click at [457, 248] on div "Remove Gaps and Overlaps" at bounding box center [479, 252] width 133 height 14
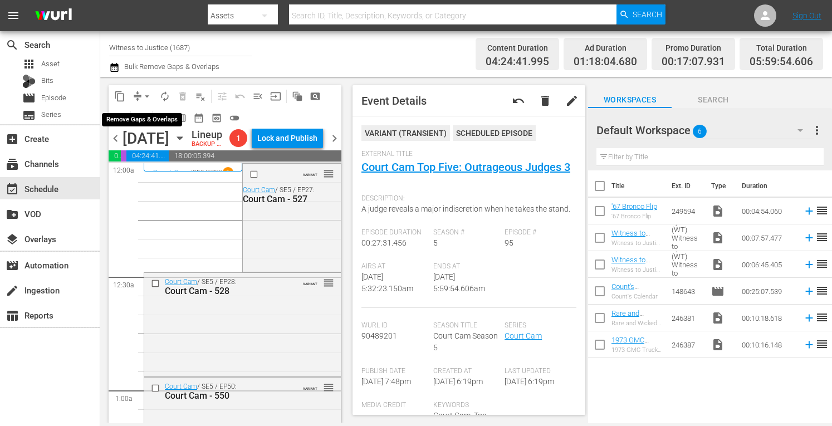
click at [144, 95] on span "arrow_drop_down" at bounding box center [146, 96] width 11 height 11
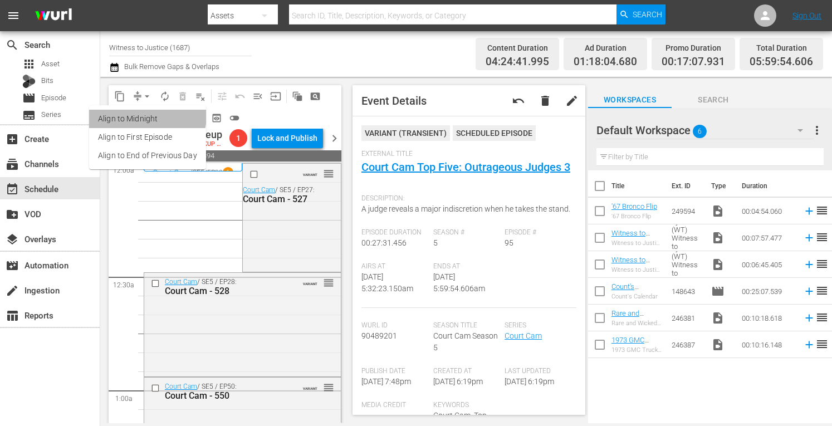
click at [144, 115] on li "Align to Midnight" at bounding box center [147, 119] width 117 height 18
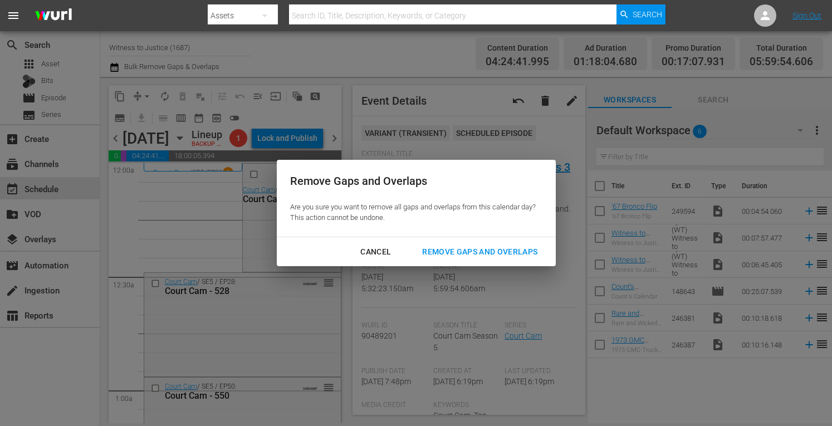
click at [457, 256] on div "Remove Gaps and Overlaps" at bounding box center [479, 252] width 133 height 14
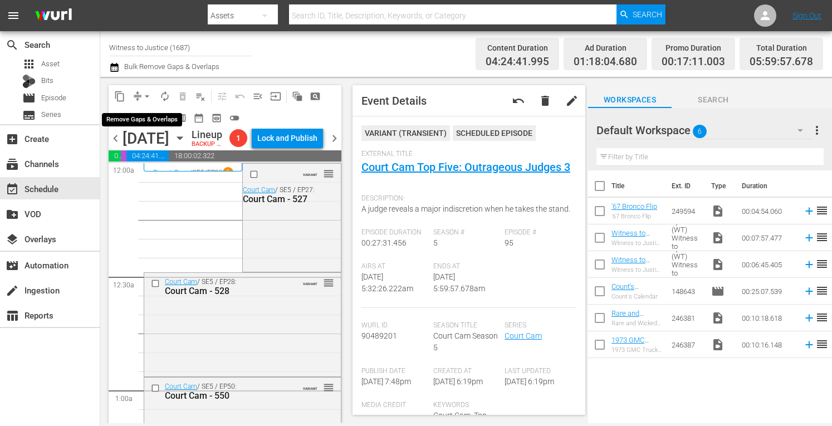
click at [147, 94] on span "arrow_drop_down" at bounding box center [146, 96] width 11 height 11
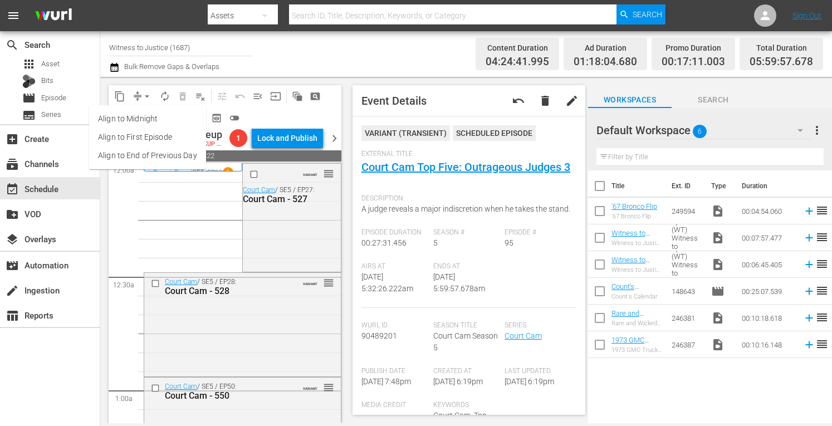
click at [138, 122] on li "Align to Midnight" at bounding box center [147, 119] width 117 height 18
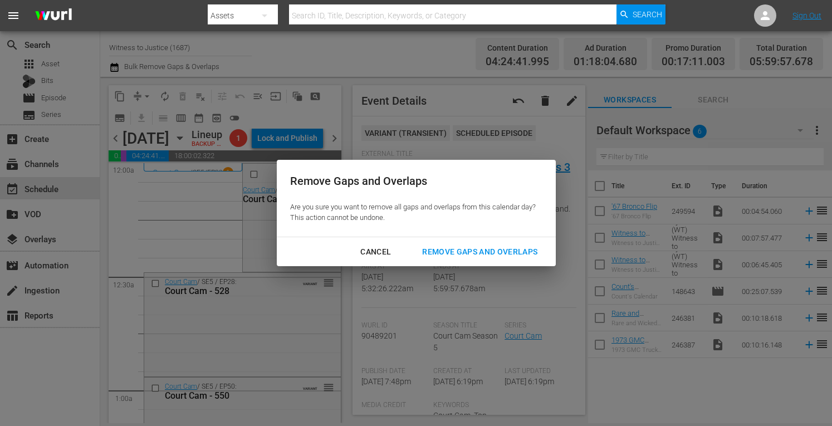
click at [477, 252] on div "Remove Gaps and Overlaps" at bounding box center [479, 252] width 133 height 14
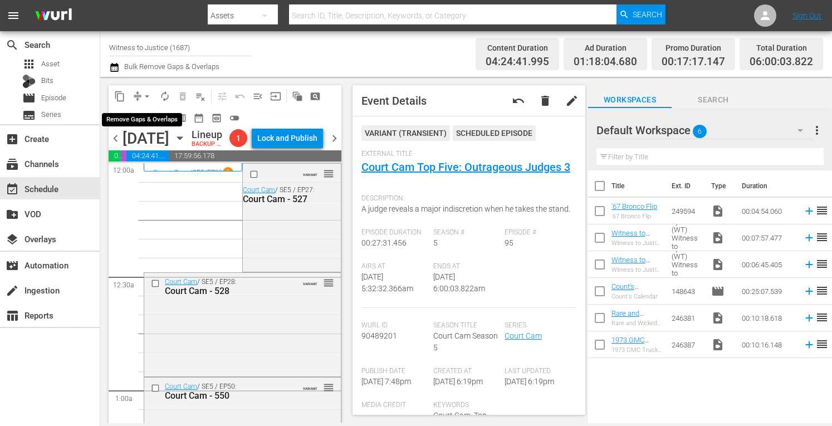
click at [145, 94] on span "arrow_drop_down" at bounding box center [146, 96] width 11 height 11
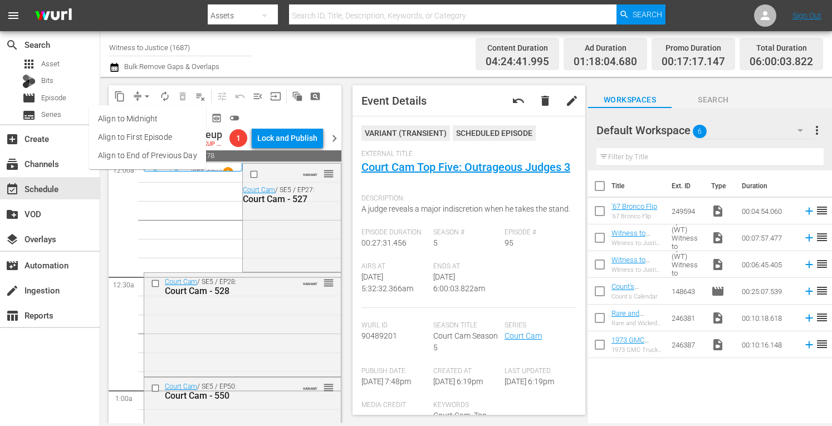
click at [145, 118] on li "Align to Midnight" at bounding box center [147, 119] width 117 height 18
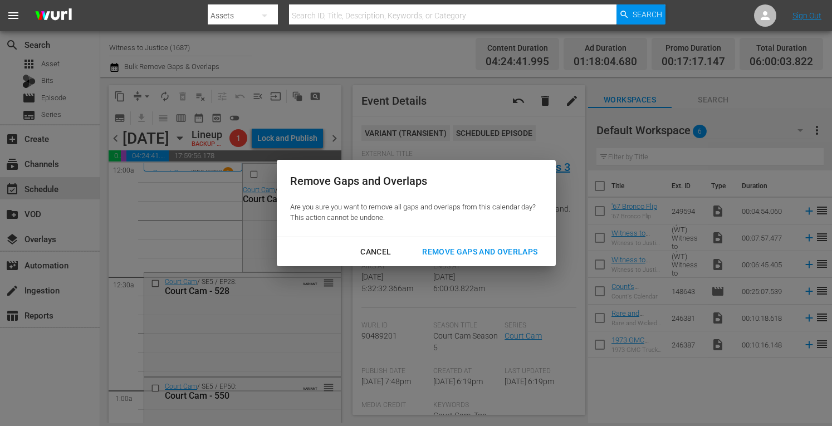
click at [444, 248] on div "Remove Gaps and Overlaps" at bounding box center [479, 252] width 133 height 14
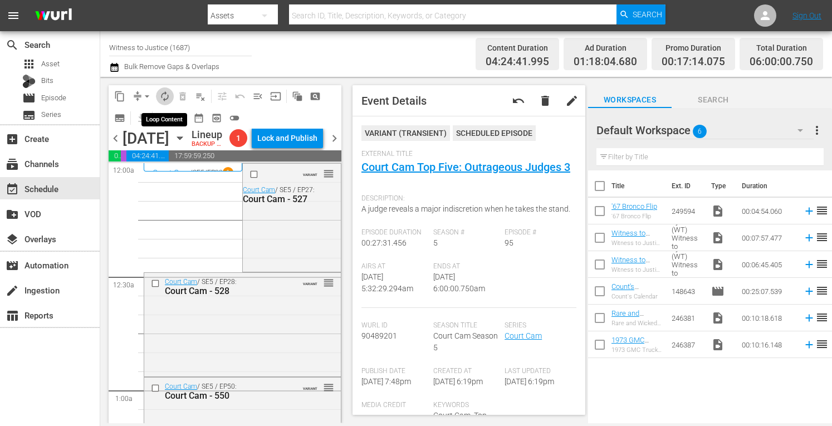
click at [167, 91] on span "autorenew_outlined" at bounding box center [164, 96] width 11 height 11
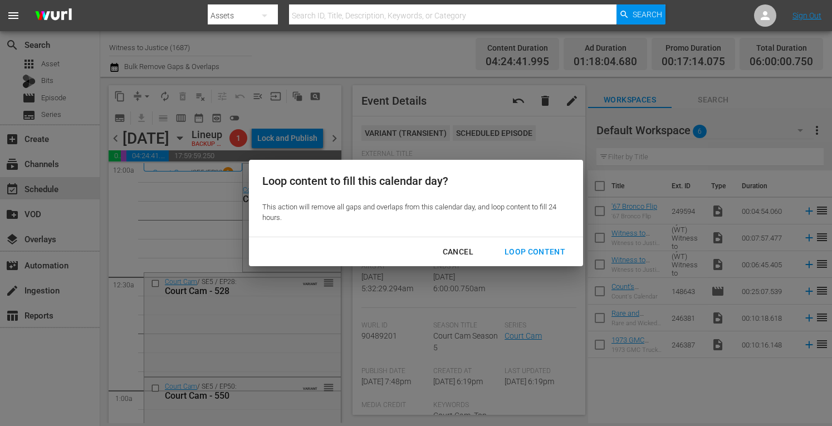
click at [546, 252] on div "Loop Content" at bounding box center [535, 252] width 79 height 14
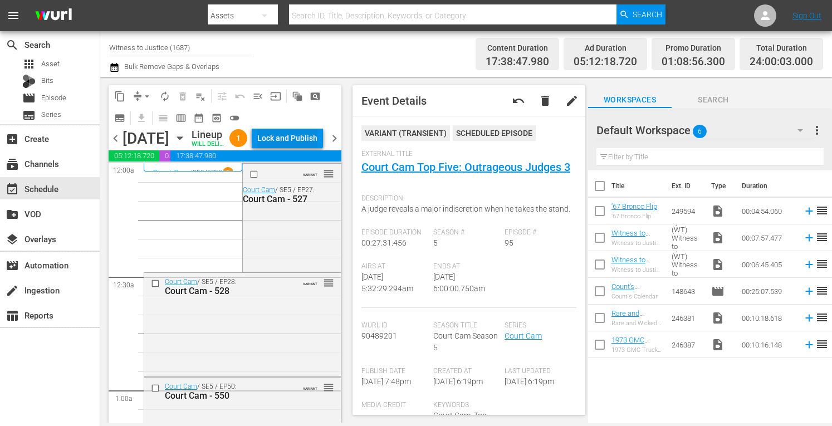
click at [302, 139] on div "Lock and Publish" at bounding box center [287, 138] width 60 height 20
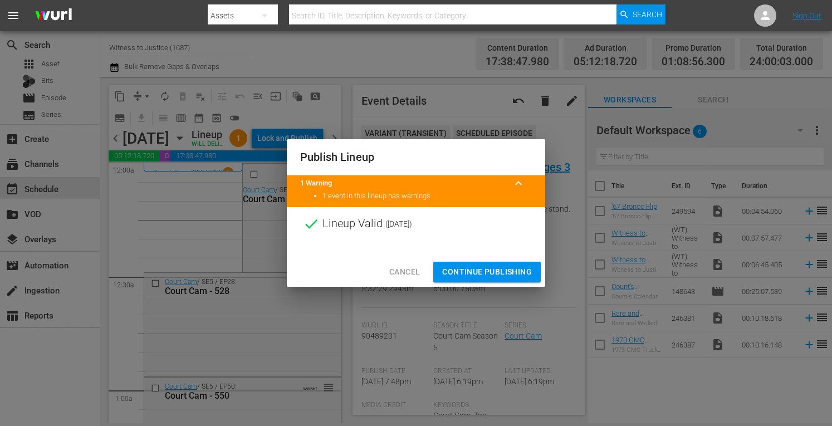
click at [468, 268] on span "Continue Publishing" at bounding box center [487, 272] width 90 height 14
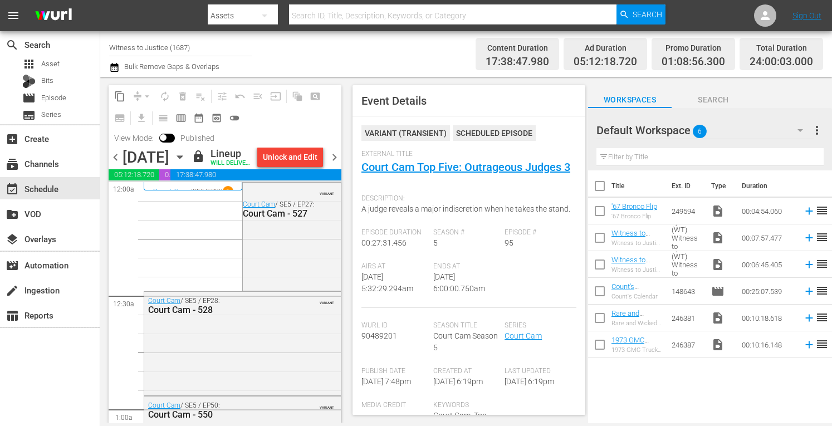
click at [336, 164] on span "chevron_right" at bounding box center [335, 157] width 14 height 14
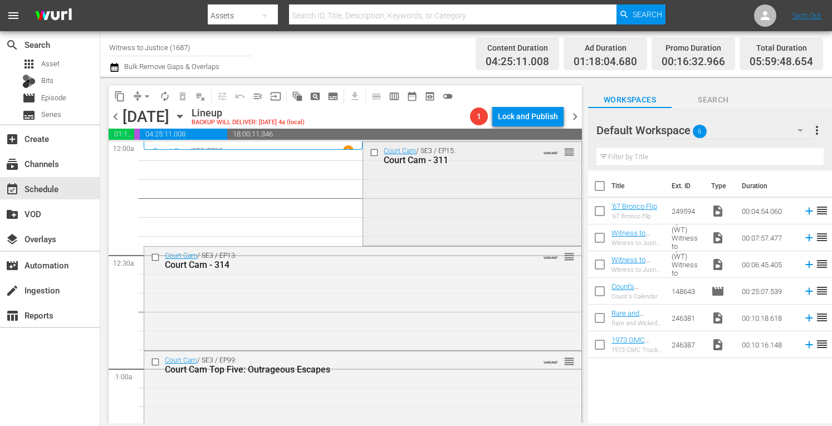
click at [480, 187] on div "Court Cam / SE3 / EP15: Court Cam - 311 VARIANT reorder" at bounding box center [472, 192] width 218 height 101
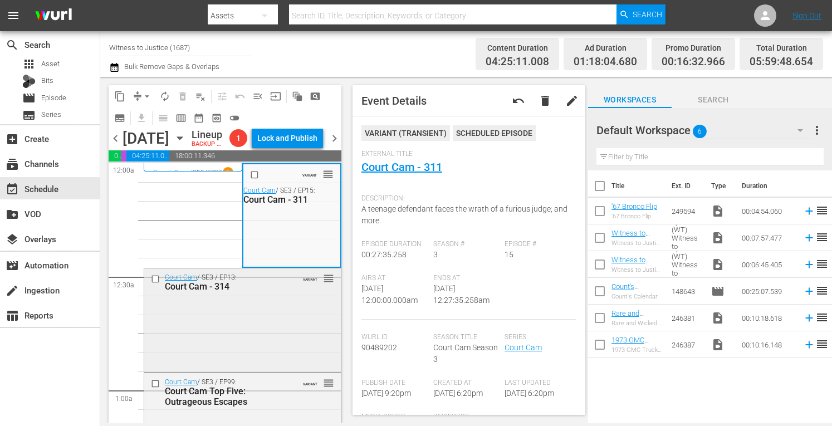
click at [263, 333] on div "Court Cam / SE3 / EP13: Court Cam - 314 VARIANT reorder" at bounding box center [242, 319] width 197 height 102
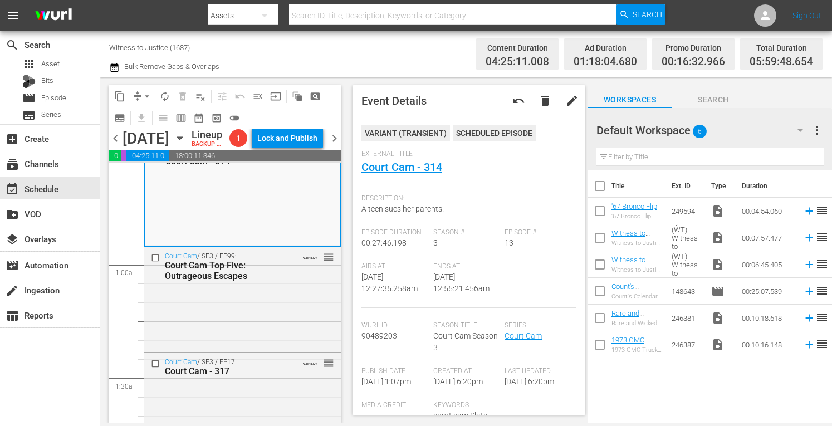
scroll to position [163, 0]
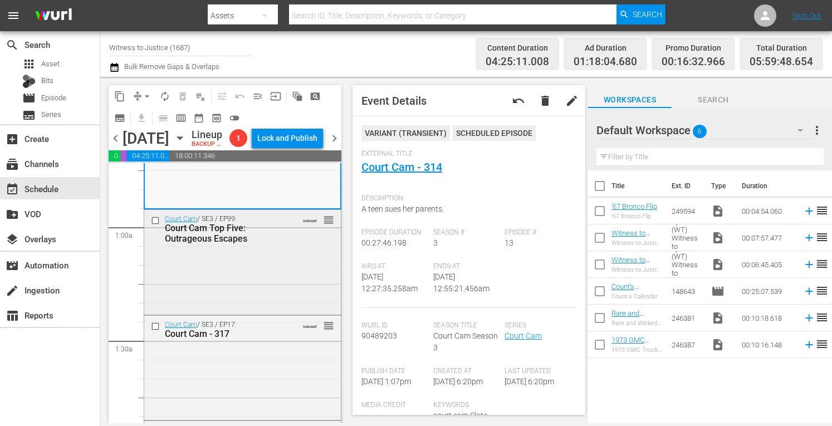
click at [276, 275] on div "Court Cam / SE3 / EP99: Court Cam Top Five: Outrageous Escapes VARIANT reorder" at bounding box center [242, 261] width 197 height 102
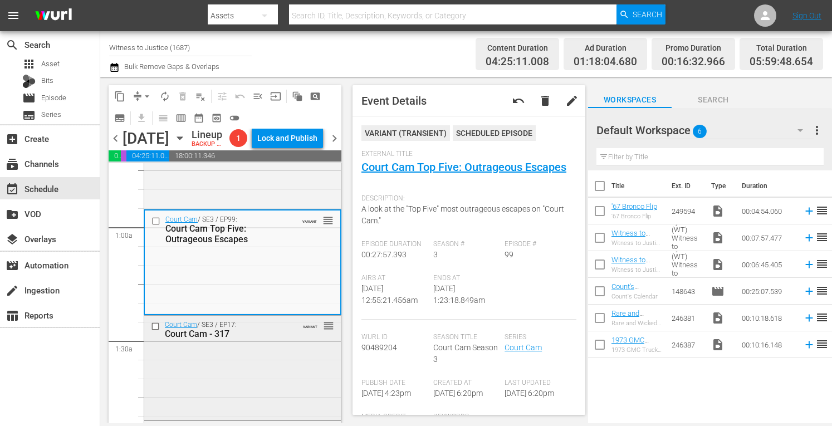
click at [297, 364] on div "Court Cam / SE3 / EP17: Court Cam - 317 VARIANT reorder" at bounding box center [242, 366] width 197 height 101
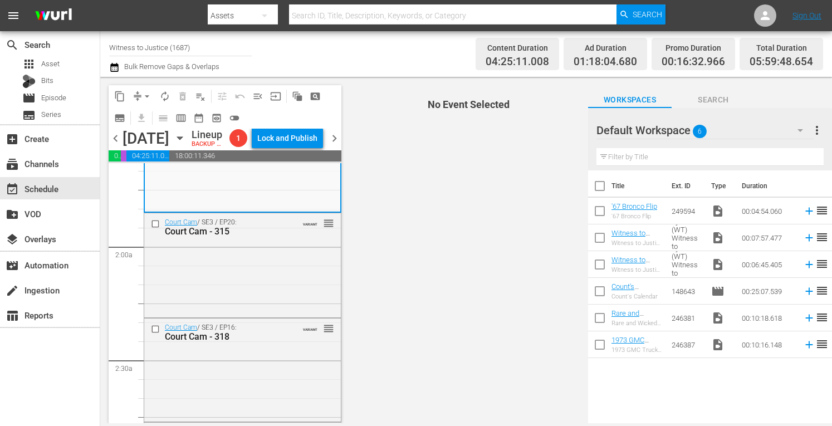
scroll to position [386, 0]
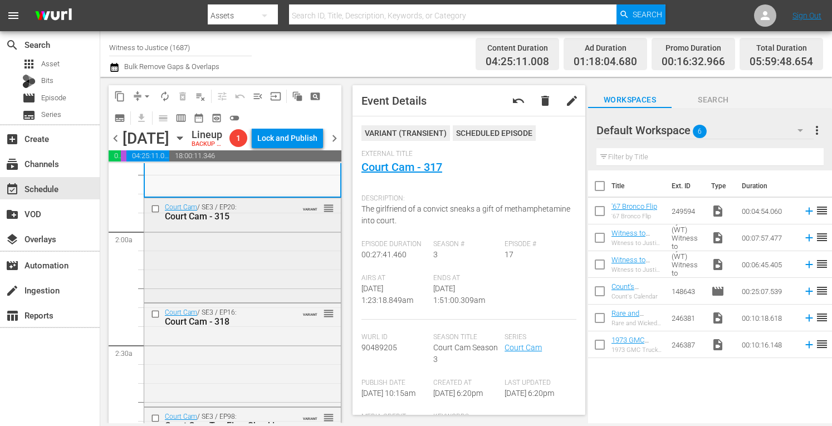
click at [272, 277] on div "Court Cam / SE3 / EP20: Court Cam - 315 VARIANT reorder" at bounding box center [242, 249] width 197 height 102
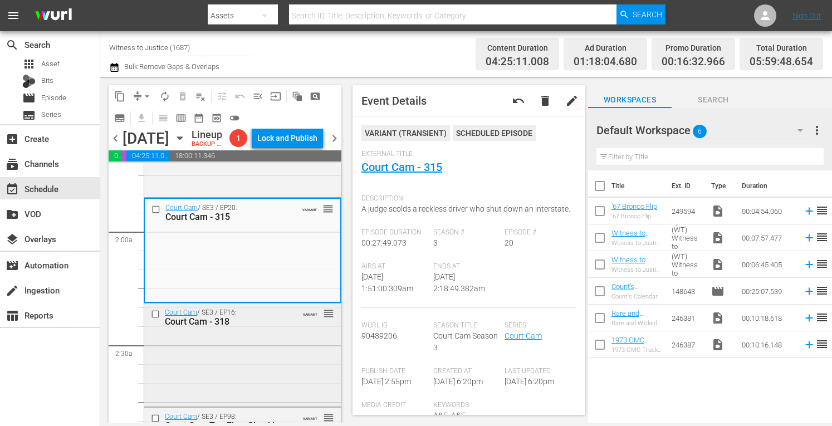
click at [280, 368] on div "Court Cam / SE3 / EP16: Court Cam - 318 VARIANT reorder" at bounding box center [242, 354] width 197 height 101
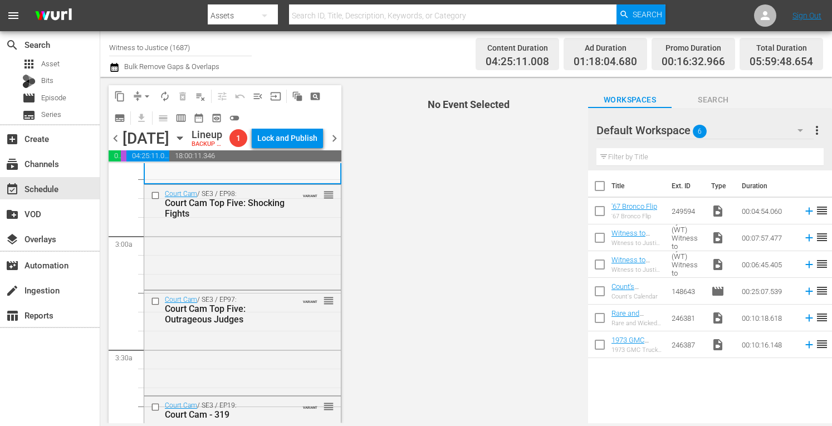
scroll to position [587, 0]
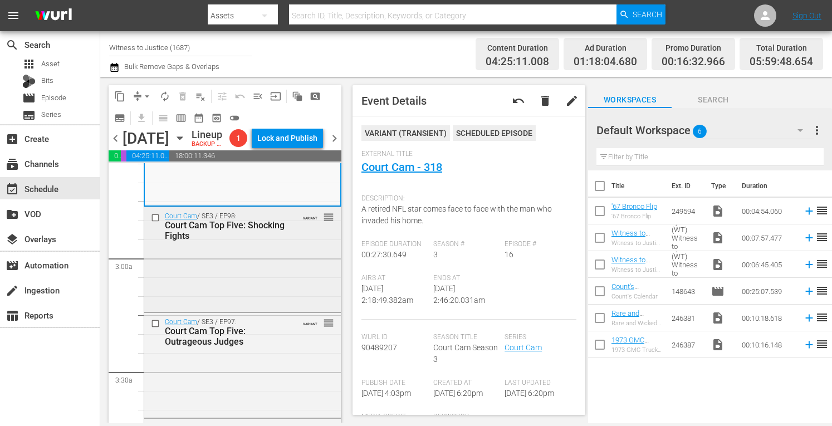
click at [256, 300] on div "Court Cam / SE3 / EP98: Court Cam Top Five: Shocking Fights VARIANT reorder" at bounding box center [242, 258] width 197 height 102
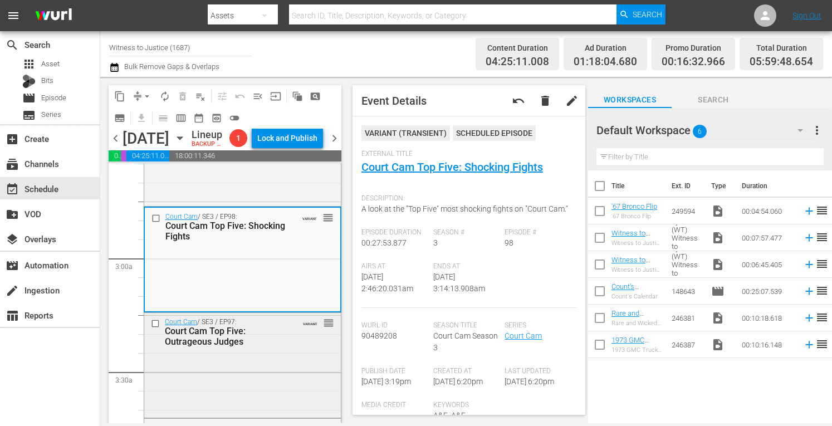
click at [275, 347] on div "Court Cam Top Five: Outrageous Judges" at bounding box center [227, 336] width 124 height 21
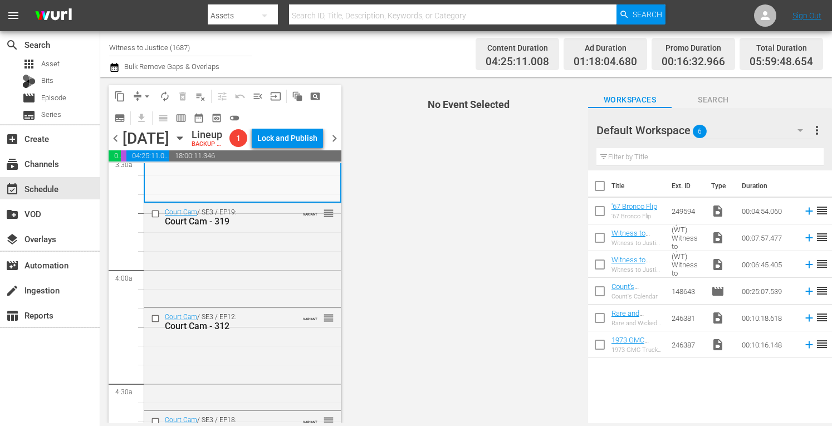
scroll to position [817, 0]
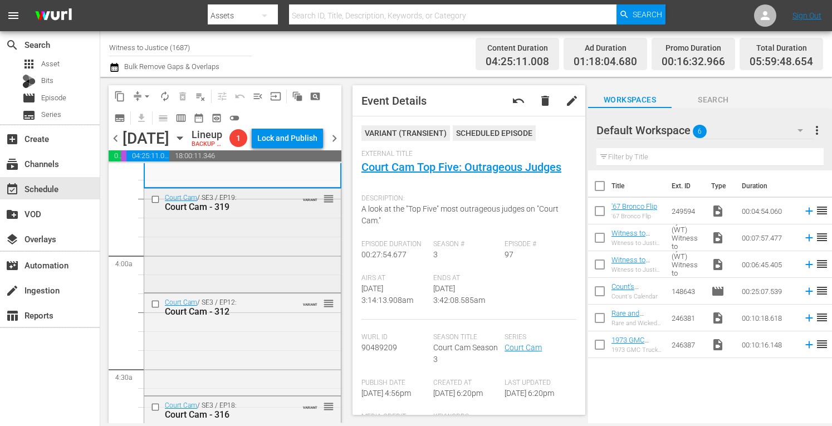
click at [289, 278] on div "Court Cam / SE3 / EP19: Court Cam - 319 VARIANT reorder" at bounding box center [242, 240] width 197 height 102
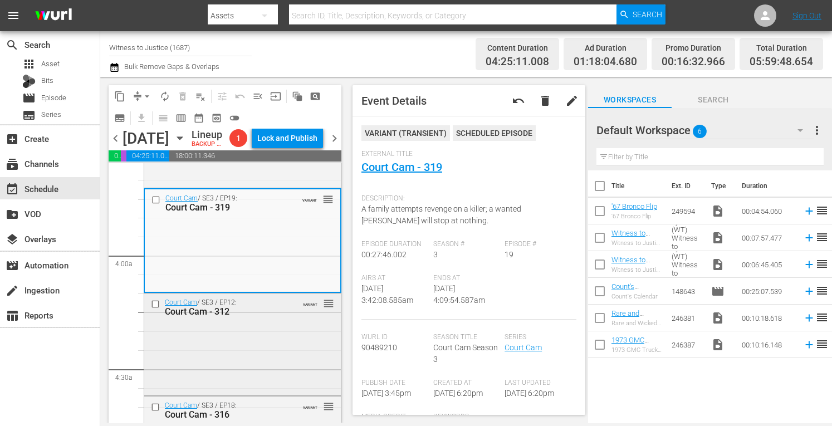
click at [268, 360] on div "Court Cam / SE3 / EP12: Court Cam - 312 VARIANT reorder" at bounding box center [242, 344] width 197 height 100
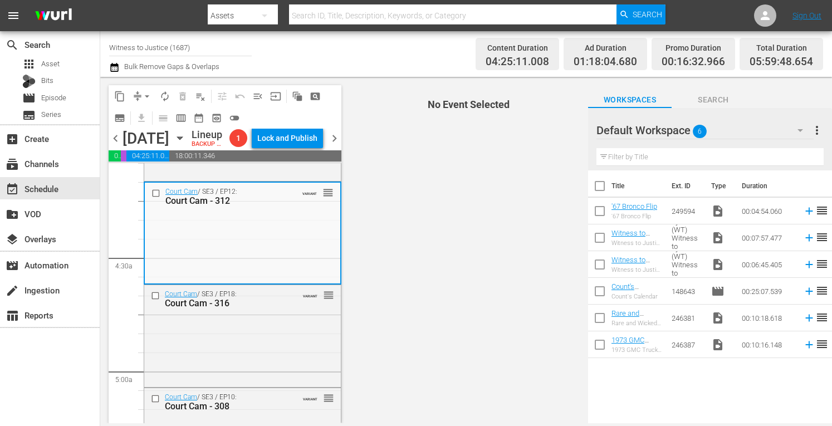
scroll to position [958, 0]
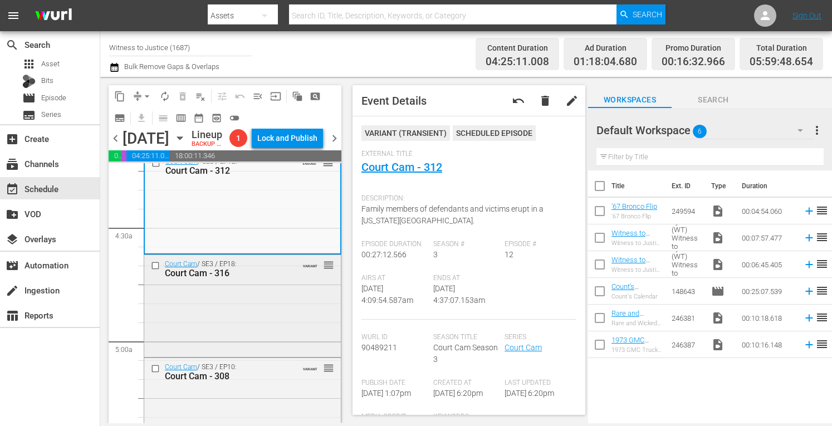
click at [273, 319] on div "Court Cam / SE3 / EP18: Court Cam - 316 VARIANT reorder" at bounding box center [242, 305] width 197 height 100
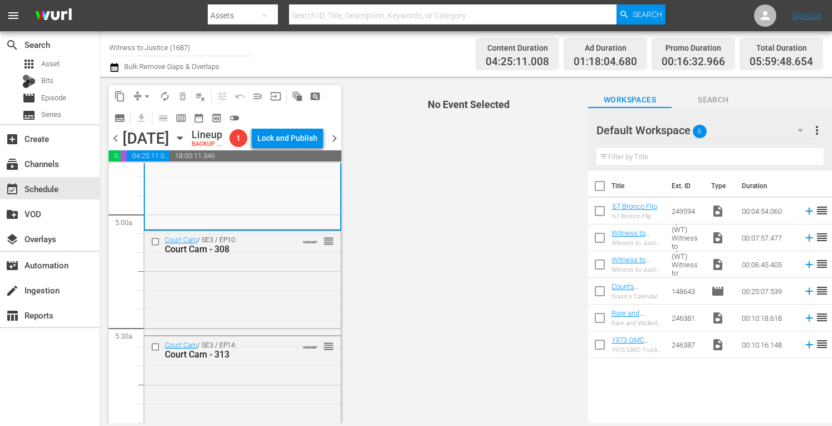
scroll to position [1092, 0]
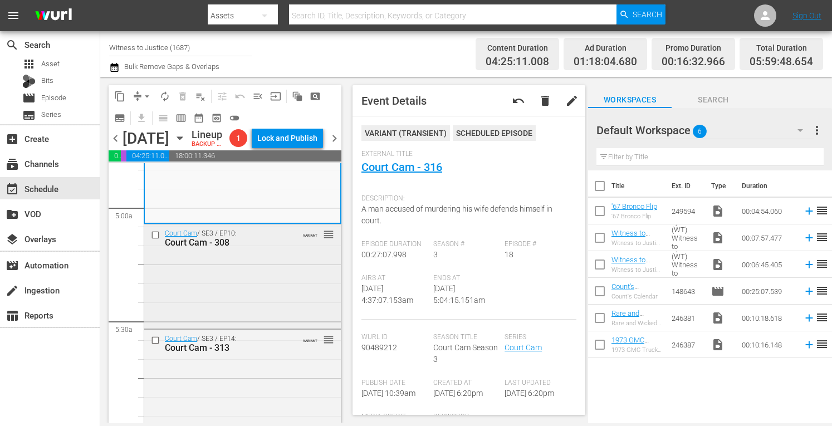
click at [278, 291] on div "Court Cam / SE3 / EP10: Court Cam - 308 VARIANT reorder" at bounding box center [242, 275] width 197 height 102
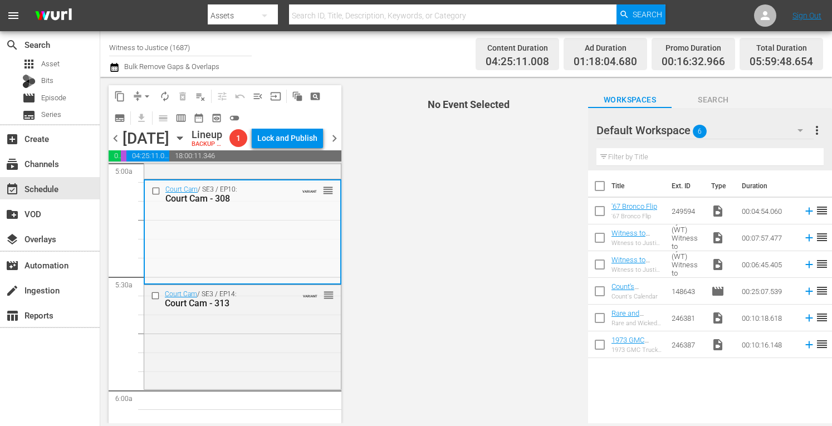
scroll to position [1159, 0]
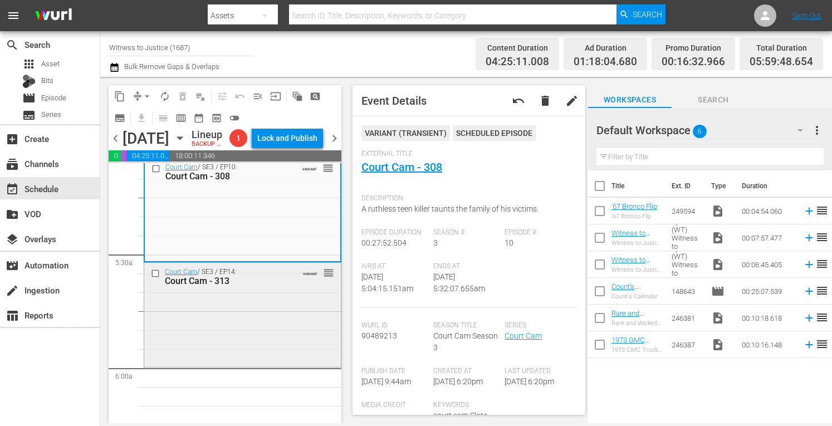
click at [245, 337] on div "Court Cam / SE3 / EP14: Court Cam - 313 VARIANT reorder" at bounding box center [242, 313] width 197 height 101
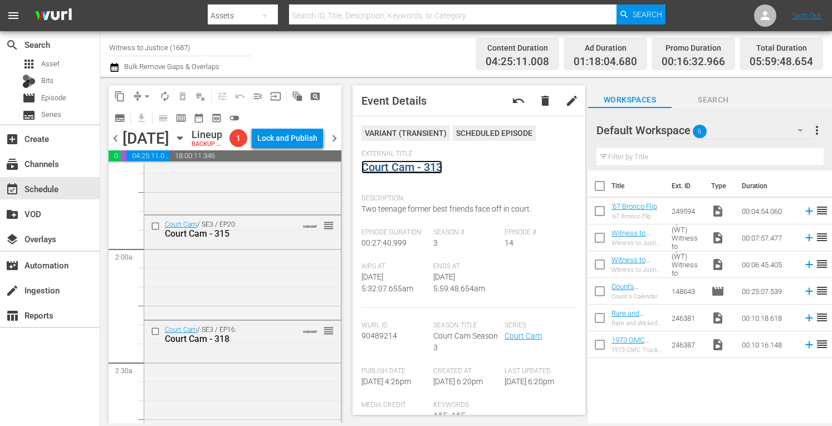
scroll to position [0, 0]
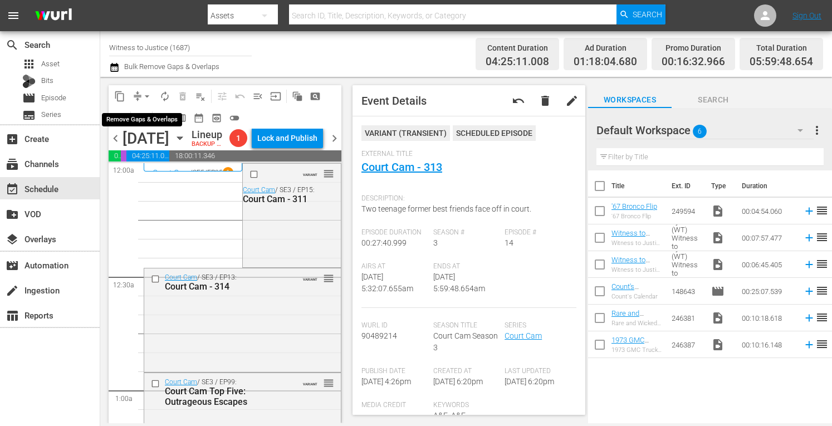
click at [149, 91] on span "arrow_drop_down" at bounding box center [146, 96] width 11 height 11
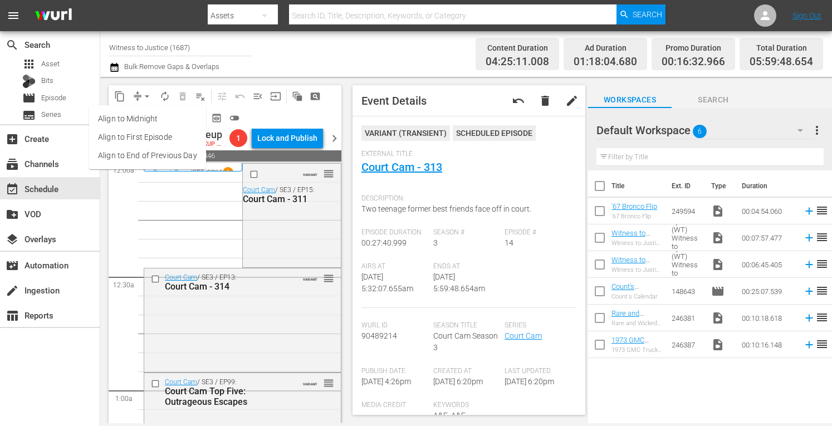
click at [143, 118] on li "Align to Midnight" at bounding box center [147, 119] width 117 height 18
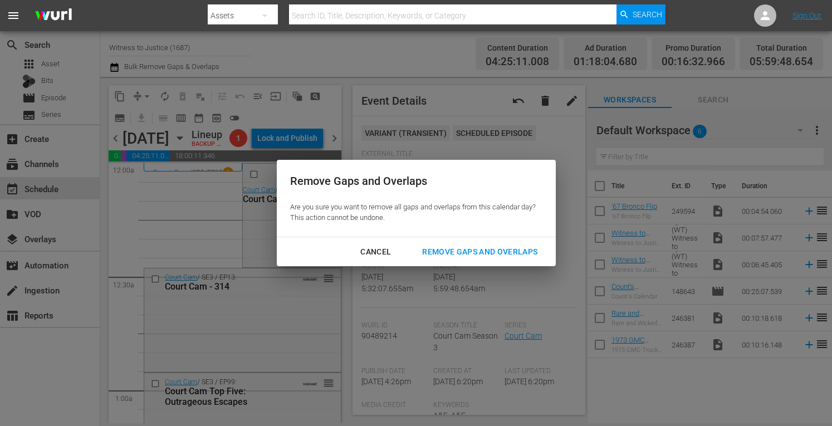
click at [475, 256] on div "Remove Gaps and Overlaps" at bounding box center [479, 252] width 133 height 14
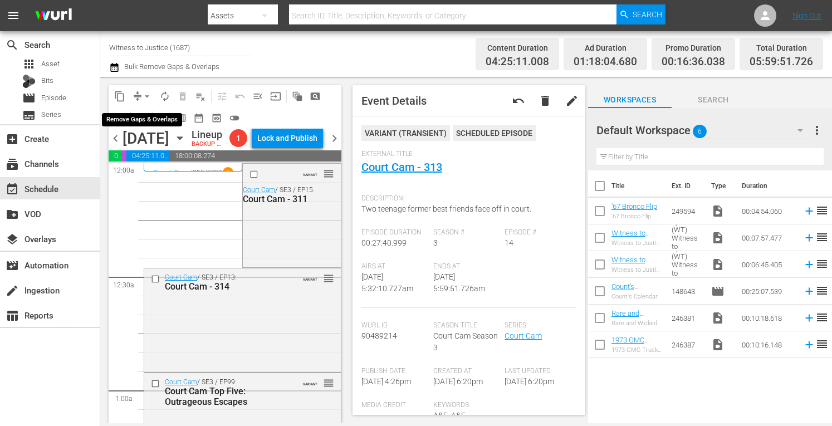
click at [149, 92] on span "arrow_drop_down" at bounding box center [146, 96] width 11 height 11
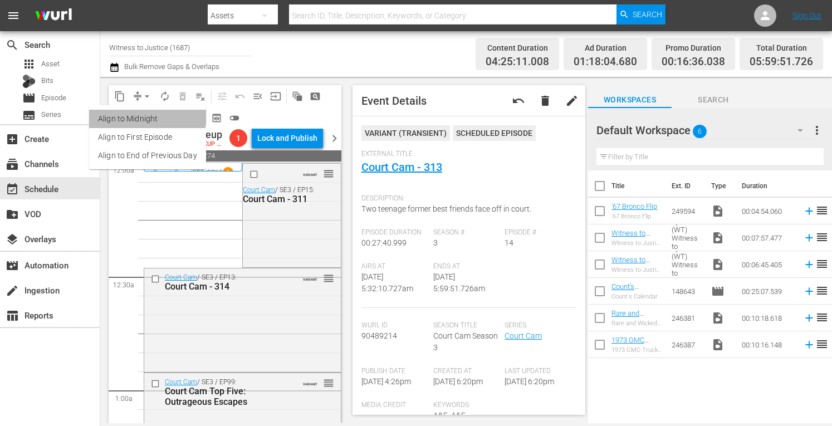
click at [146, 115] on li "Align to Midnight" at bounding box center [147, 119] width 117 height 18
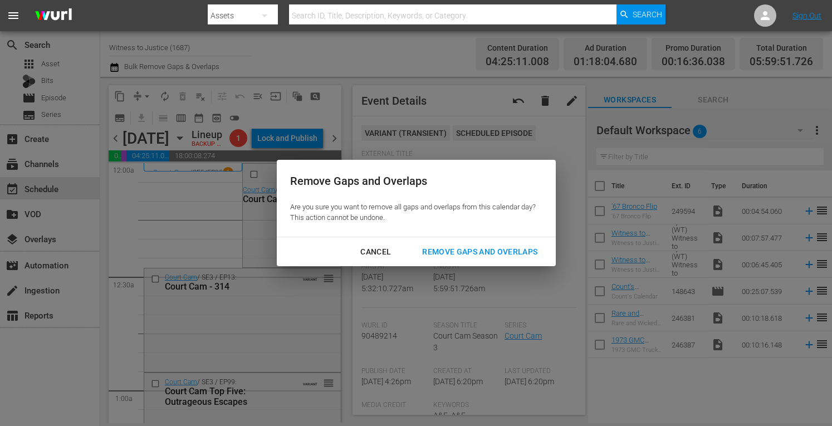
click at [463, 256] on div "Remove Gaps and Overlaps" at bounding box center [479, 252] width 133 height 14
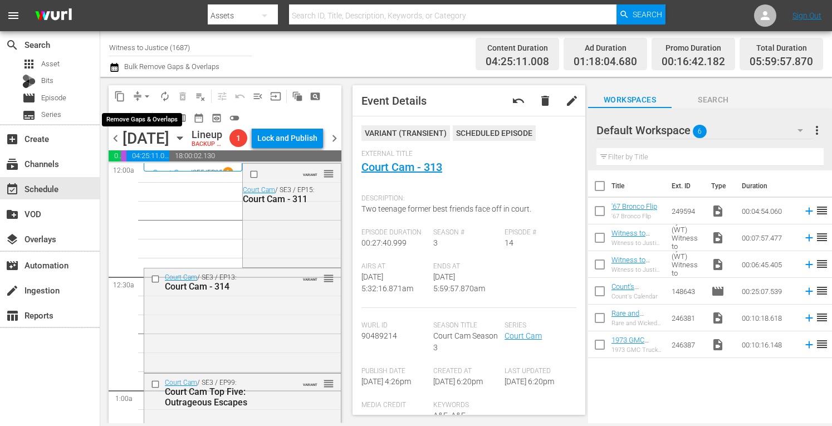
click at [149, 93] on span "arrow_drop_down" at bounding box center [146, 96] width 11 height 11
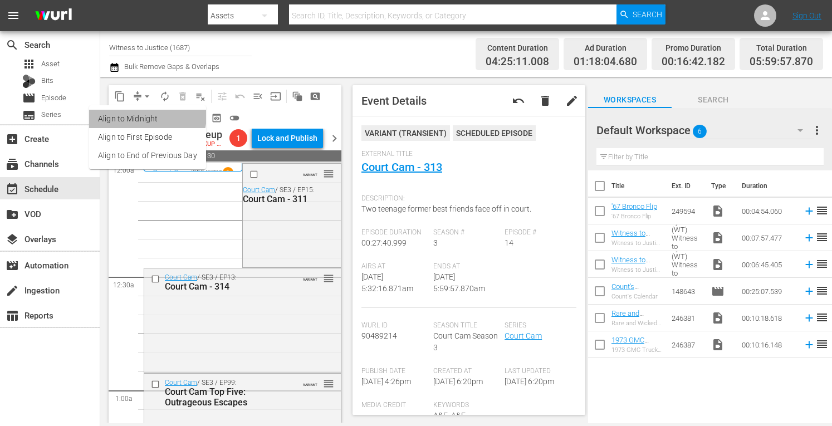
click at [145, 115] on li "Align to Midnight" at bounding box center [147, 119] width 117 height 18
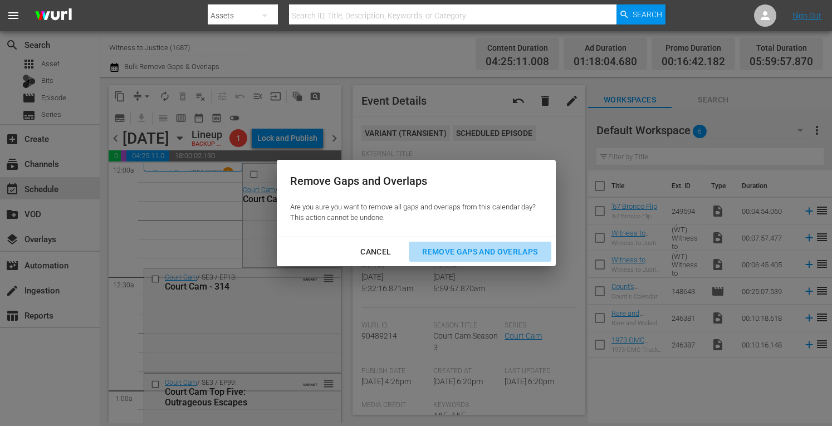
click at [454, 251] on div "Remove Gaps and Overlaps" at bounding box center [479, 252] width 133 height 14
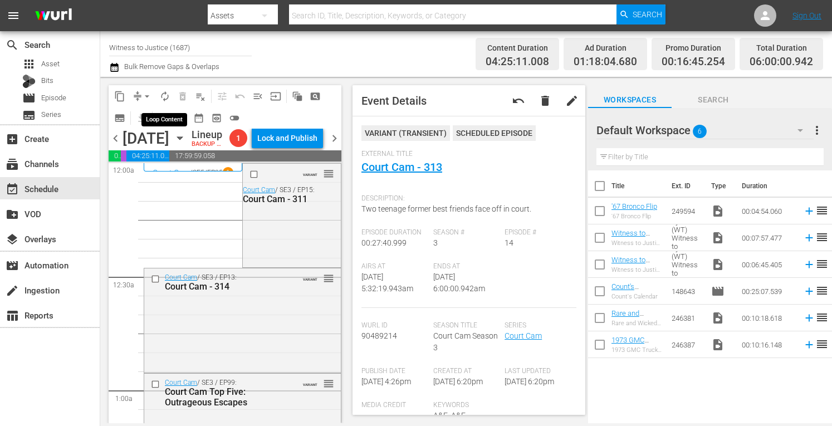
click at [168, 95] on span "autorenew_outlined" at bounding box center [164, 96] width 11 height 11
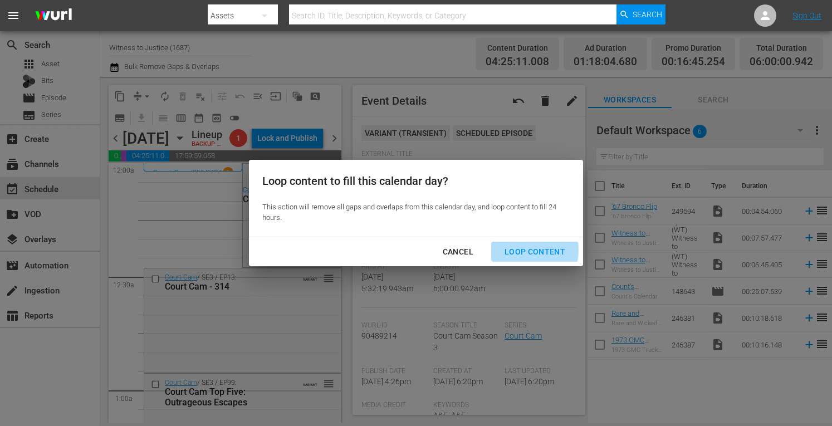
click at [522, 250] on div "Loop Content" at bounding box center [535, 252] width 79 height 14
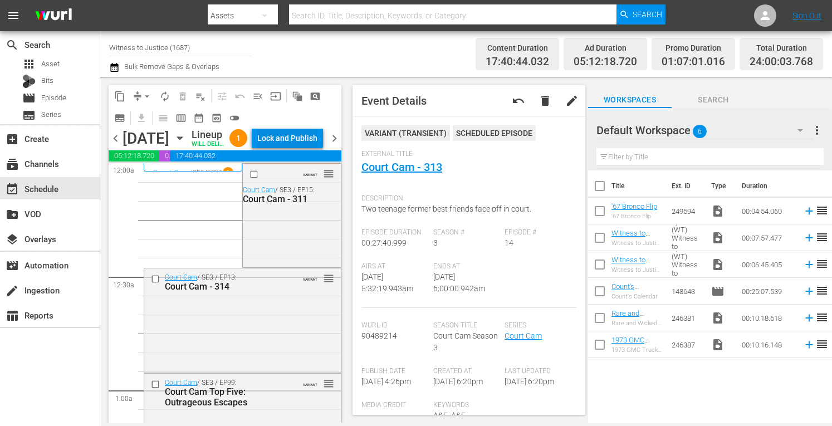
click at [296, 139] on div "Lock and Publish" at bounding box center [287, 138] width 60 height 20
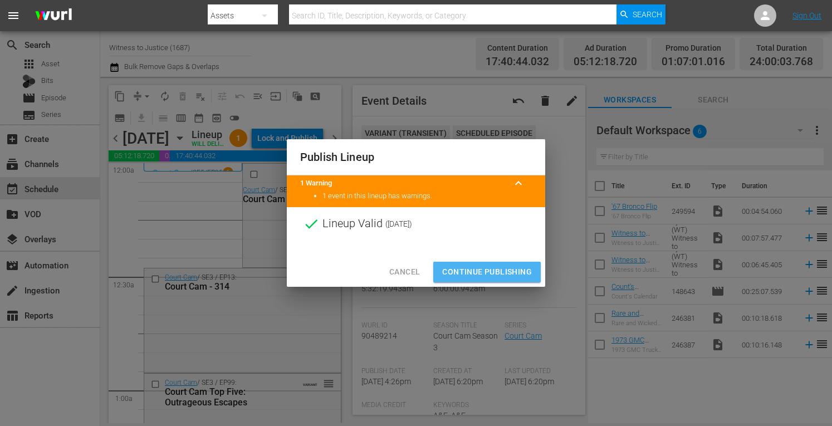
click at [466, 268] on span "Continue Publishing" at bounding box center [487, 272] width 90 height 14
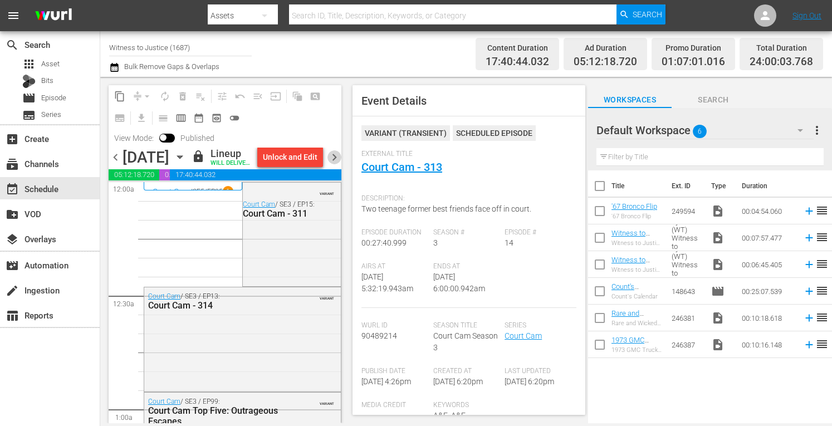
click at [333, 163] on span "chevron_right" at bounding box center [335, 157] width 14 height 14
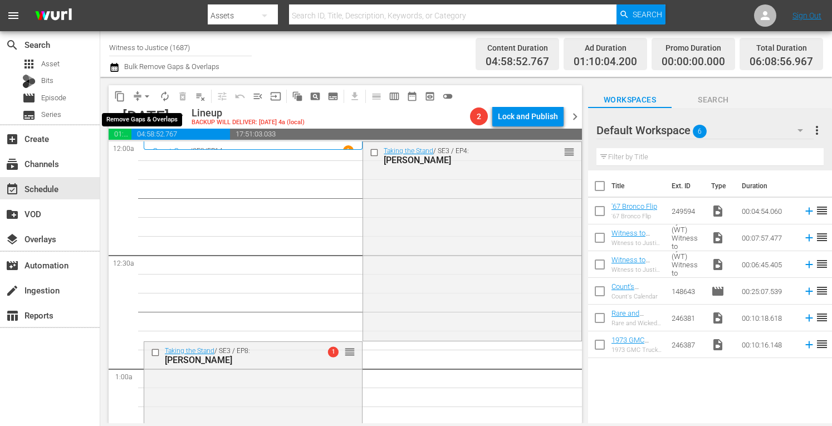
click at [146, 95] on span "arrow_drop_down" at bounding box center [146, 96] width 11 height 11
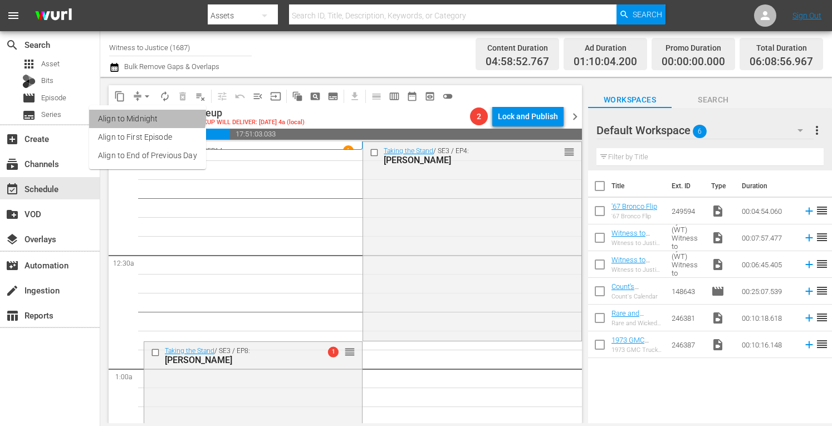
click at [146, 114] on li "Align to Midnight" at bounding box center [147, 119] width 117 height 18
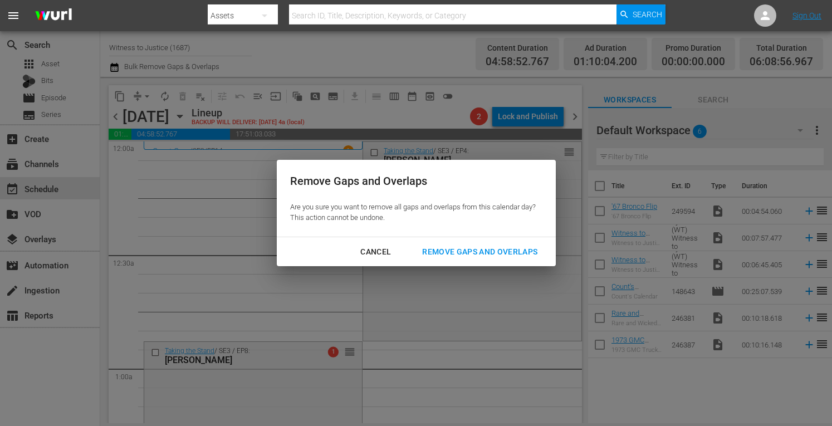
click at [452, 249] on div "Remove Gaps and Overlaps" at bounding box center [479, 252] width 133 height 14
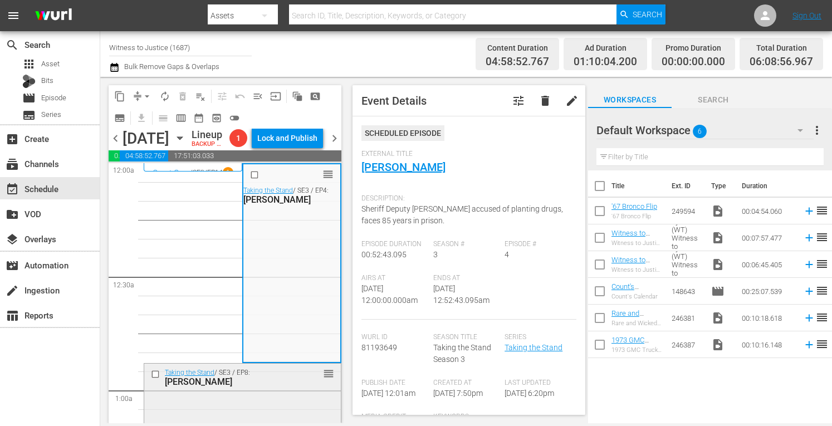
click at [235, 391] on div "Taking the Stand / SE3 / EP8: Anthony Todt reorder" at bounding box center [242, 377] width 197 height 27
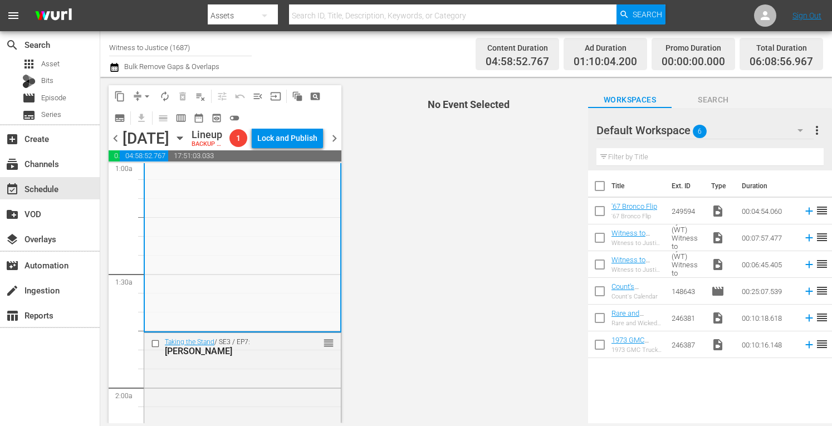
scroll to position [304, 0]
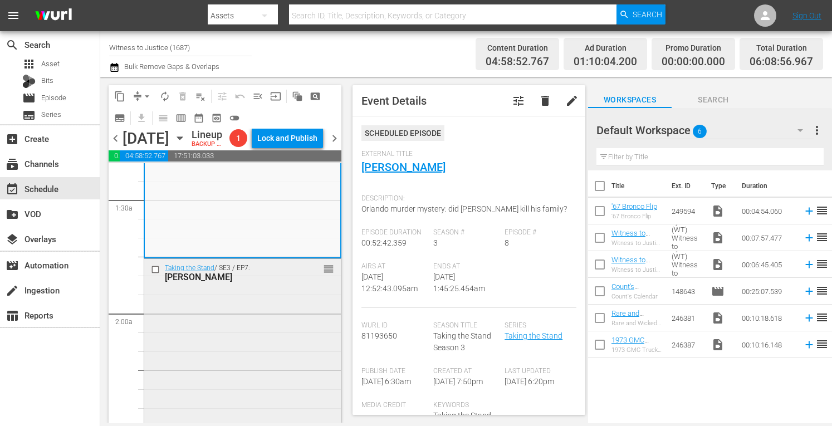
click at [280, 332] on div "Taking the Stand / SE3 / EP7: Delinord Dumercy reorder" at bounding box center [242, 356] width 197 height 195
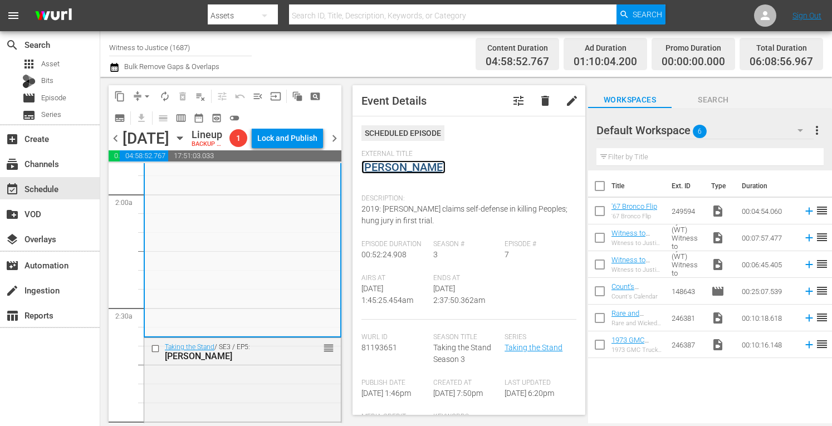
scroll to position [527, 0]
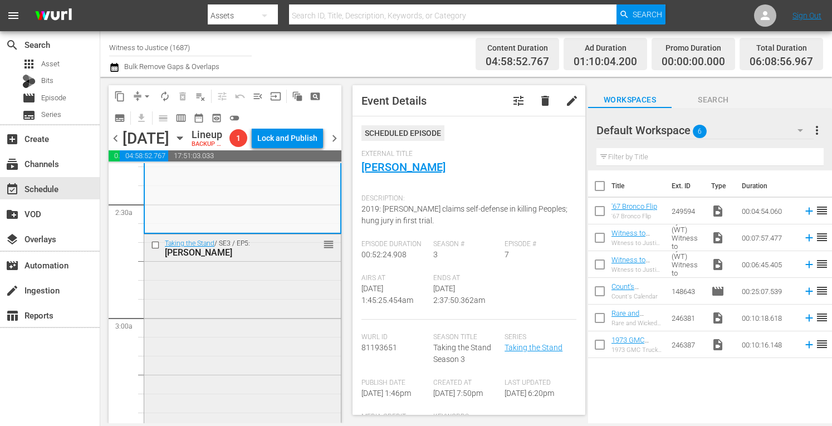
click at [282, 382] on div "Taking the Stand / SE3 / EP5: Theodore Edgecomb reorder" at bounding box center [242, 332] width 197 height 197
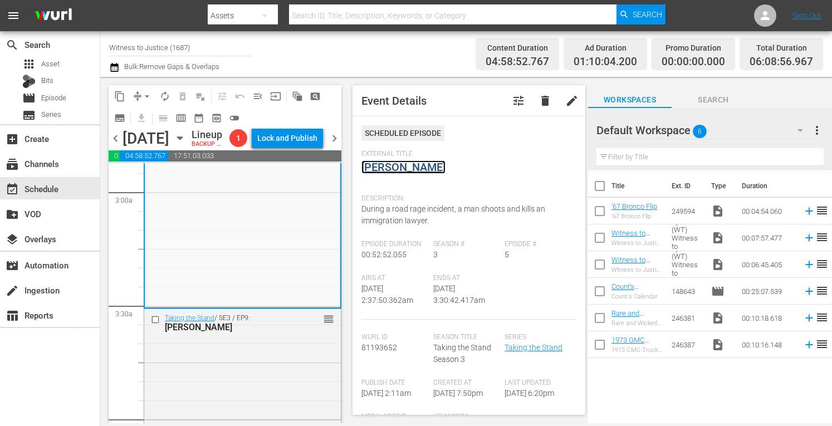
scroll to position [757, 0]
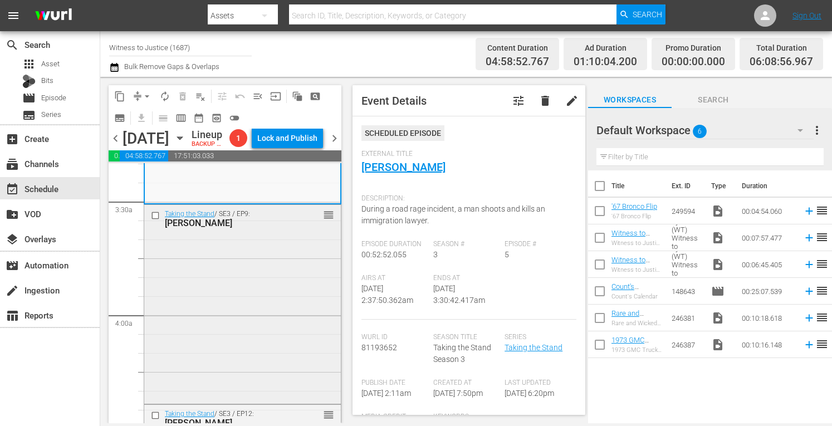
click at [289, 364] on div "Taking the Stand / SE3 / EP9: Dean Cummings reorder" at bounding box center [242, 303] width 197 height 197
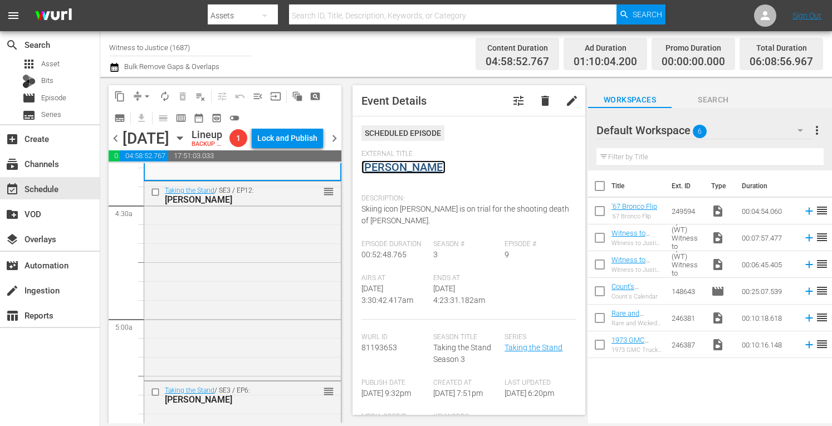
scroll to position [995, 0]
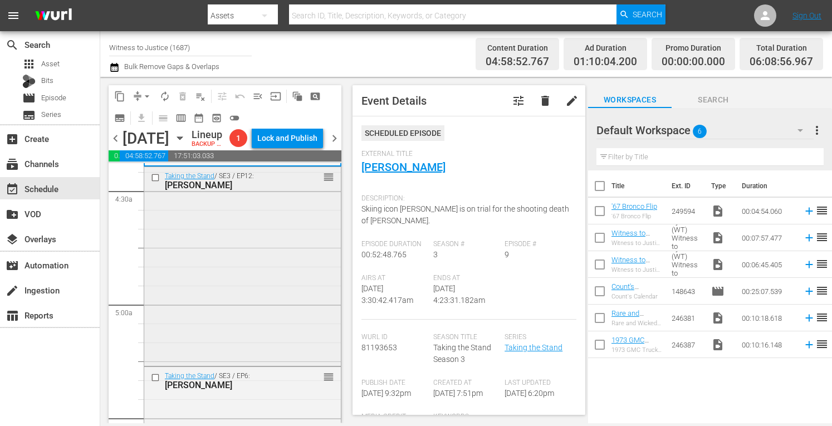
click at [278, 319] on div "Taking the Stand / SE3 / EP12: Andre McDonald reorder" at bounding box center [242, 265] width 197 height 196
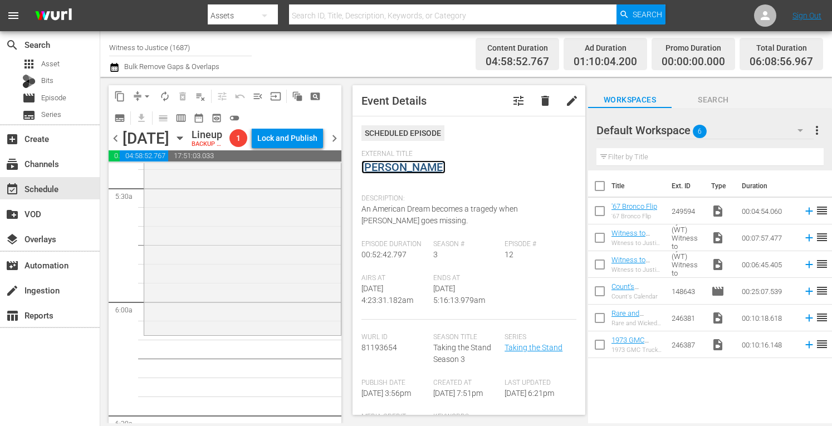
scroll to position [1232, 0]
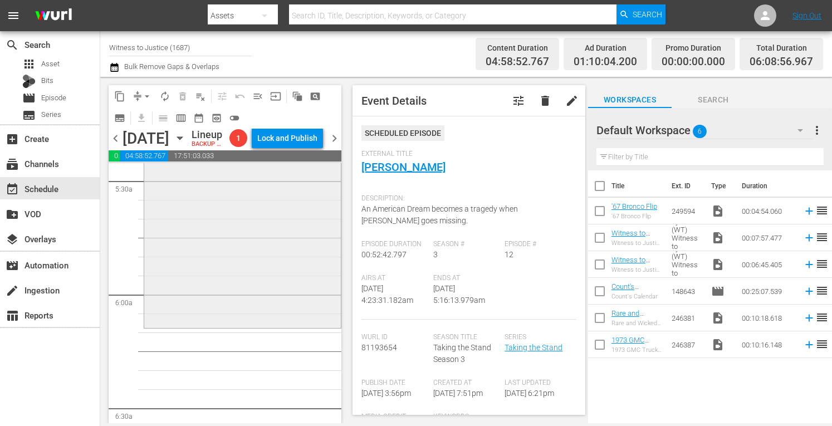
click at [274, 301] on div "Taking the Stand / SE3 / EP6: Ryan Duke reorder" at bounding box center [242, 228] width 197 height 196
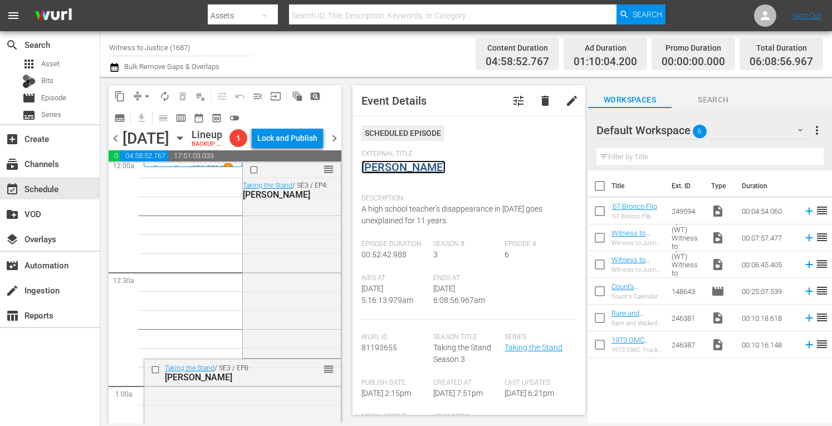
scroll to position [0, 0]
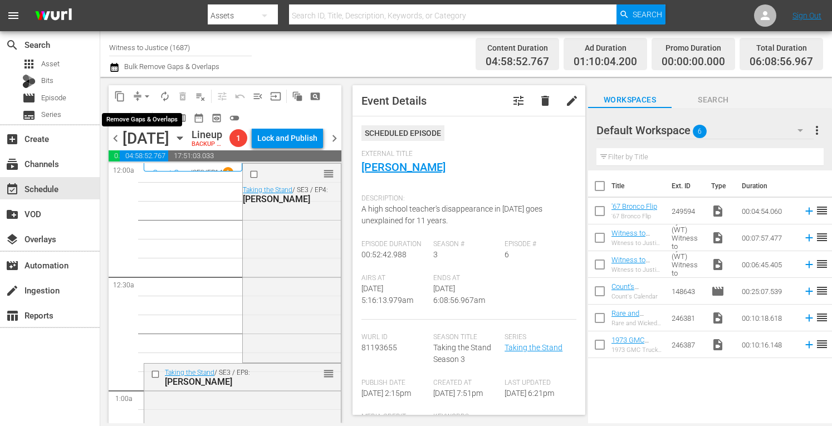
click at [147, 90] on button "arrow_drop_down" at bounding box center [147, 96] width 18 height 18
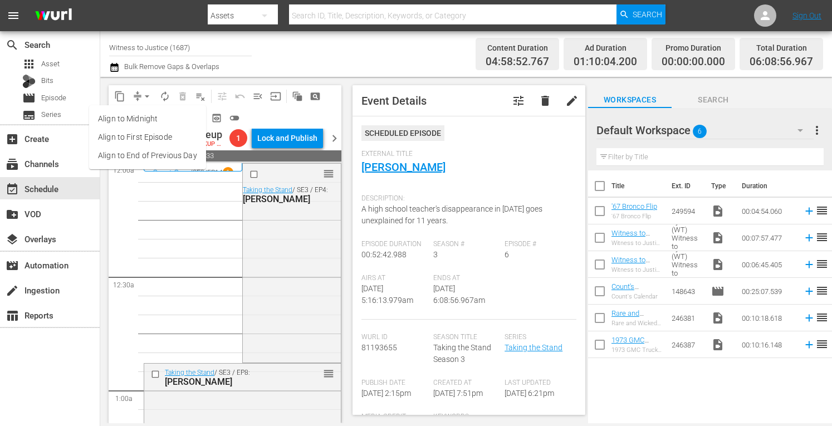
click at [143, 117] on li "Align to Midnight" at bounding box center [147, 119] width 117 height 18
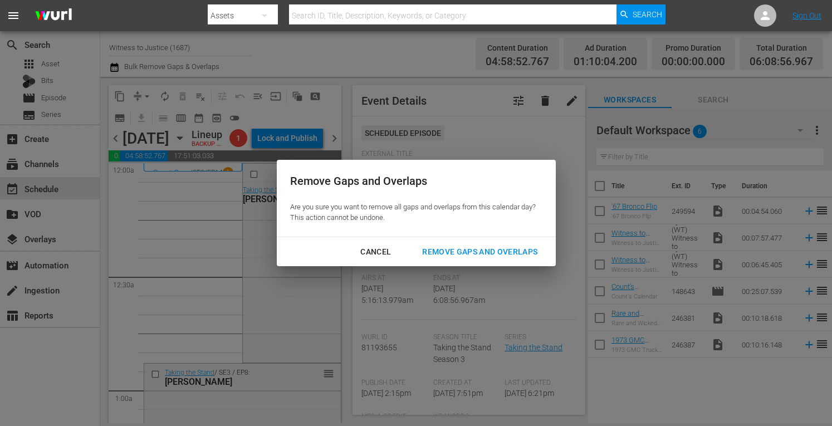
click at [448, 247] on div "Remove Gaps and Overlaps" at bounding box center [479, 252] width 133 height 14
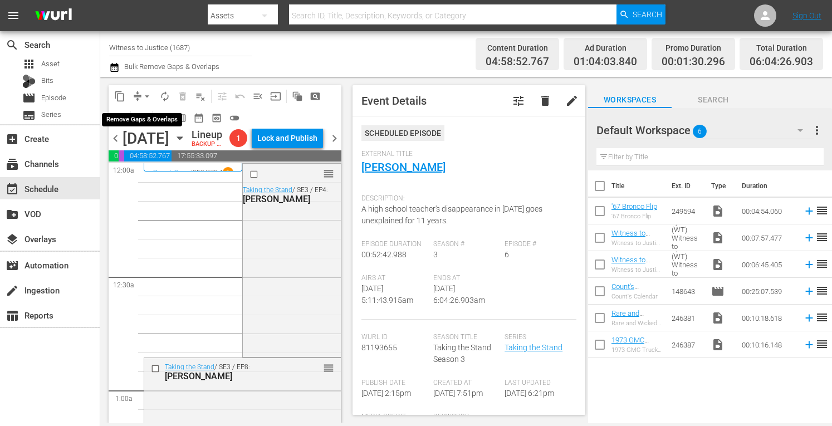
click at [145, 91] on span "arrow_drop_down" at bounding box center [146, 96] width 11 height 11
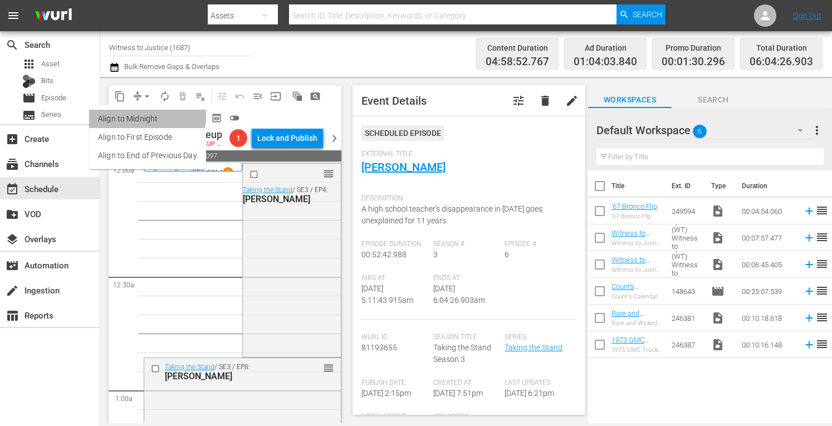
click at [139, 116] on li "Align to Midnight" at bounding box center [147, 119] width 117 height 18
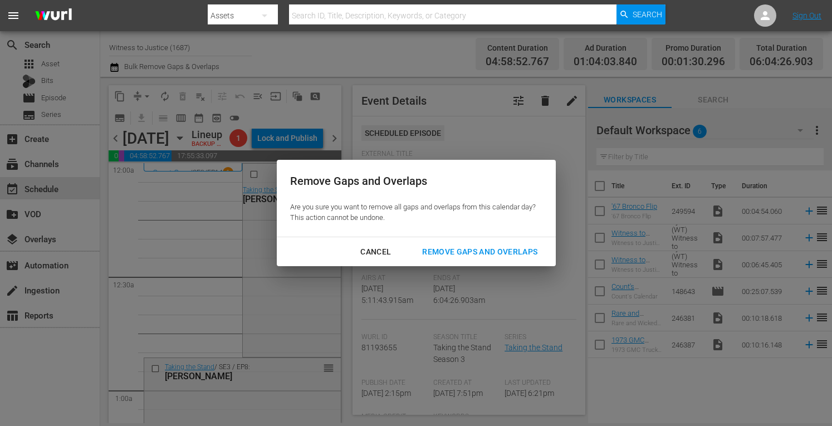
click at [445, 253] on div "Remove Gaps and Overlaps" at bounding box center [479, 252] width 133 height 14
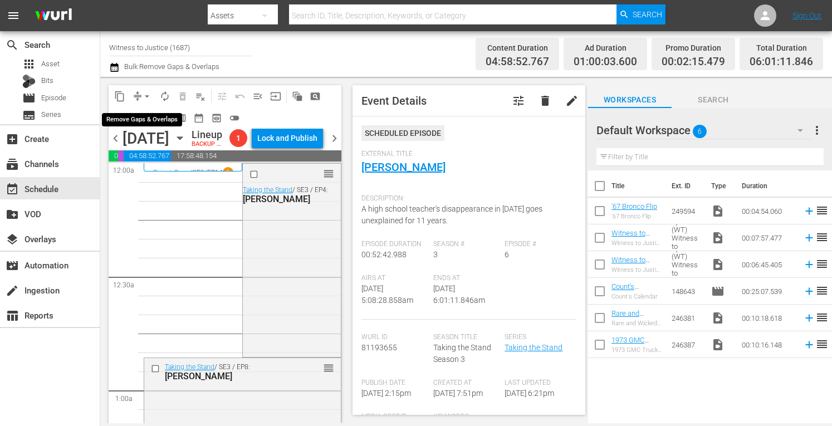
click at [148, 94] on span "arrow_drop_down" at bounding box center [146, 96] width 11 height 11
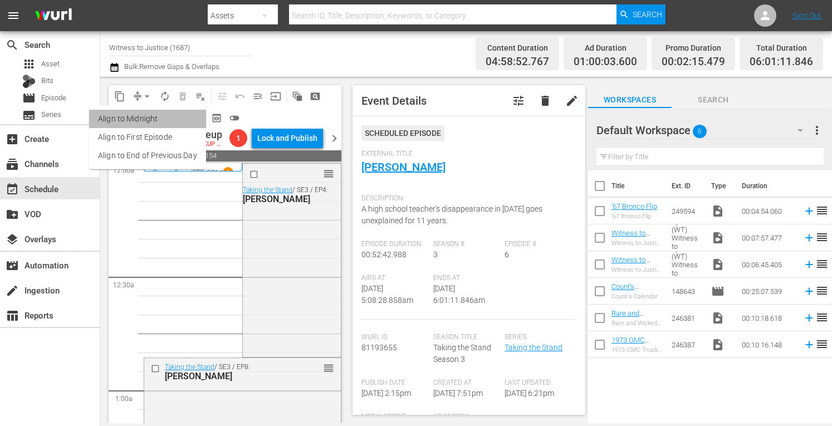
click at [149, 119] on li "Align to Midnight" at bounding box center [147, 119] width 117 height 18
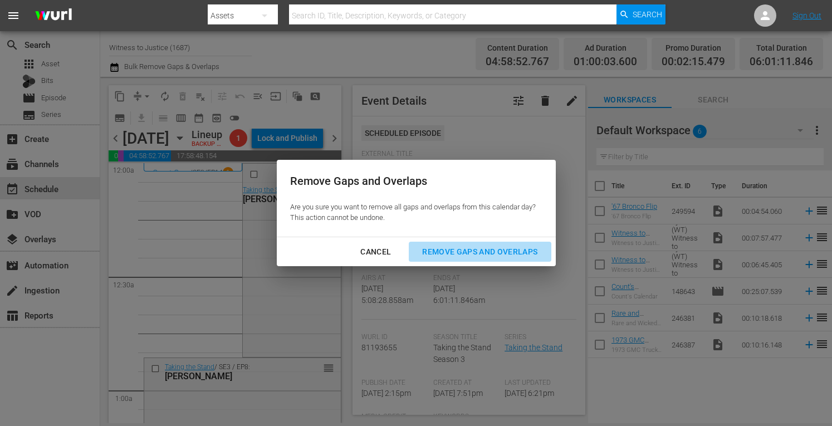
click at [446, 252] on div "Remove Gaps and Overlaps" at bounding box center [479, 252] width 133 height 14
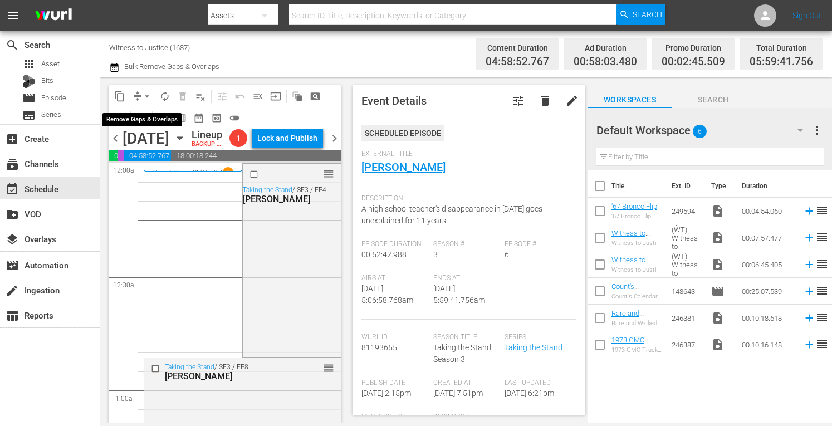
click at [148, 94] on span "arrow_drop_down" at bounding box center [146, 96] width 11 height 11
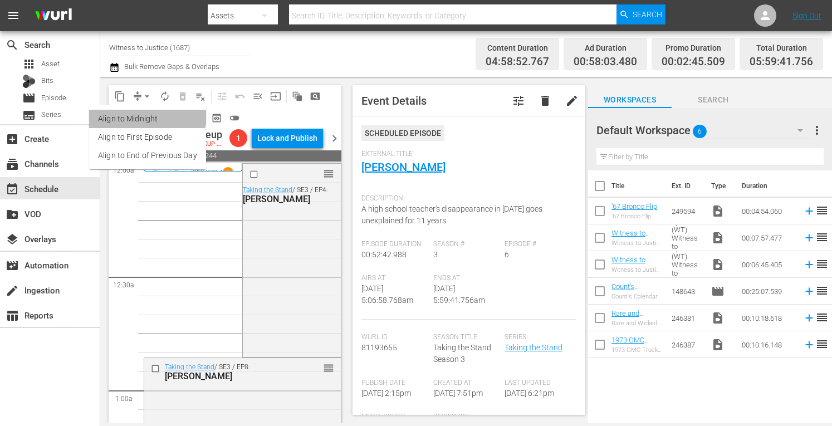
click at [143, 115] on li "Align to Midnight" at bounding box center [147, 119] width 117 height 18
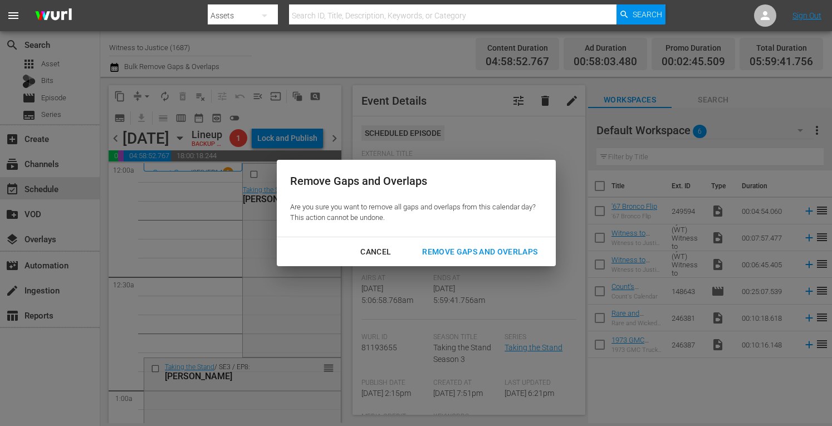
click at [454, 256] on div "Remove Gaps and Overlaps" at bounding box center [479, 252] width 133 height 14
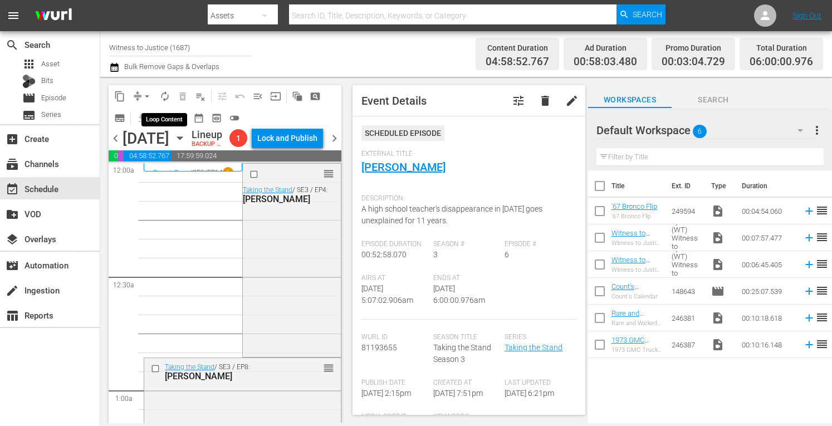
click at [166, 96] on span "autorenew_outlined" at bounding box center [164, 96] width 11 height 11
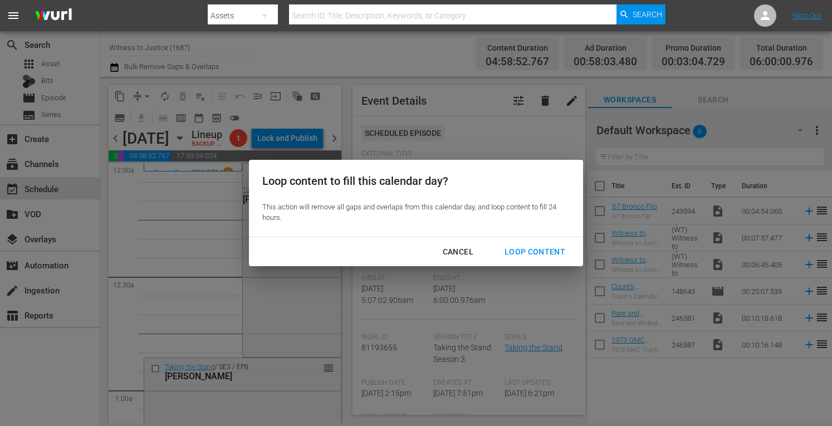
click at [527, 249] on div "Loop Content" at bounding box center [535, 252] width 79 height 14
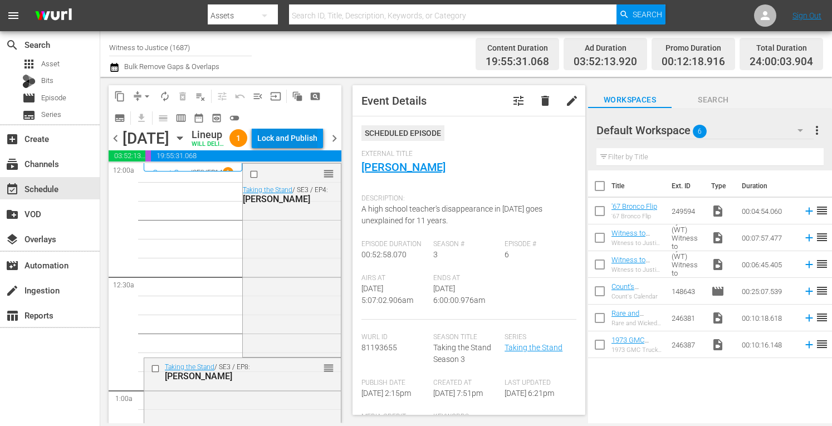
click at [314, 143] on div "Lock and Publish" at bounding box center [287, 138] width 60 height 20
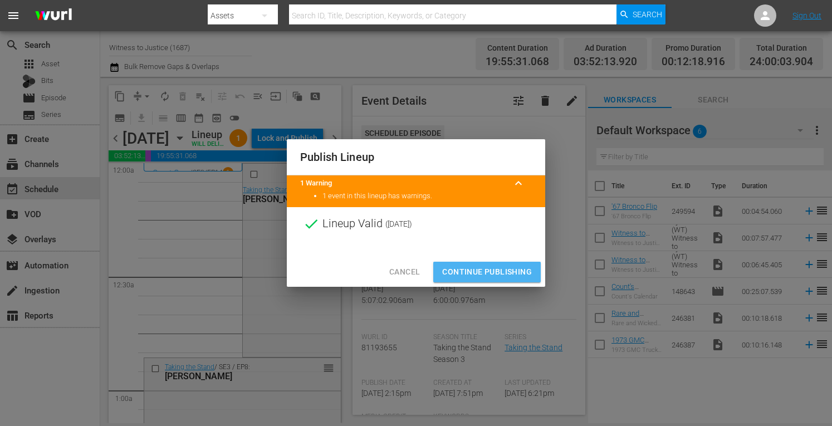
click at [492, 270] on span "Continue Publishing" at bounding box center [487, 272] width 90 height 14
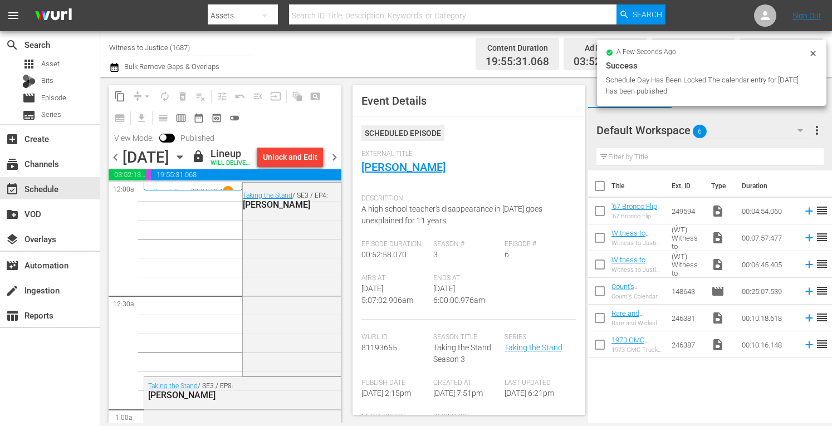
click at [337, 164] on span "chevron_right" at bounding box center [335, 157] width 14 height 14
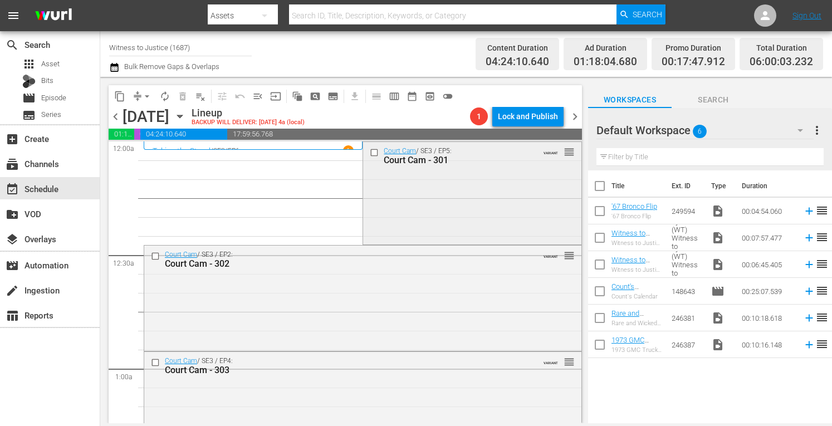
click at [411, 188] on div "Court Cam / SE3 / EP5: Court Cam - 301 VARIANT reorder" at bounding box center [472, 192] width 218 height 100
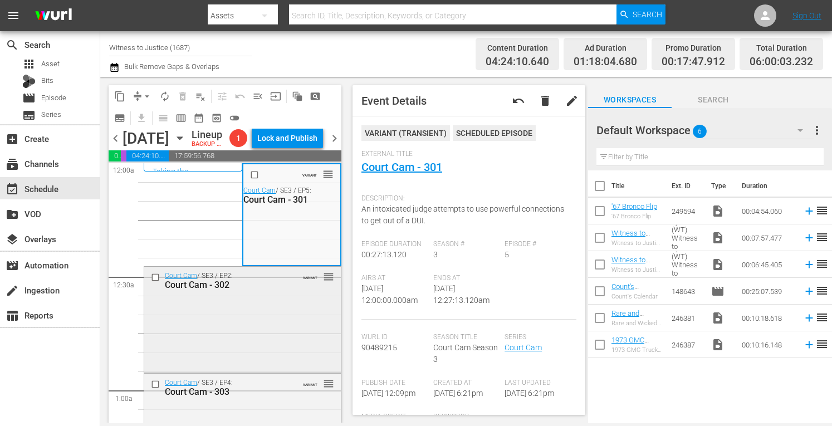
click at [312, 315] on div "Court Cam / SE3 / EP2: Court Cam - 302 VARIANT reorder" at bounding box center [242, 319] width 197 height 104
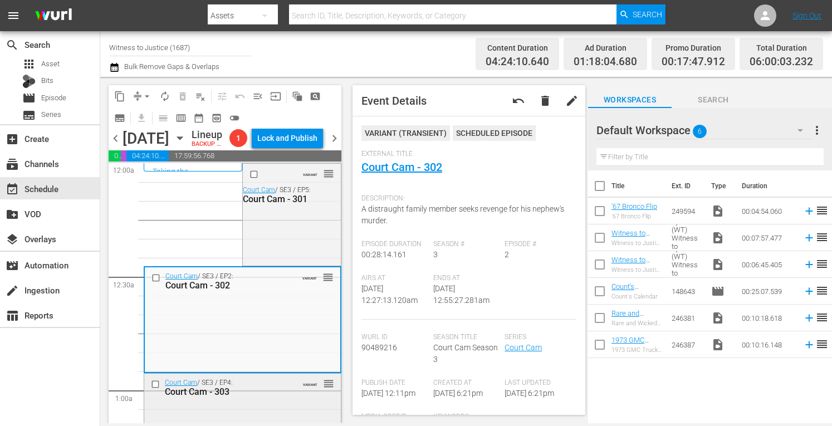
click at [294, 401] on div "Court Cam / SE3 / EP4: Court Cam - 303 VARIANT reorder" at bounding box center [242, 387] width 197 height 27
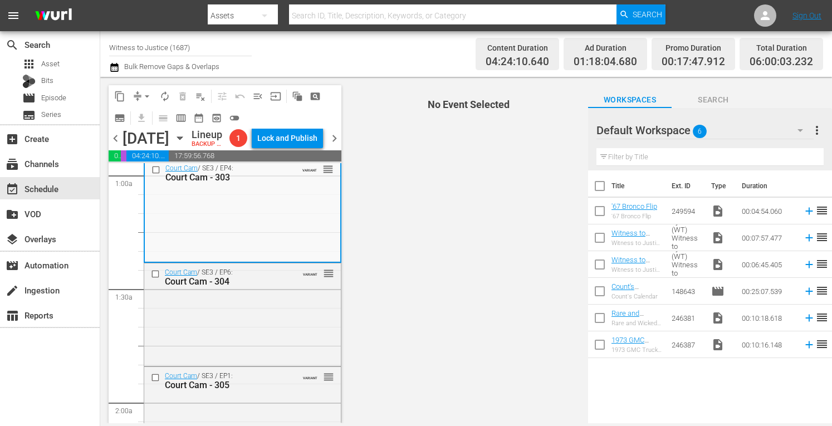
scroll to position [267, 0]
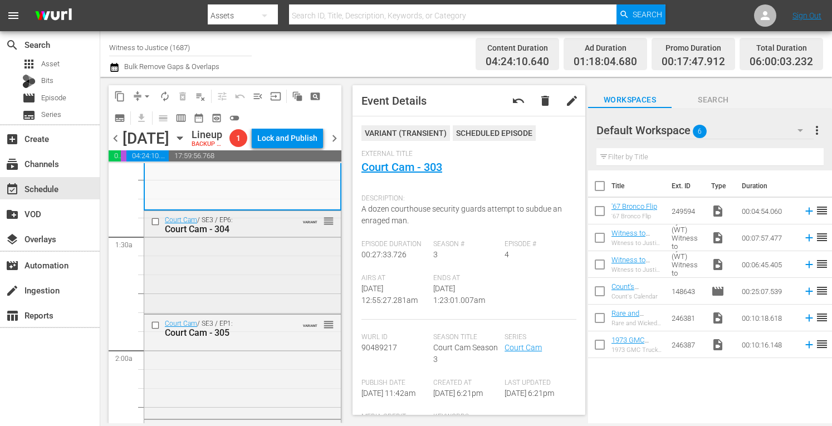
click at [281, 282] on div "Court Cam / SE3 / EP6: Court Cam - 304 VARIANT reorder" at bounding box center [242, 261] width 197 height 100
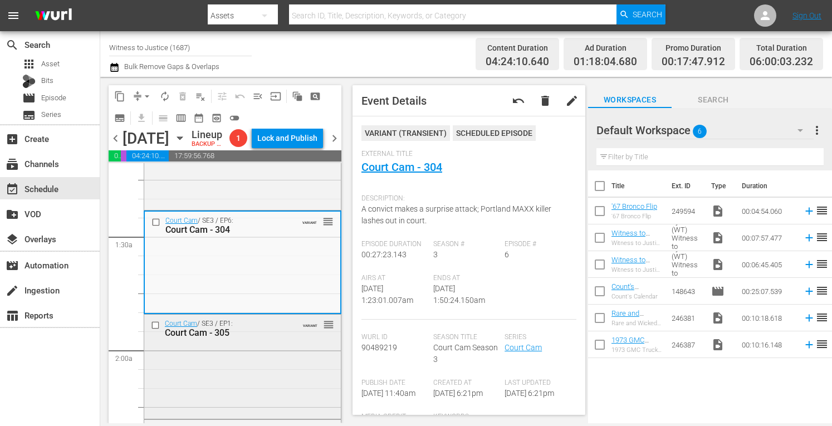
click at [261, 374] on div "Court Cam / SE3 / EP1: Court Cam - 305 VARIANT reorder" at bounding box center [242, 366] width 197 height 102
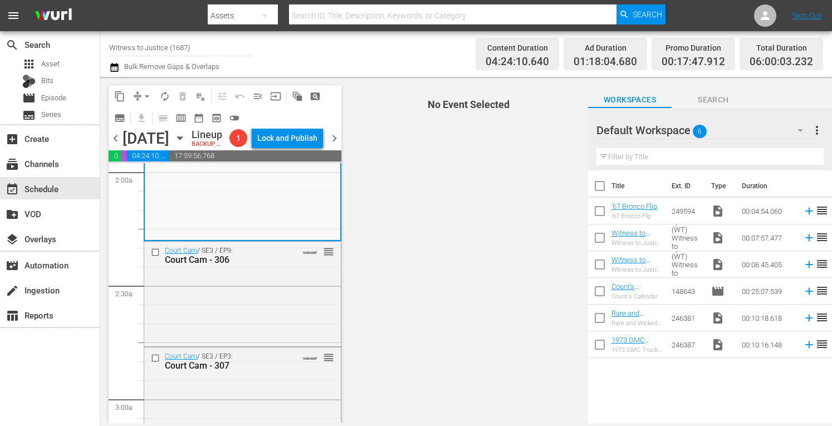
scroll to position [482, 0]
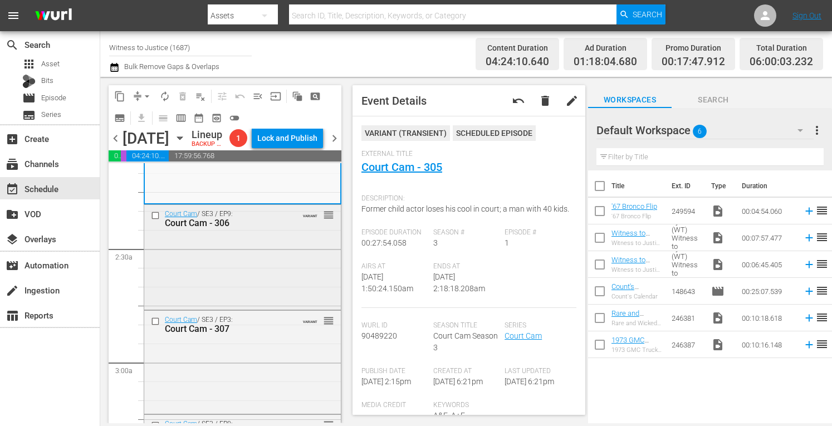
click at [298, 271] on div "Court Cam / SE3 / EP9: Court Cam - 306 VARIANT reorder" at bounding box center [242, 256] width 197 height 102
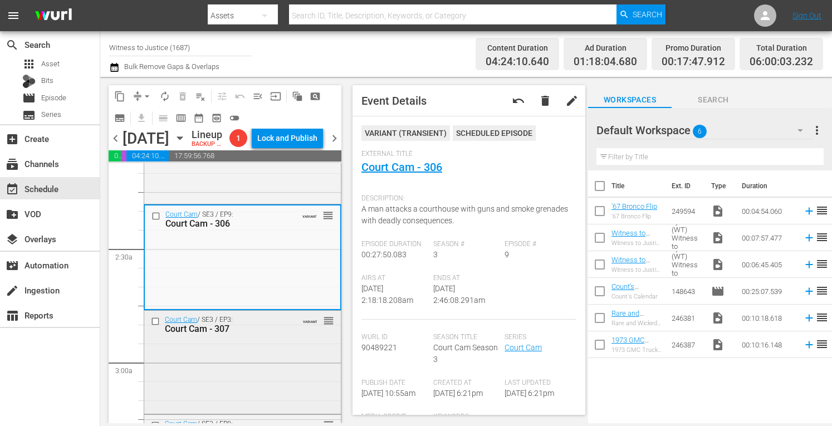
click at [281, 338] on div "Court Cam / SE3 / EP3: Court Cam - 307 VARIANT reorder" at bounding box center [242, 324] width 197 height 27
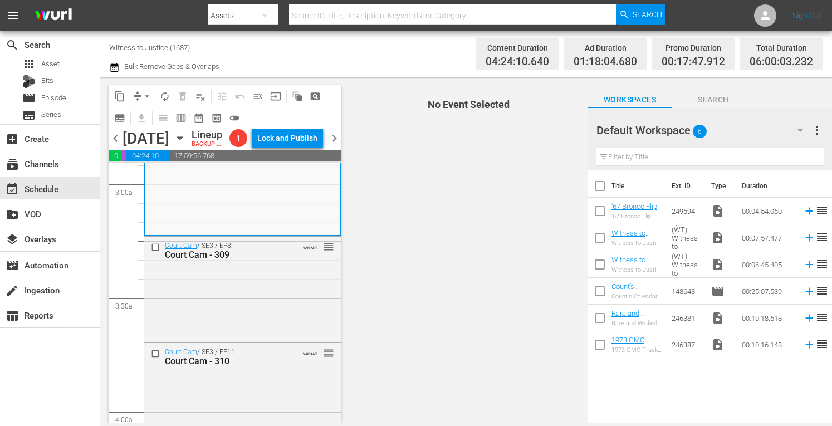
scroll to position [691, 0]
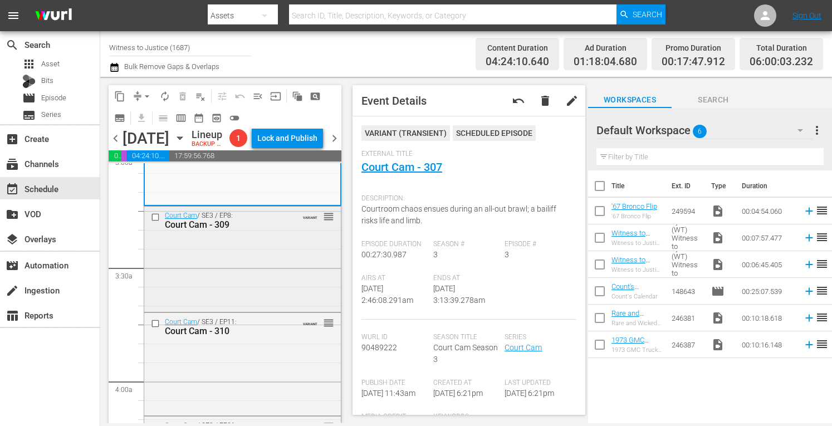
click at [290, 286] on div "Court Cam / SE3 / EP8: Court Cam - 309 VARIANT reorder" at bounding box center [242, 258] width 197 height 103
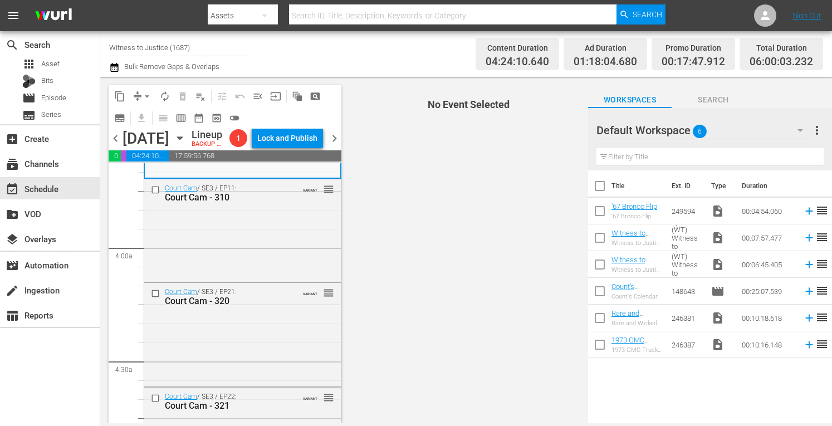
scroll to position [802, 0]
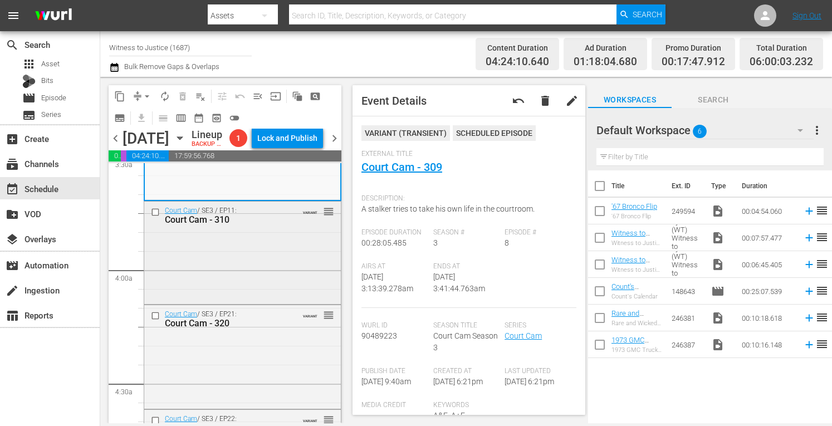
click at [280, 282] on div "Court Cam / SE3 / EP11: Court Cam - 310 VARIANT reorder" at bounding box center [242, 252] width 197 height 100
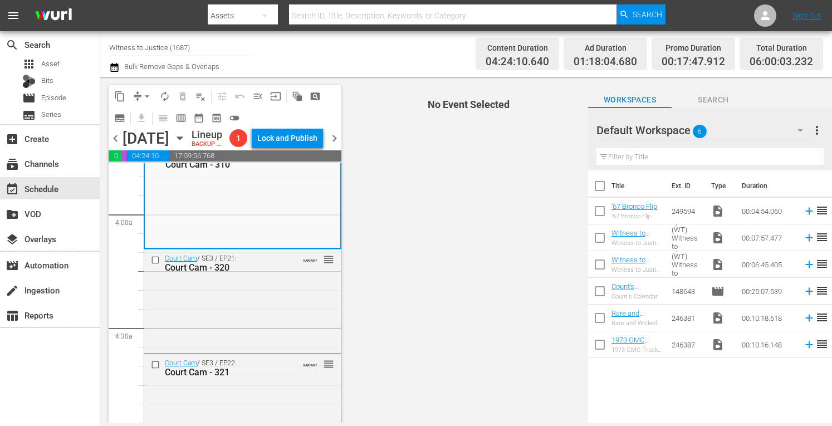
scroll to position [869, 0]
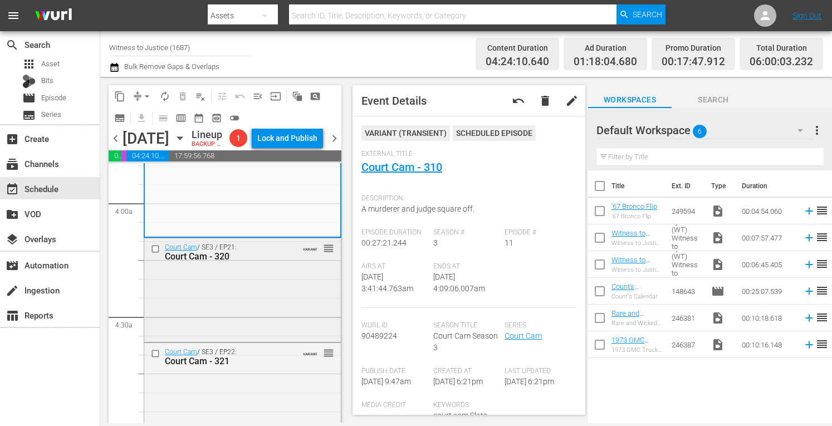
click at [287, 297] on div "Court Cam / SE3 / EP21: Court Cam - 320 VARIANT reorder" at bounding box center [242, 288] width 197 height 101
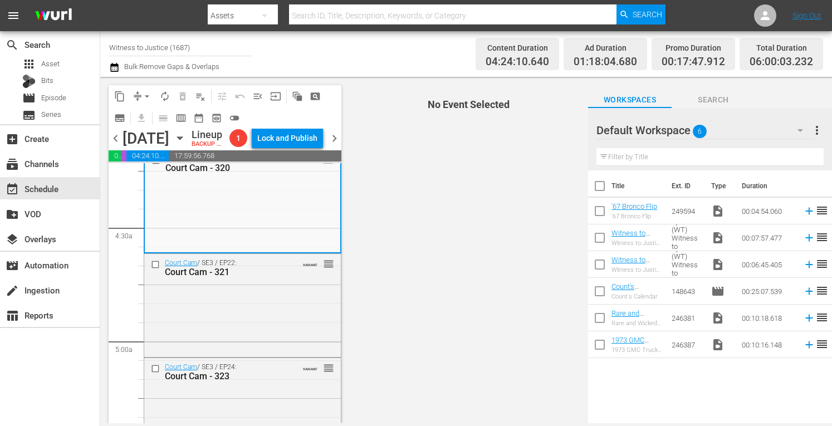
scroll to position [980, 0]
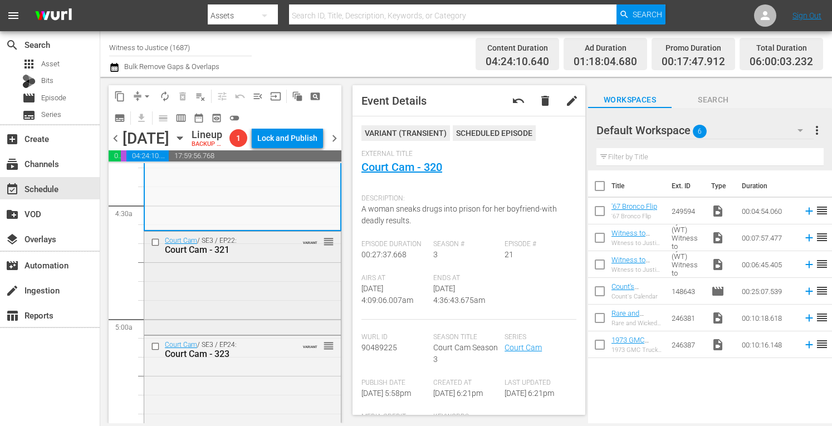
click at [278, 314] on div "Court Cam / SE3 / EP22: Court Cam - 321 VARIANT reorder" at bounding box center [242, 282] width 197 height 101
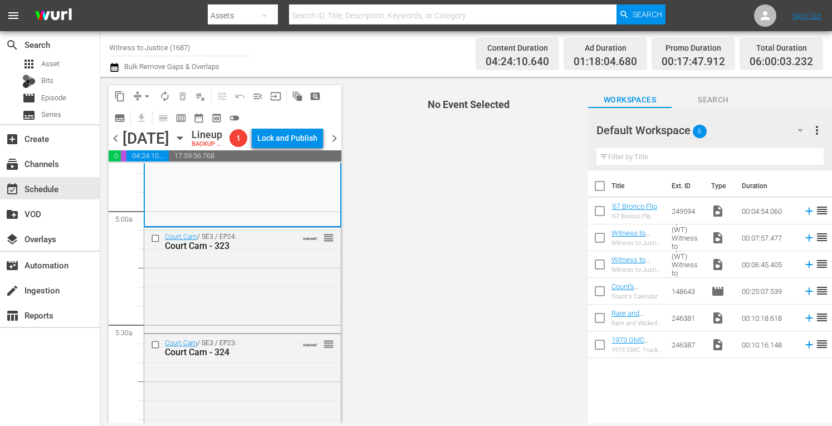
scroll to position [1092, 0]
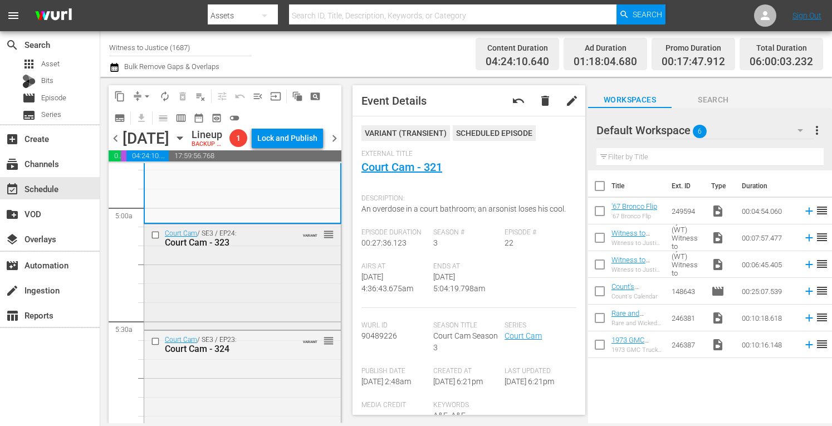
click at [292, 295] on div "Court Cam / SE3 / EP24: Court Cam - 323 VARIANT reorder" at bounding box center [242, 275] width 197 height 102
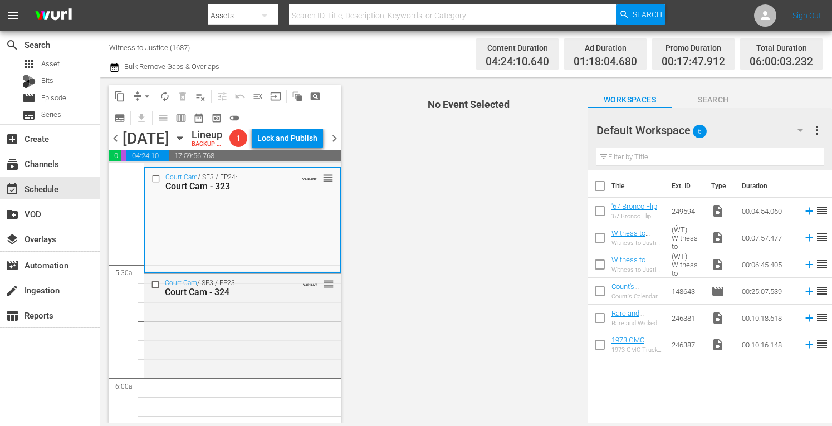
scroll to position [1159, 0]
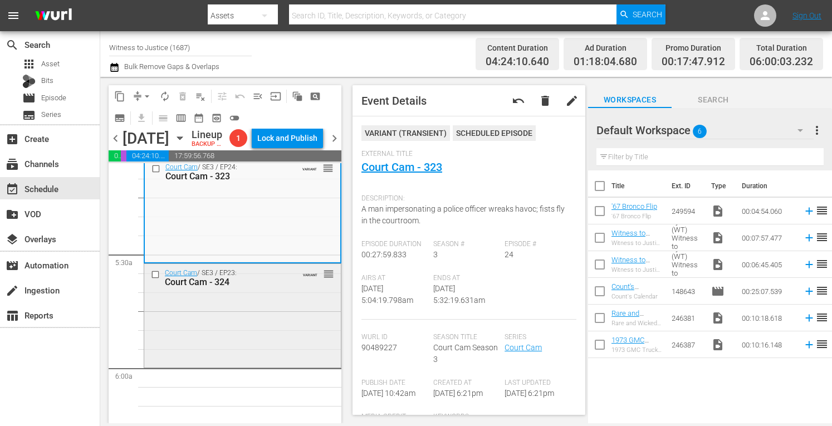
click at [289, 319] on div "Court Cam / SE3 / EP23: Court Cam - 324 VARIANT reorder" at bounding box center [242, 315] width 197 height 102
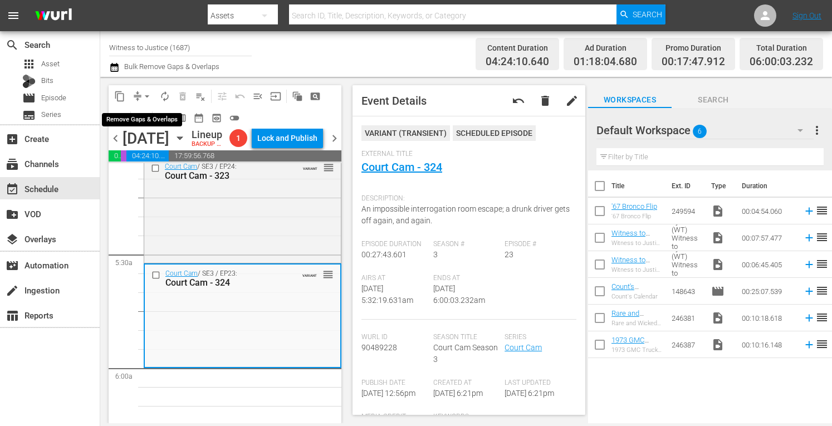
click at [148, 91] on span "arrow_drop_down" at bounding box center [146, 96] width 11 height 11
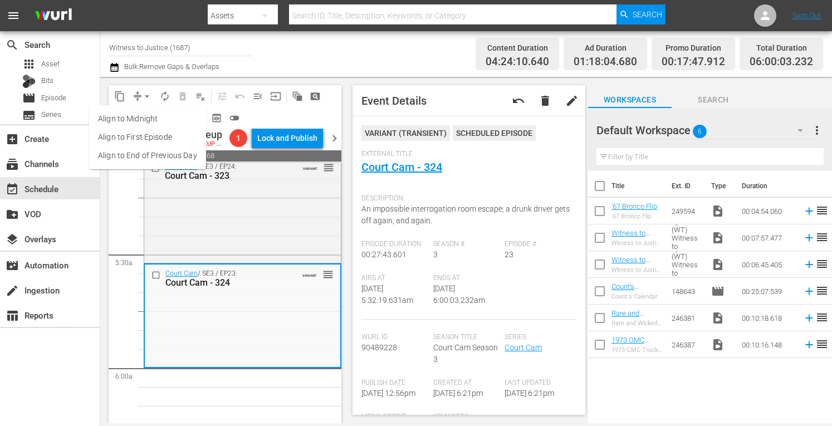
click at [147, 115] on li "Align to Midnight" at bounding box center [147, 119] width 117 height 18
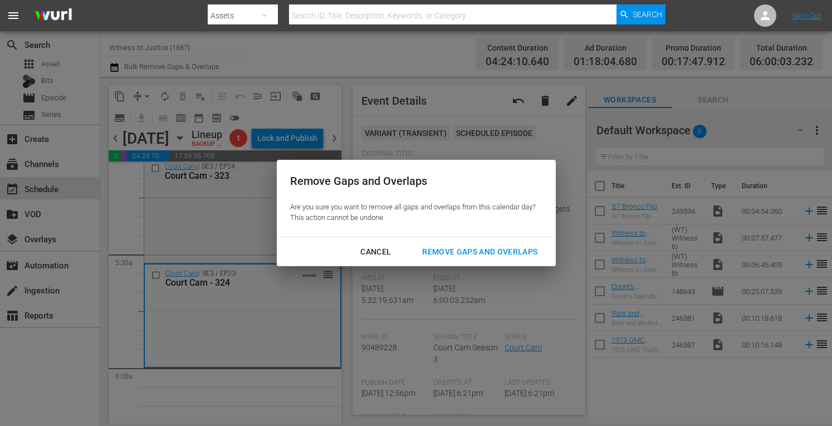
click at [468, 248] on div "Remove Gaps and Overlaps" at bounding box center [479, 252] width 133 height 14
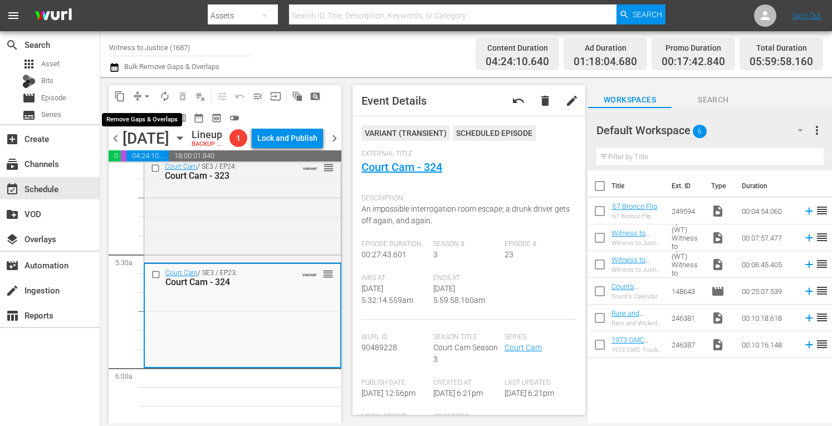
click at [150, 93] on span "arrow_drop_down" at bounding box center [146, 96] width 11 height 11
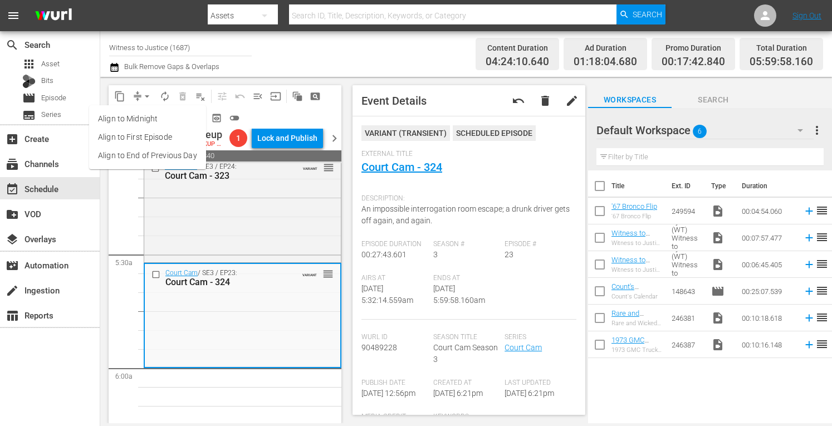
click at [143, 119] on li "Align to Midnight" at bounding box center [147, 119] width 117 height 18
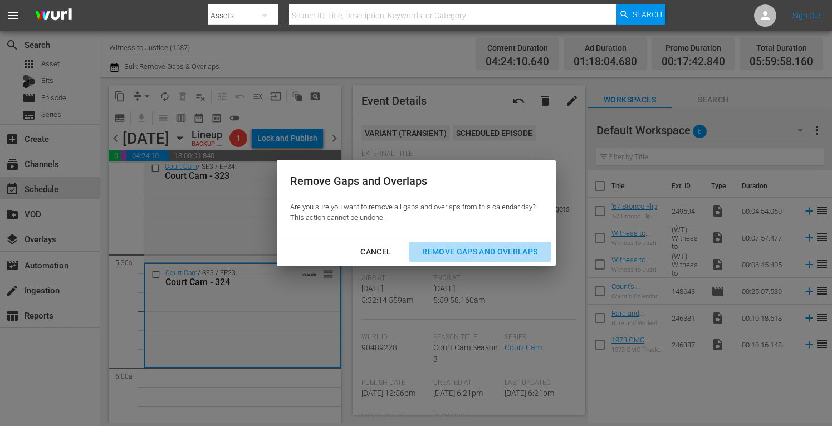
click at [474, 251] on div "Remove Gaps and Overlaps" at bounding box center [479, 252] width 133 height 14
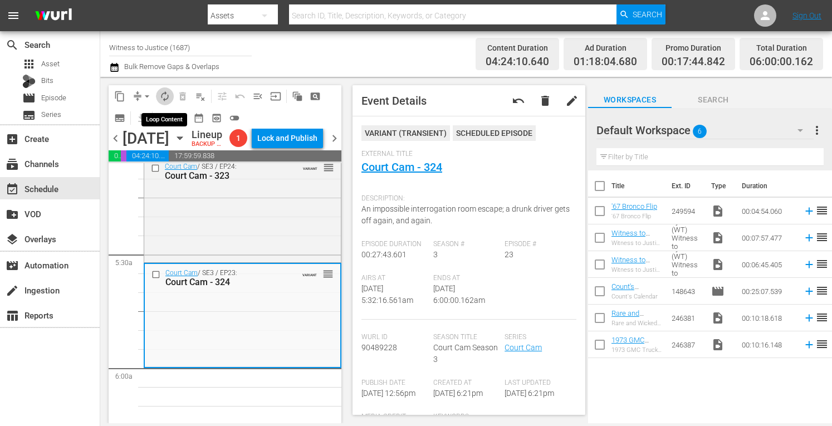
click at [165, 91] on span "autorenew_outlined" at bounding box center [164, 96] width 11 height 11
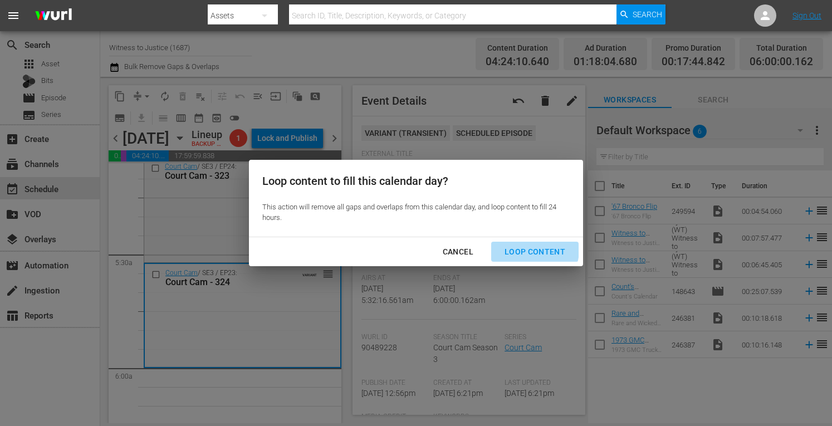
click at [533, 250] on div "Loop Content" at bounding box center [535, 252] width 79 height 14
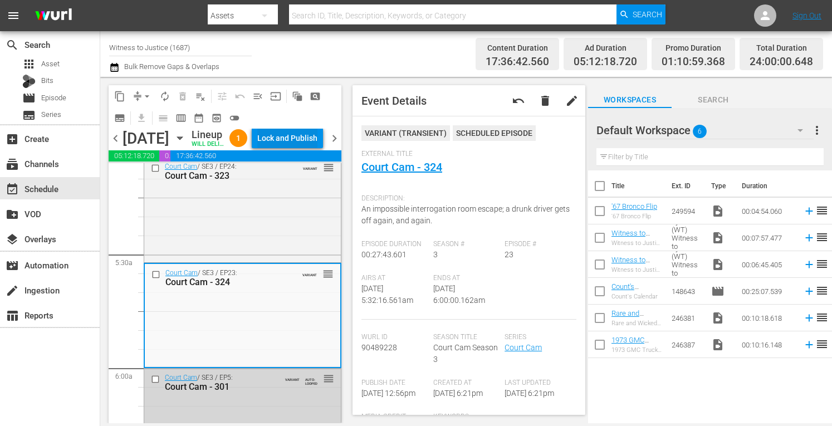
click at [295, 141] on div "Lock and Publish" at bounding box center [287, 138] width 60 height 20
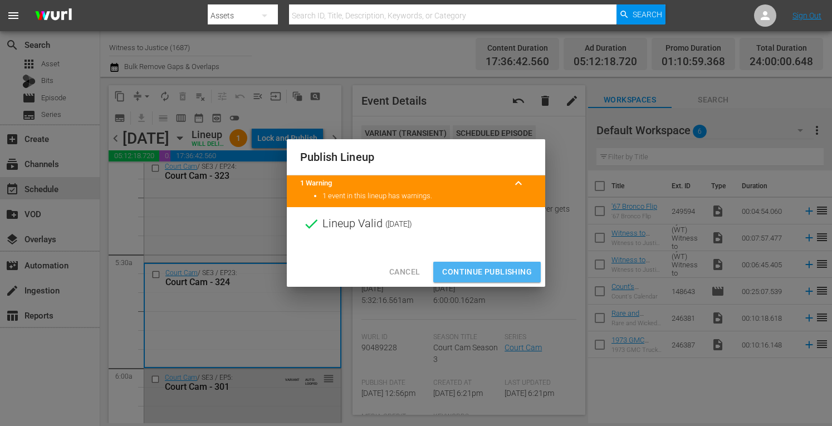
click at [514, 272] on span "Continue Publishing" at bounding box center [487, 272] width 90 height 14
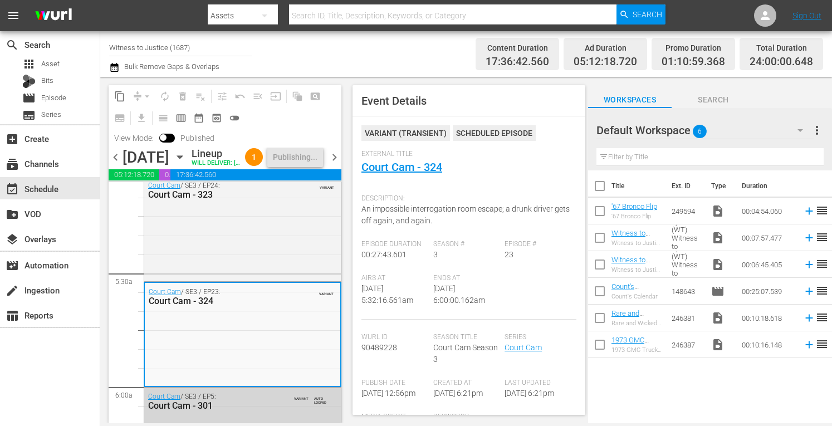
click at [338, 164] on span "chevron_right" at bounding box center [335, 157] width 14 height 14
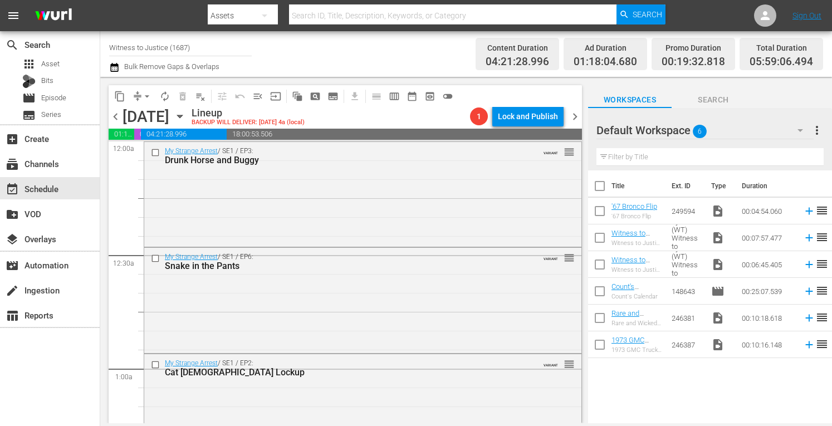
click at [574, 115] on span "chevron_right" at bounding box center [575, 117] width 14 height 14
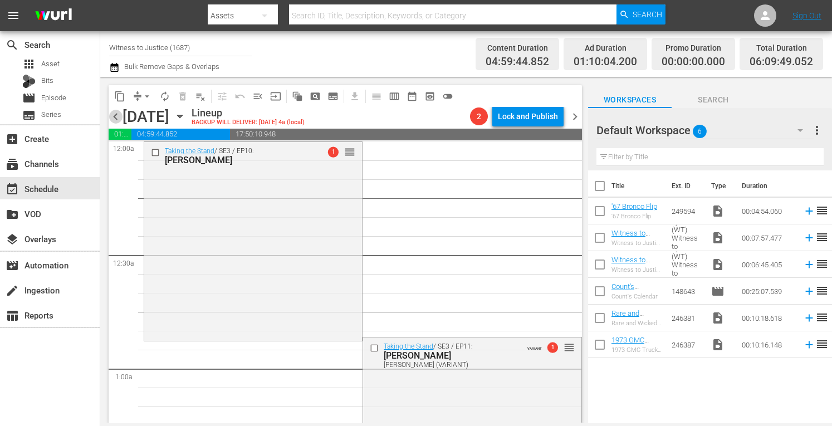
click at [118, 118] on span "chevron_left" at bounding box center [116, 117] width 14 height 14
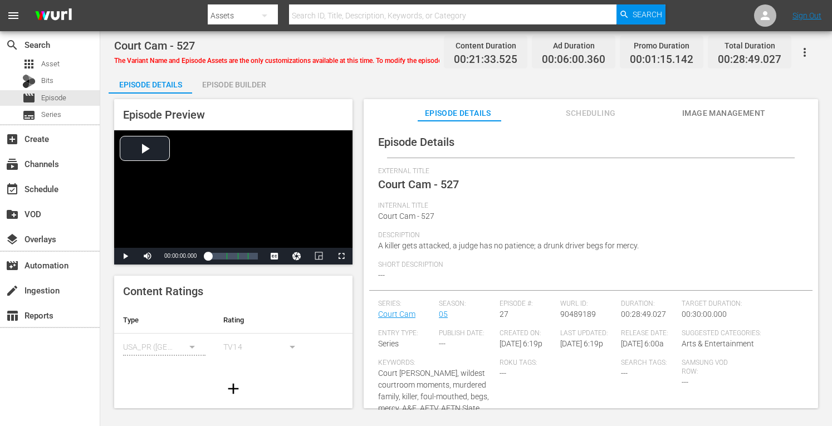
click at [247, 80] on div "Episode Builder" at bounding box center [234, 84] width 84 height 27
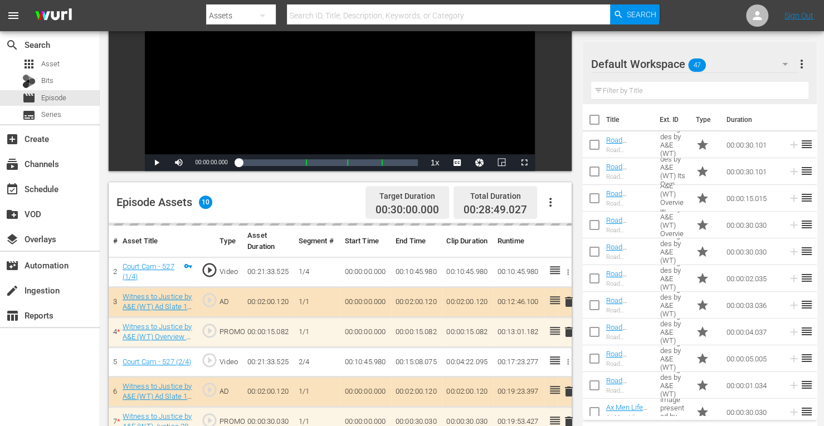
scroll to position [290, 0]
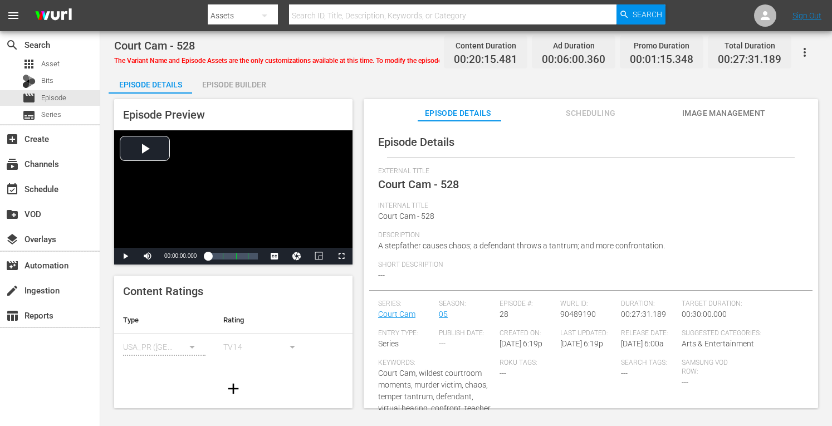
click at [240, 80] on div "Episode Builder" at bounding box center [234, 84] width 84 height 27
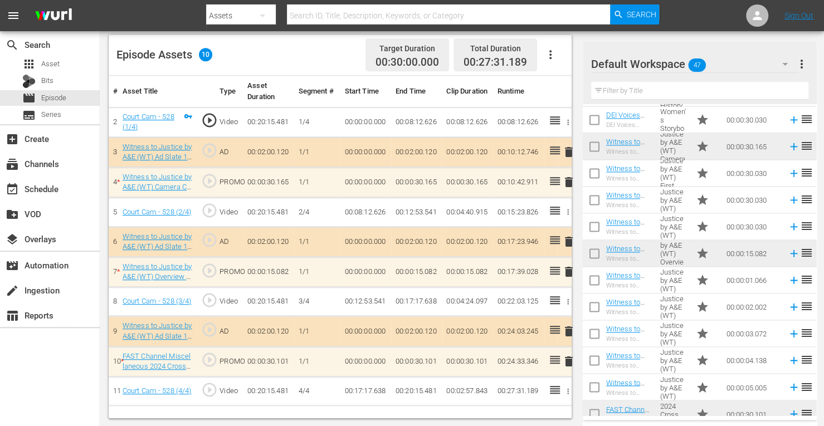
scroll to position [964, 0]
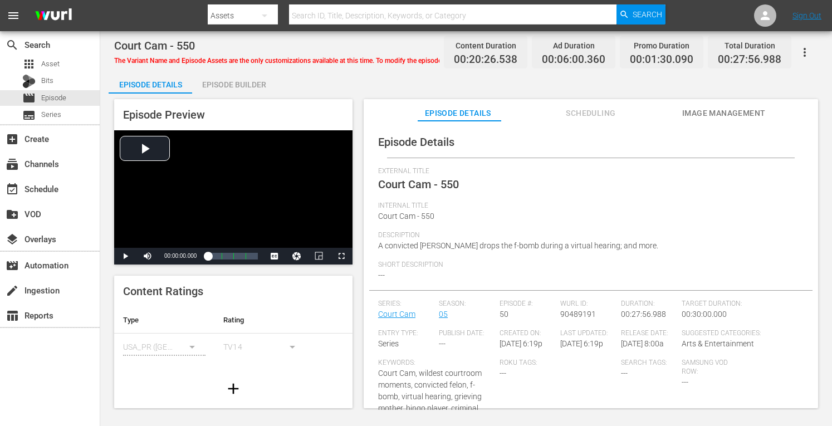
click at [245, 83] on div "Episode Builder" at bounding box center [234, 84] width 84 height 27
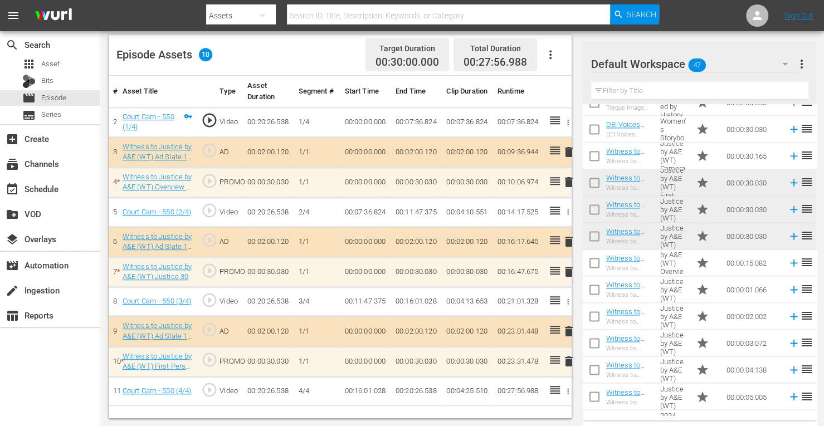
scroll to position [972, 0]
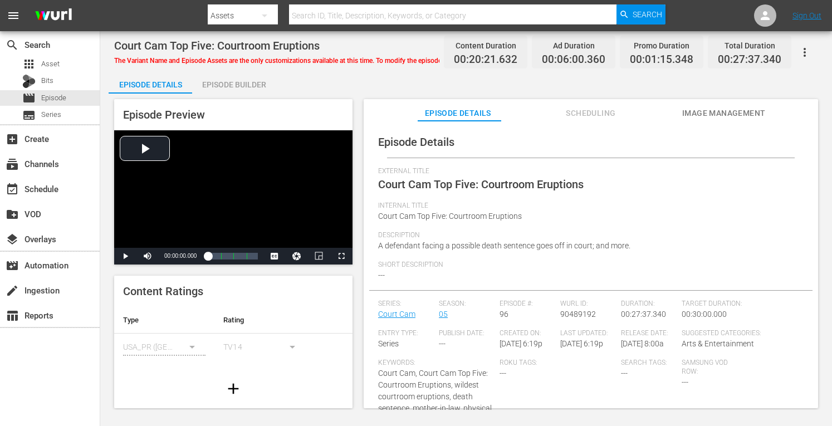
click at [238, 80] on div "Episode Builder" at bounding box center [234, 84] width 84 height 27
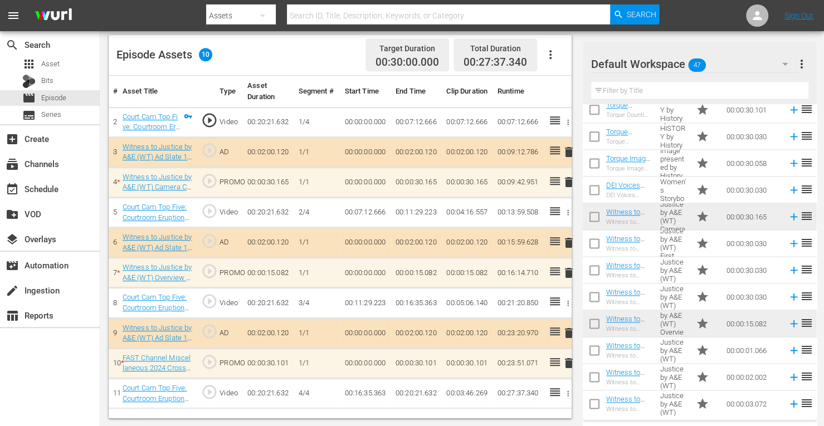
scroll to position [972, 0]
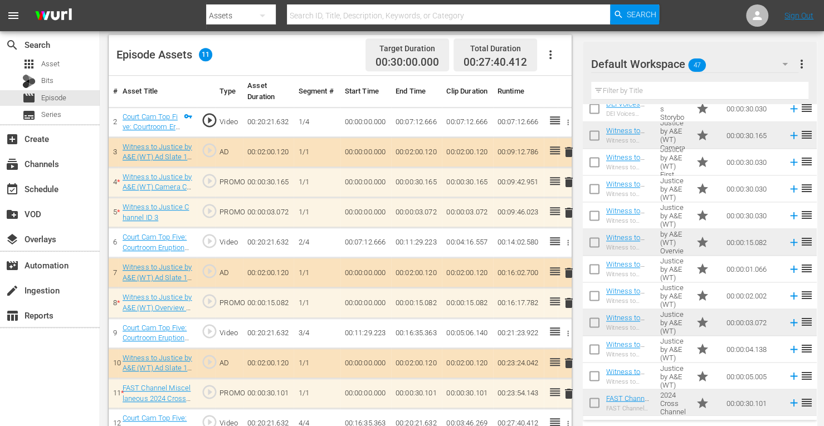
click at [569, 208] on span "delete" at bounding box center [568, 212] width 13 height 13
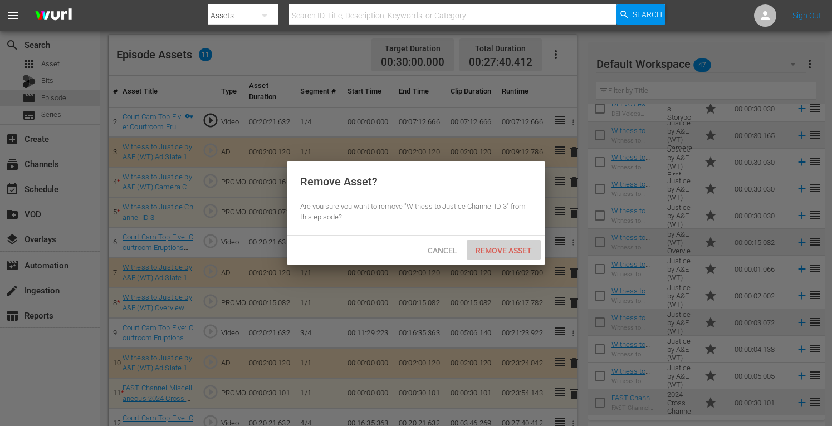
click at [523, 253] on span "Remove Asset" at bounding box center [504, 250] width 74 height 9
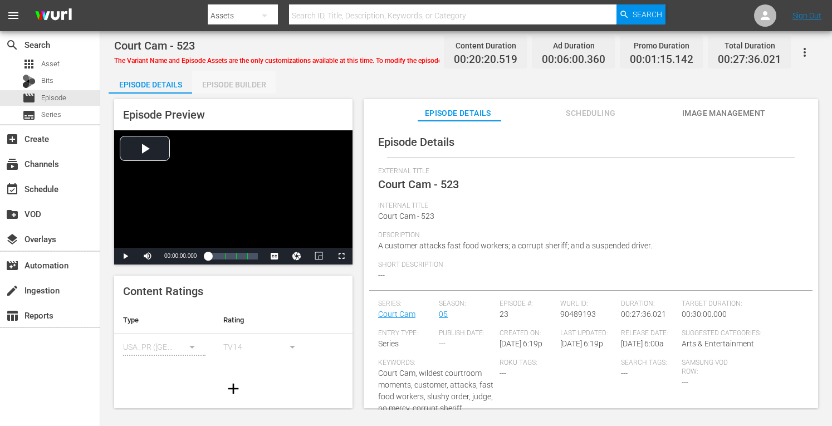
click at [252, 82] on div "Episode Builder" at bounding box center [234, 84] width 84 height 27
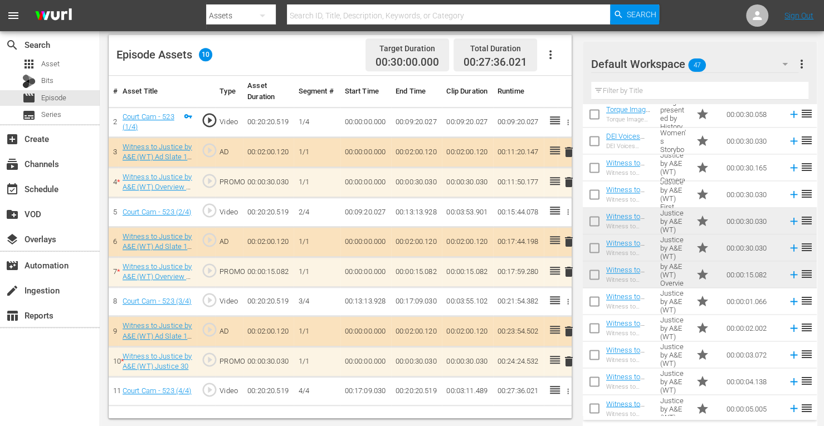
scroll to position [972, 0]
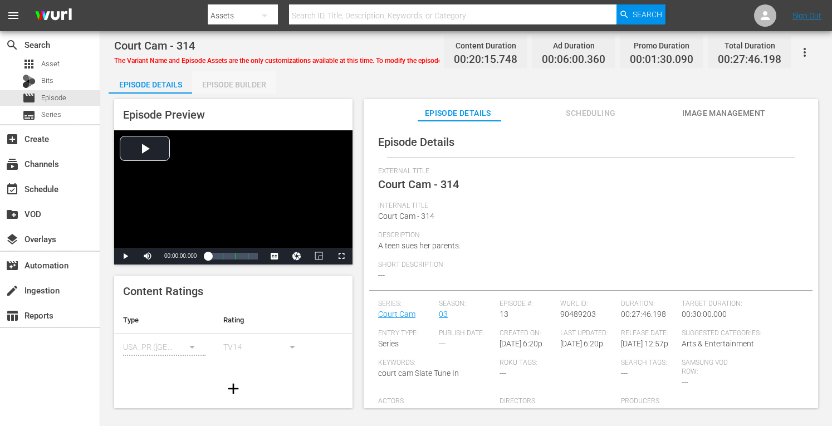
click at [234, 82] on div "Episode Builder" at bounding box center [234, 84] width 84 height 27
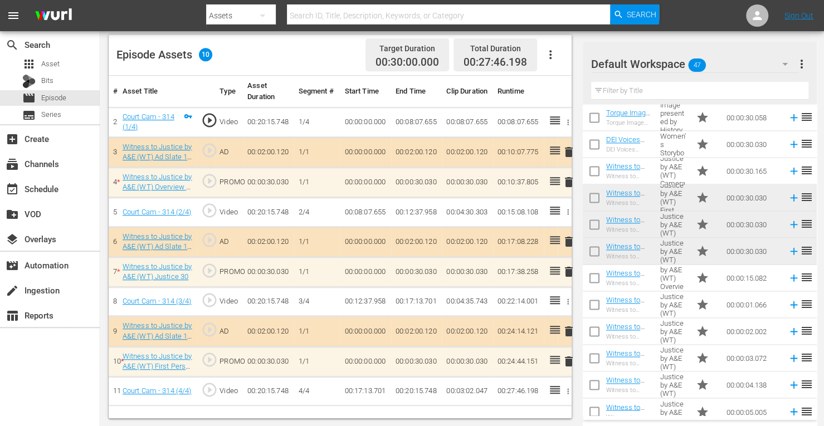
scroll to position [972, 0]
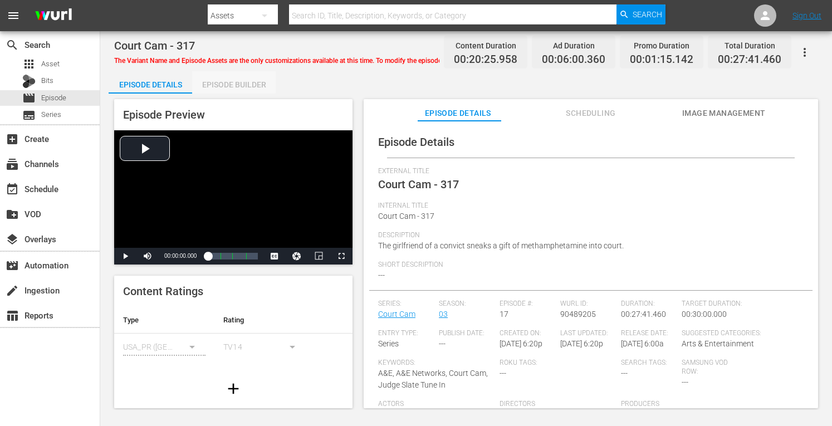
click at [253, 84] on div "Episode Builder" at bounding box center [234, 84] width 84 height 27
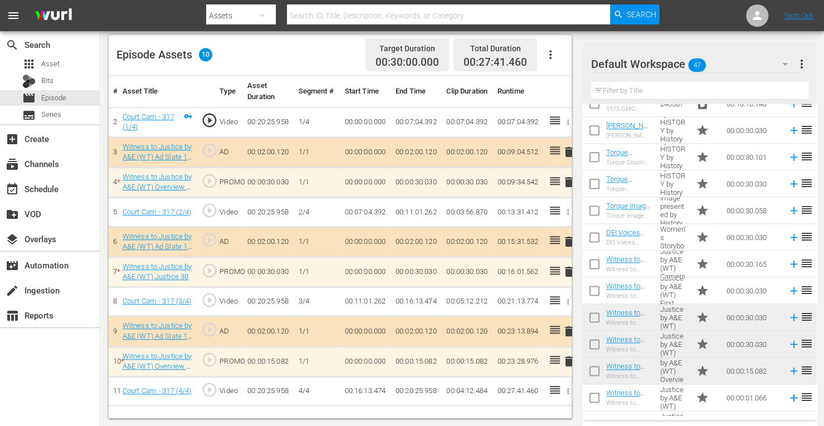
scroll to position [972, 0]
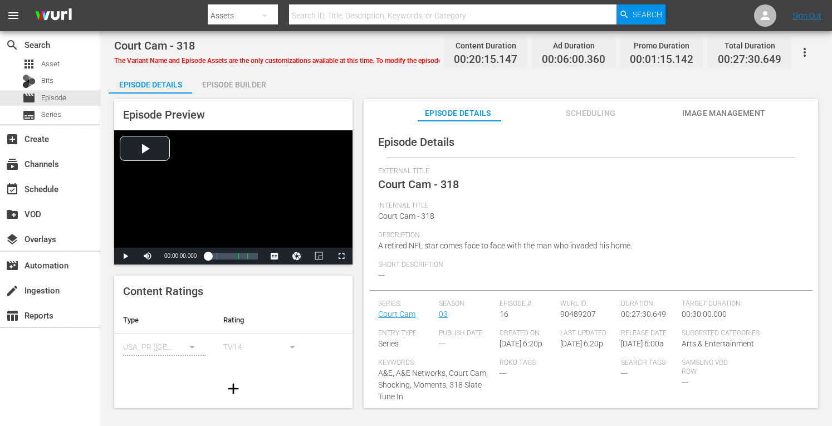
click at [243, 81] on div "Episode Builder" at bounding box center [234, 84] width 84 height 27
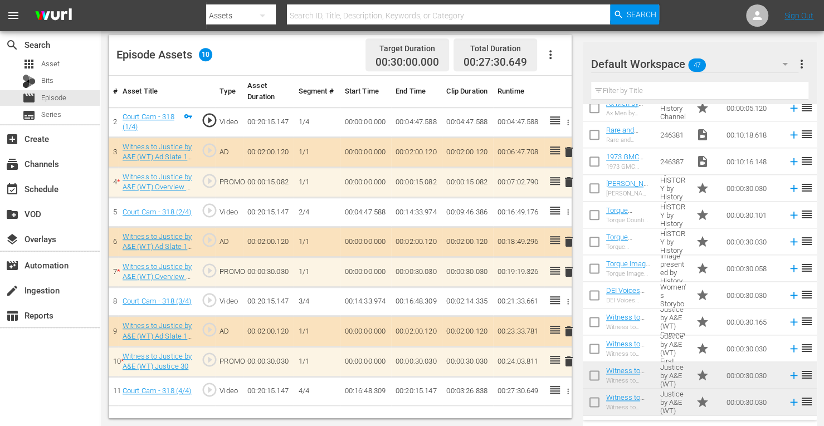
scroll to position [972, 0]
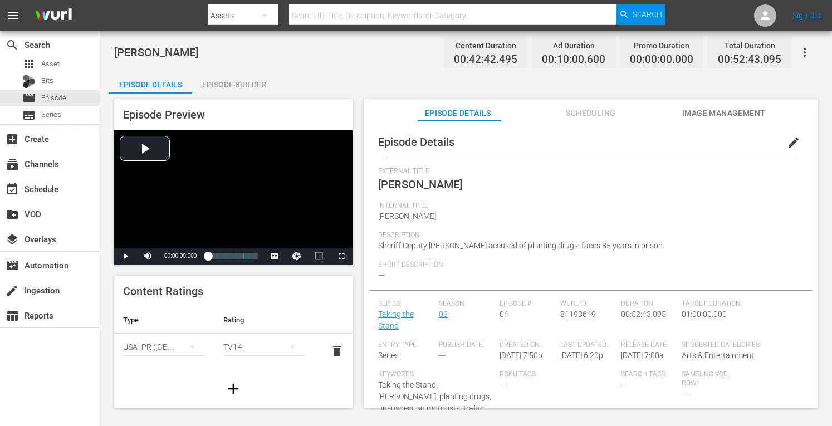
click at [233, 87] on div "Episode Builder" at bounding box center [234, 84] width 84 height 27
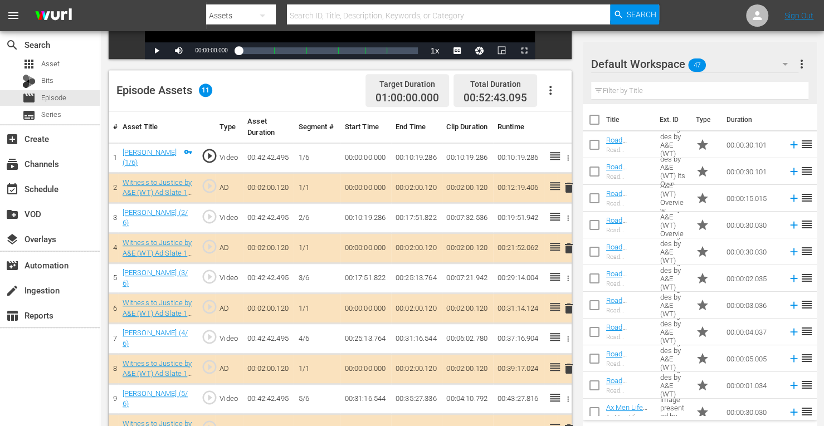
scroll to position [303, 0]
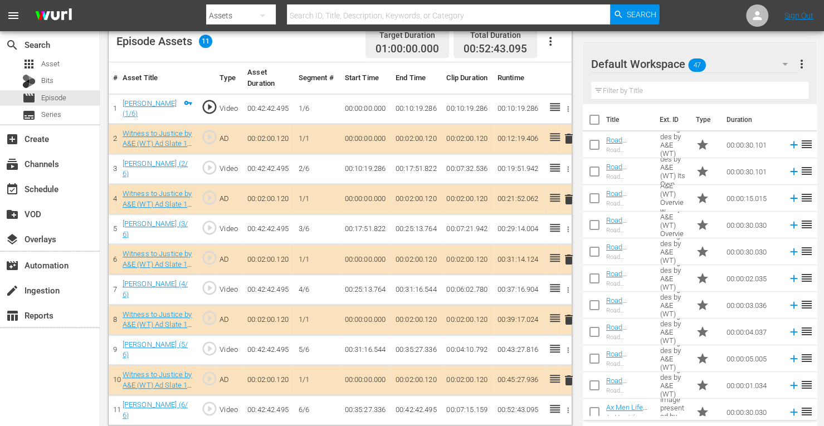
click span "delete"
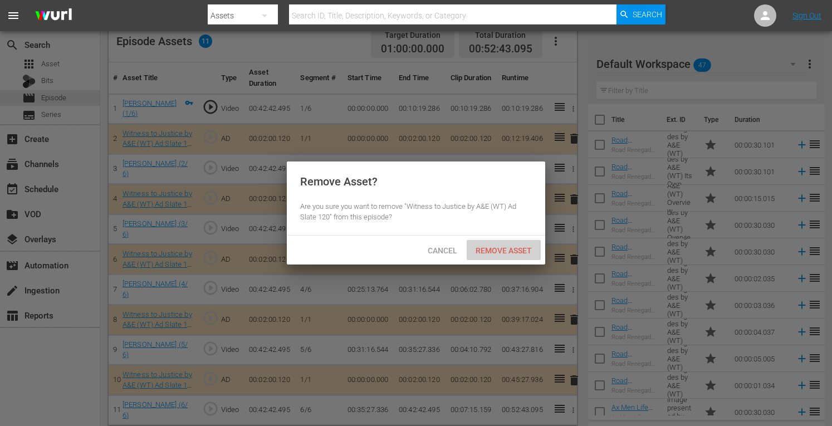
click span "Remove Asset"
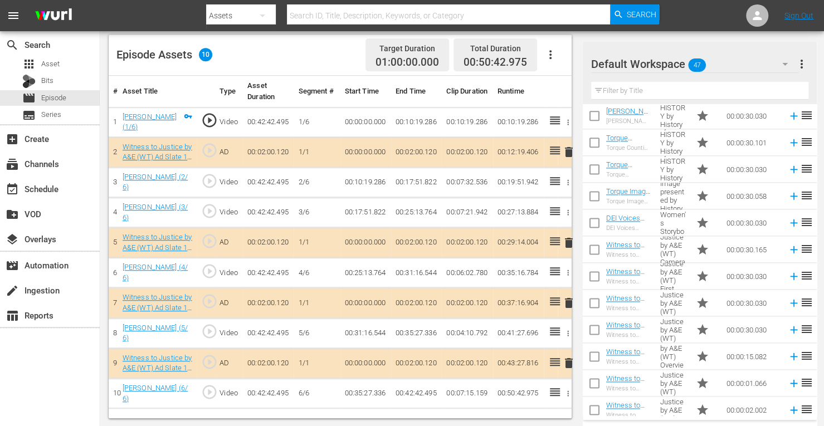
scroll to position [972, 0]
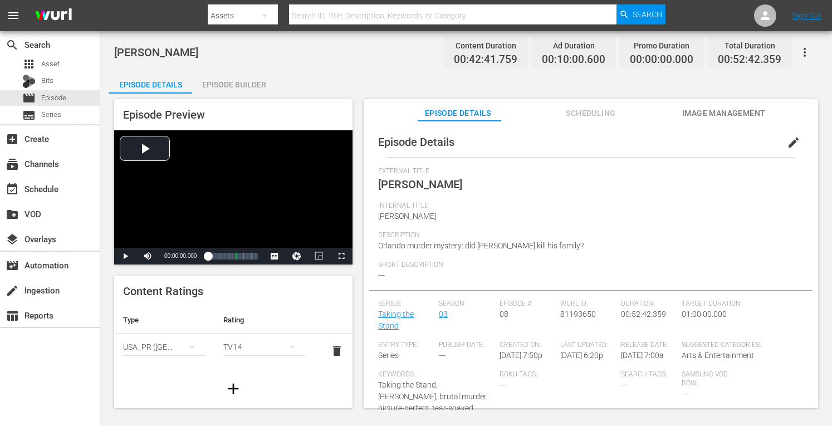
click at [229, 86] on div "Episode Builder" at bounding box center [234, 84] width 84 height 27
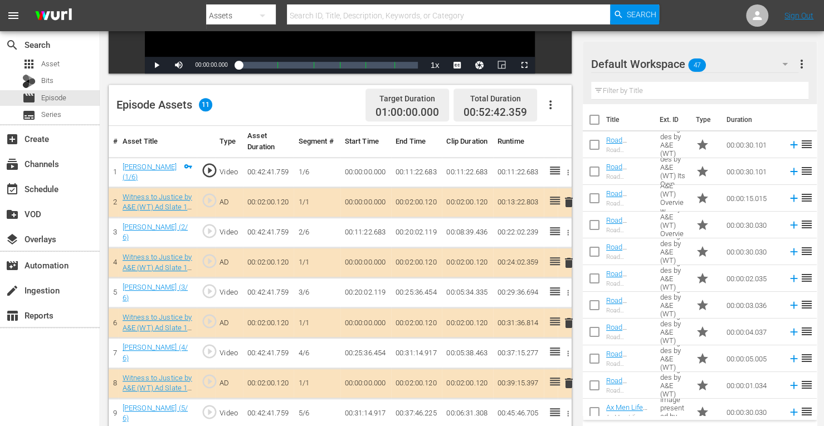
scroll to position [303, 0]
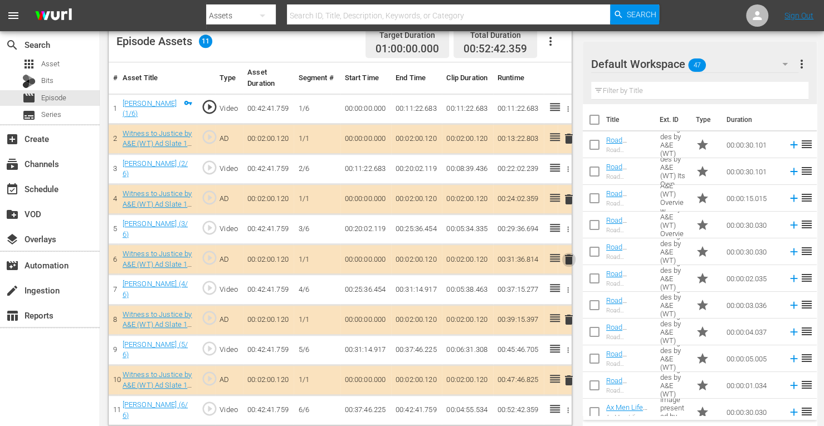
click at [568, 253] on span "delete" at bounding box center [568, 259] width 13 height 13
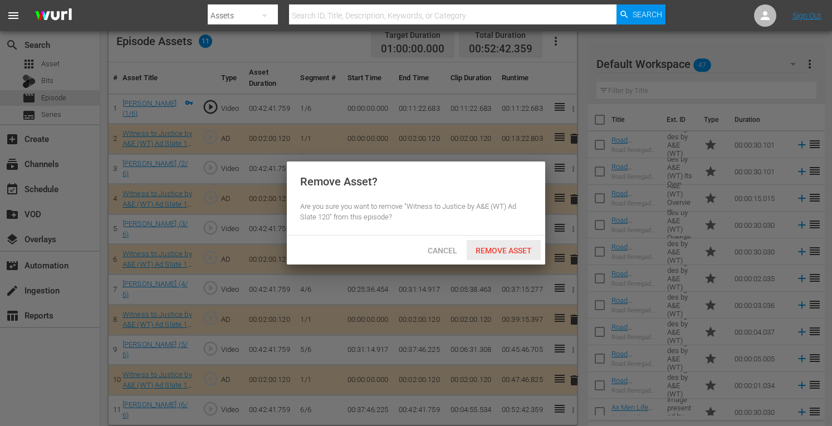
click at [519, 253] on span "Remove Asset" at bounding box center [504, 250] width 74 height 9
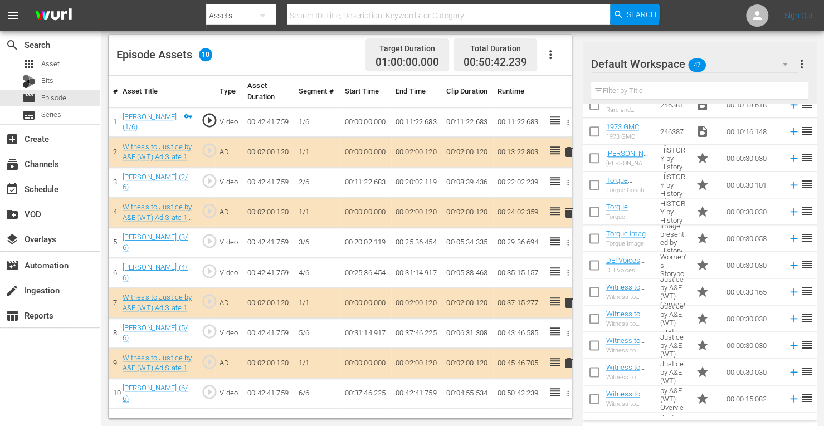
scroll to position [972, 0]
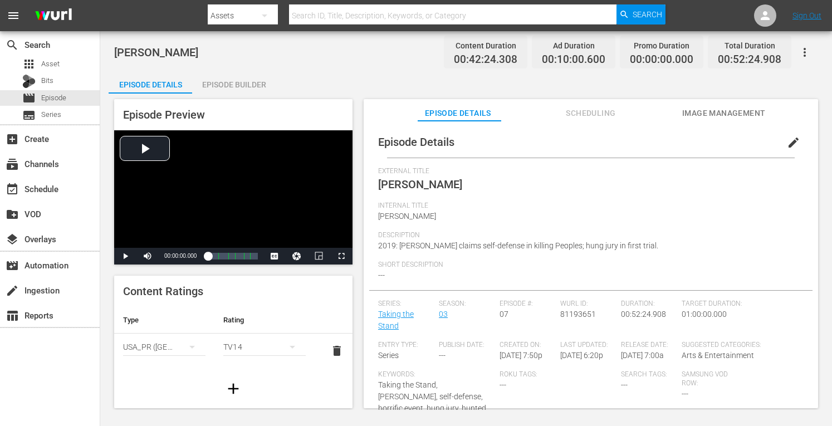
click at [249, 82] on div "Episode Builder" at bounding box center [234, 84] width 84 height 27
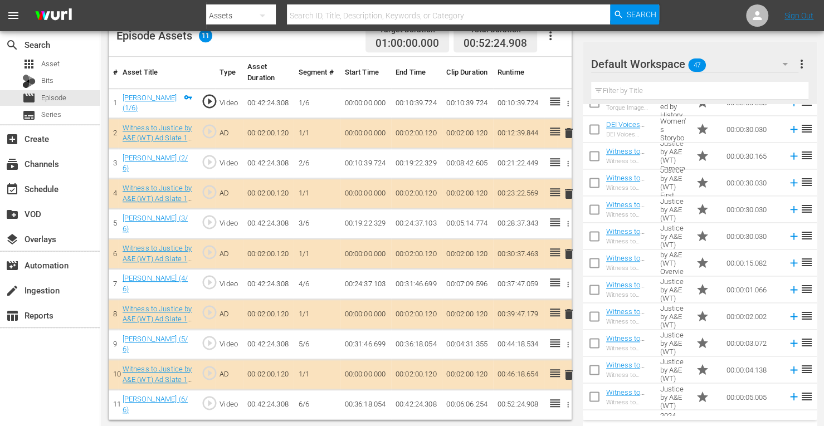
scroll to position [972, 0]
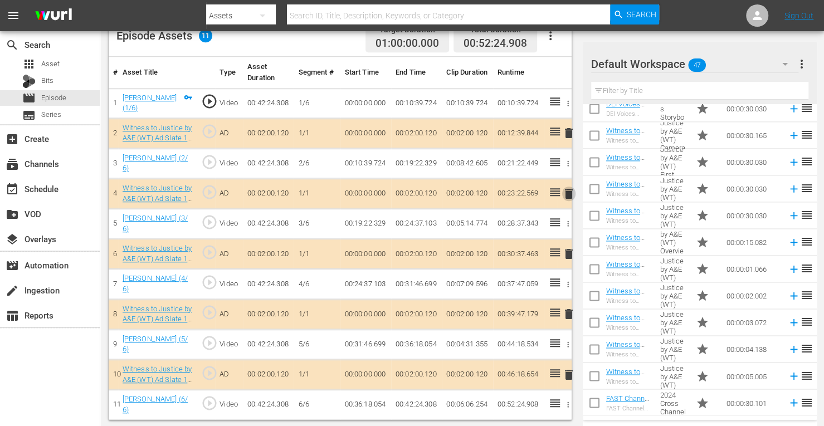
click at [566, 190] on span "delete" at bounding box center [568, 193] width 13 height 13
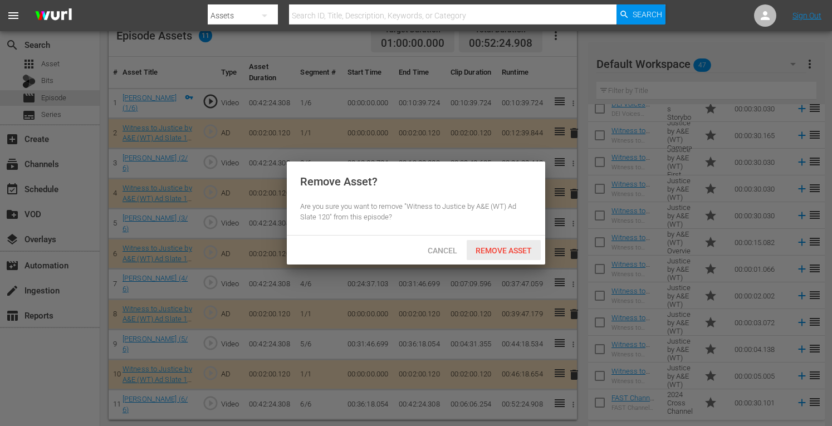
click at [492, 246] on span "Remove Asset" at bounding box center [504, 250] width 74 height 9
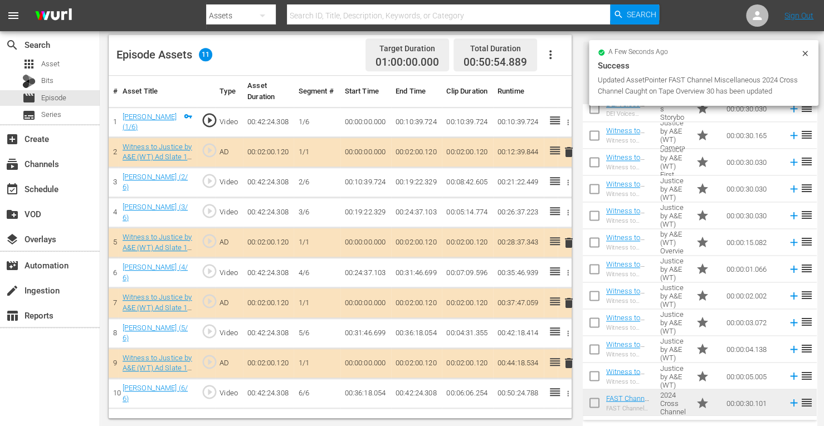
scroll to position [309, 0]
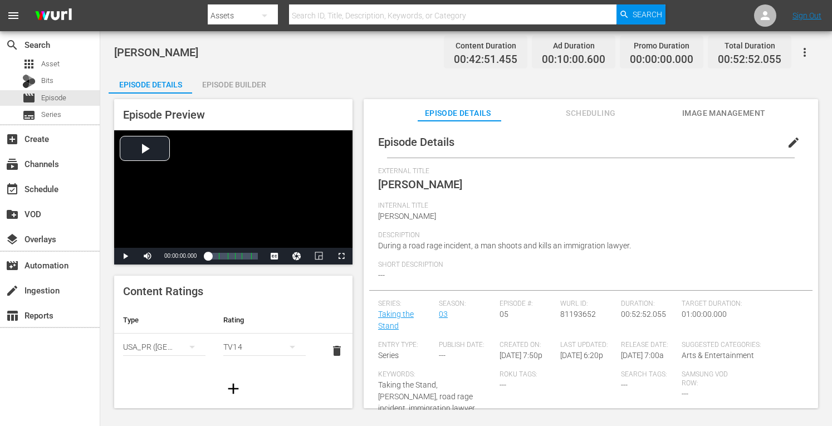
click at [252, 85] on div "Episode Builder" at bounding box center [234, 84] width 84 height 27
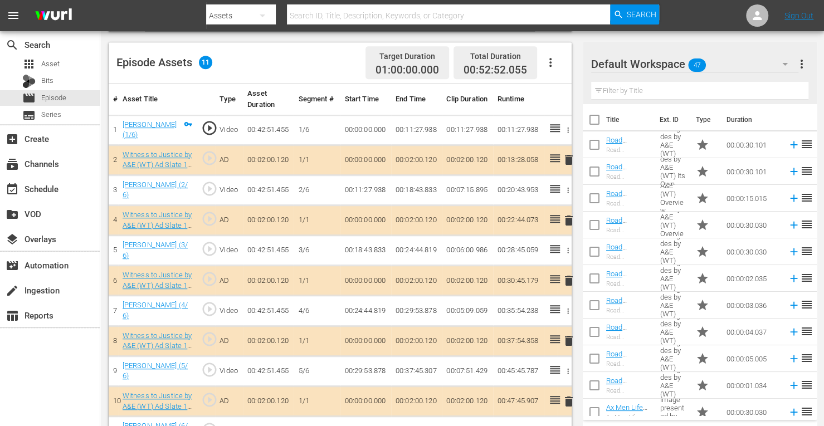
scroll to position [309, 0]
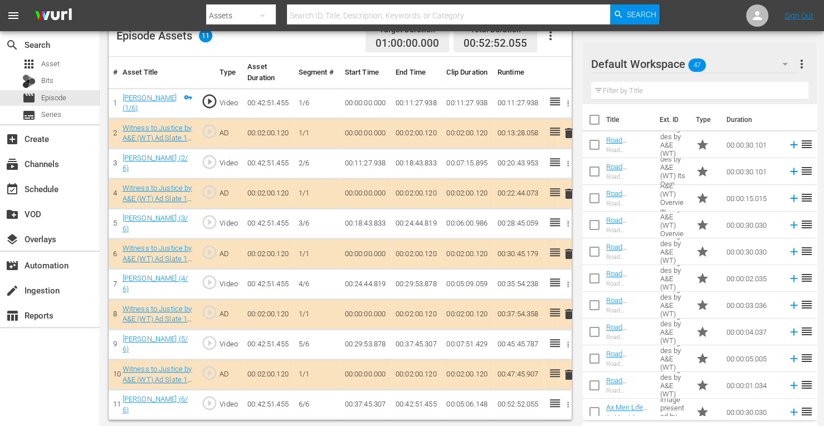
click at [568, 312] on span "delete" at bounding box center [568, 313] width 13 height 13
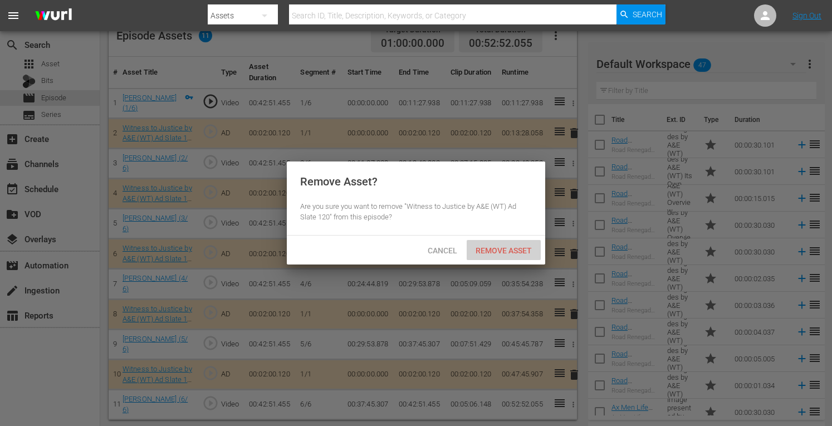
click at [491, 246] on span "Remove Asset" at bounding box center [504, 250] width 74 height 9
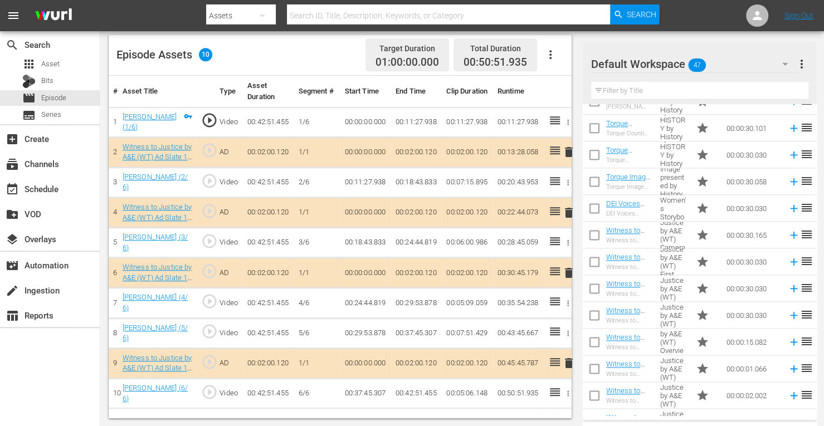
scroll to position [876, 0]
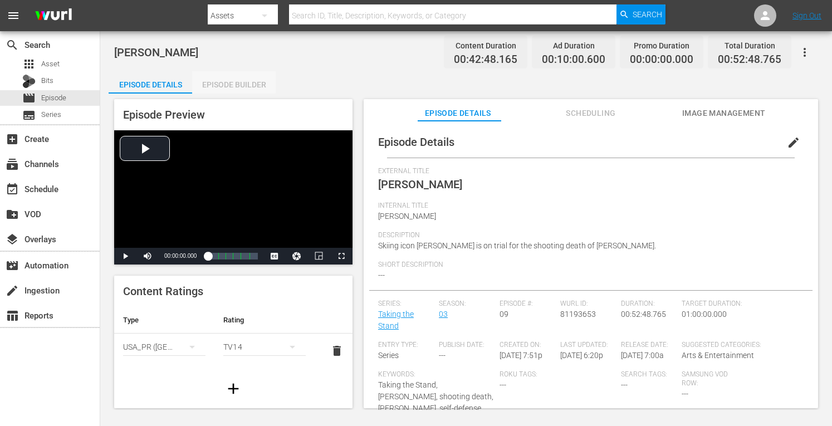
click at [257, 77] on div "Episode Builder" at bounding box center [234, 84] width 84 height 27
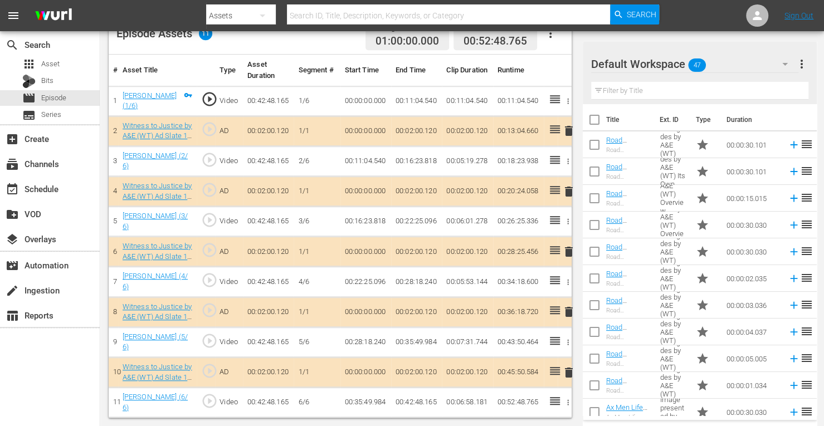
scroll to position [309, 0]
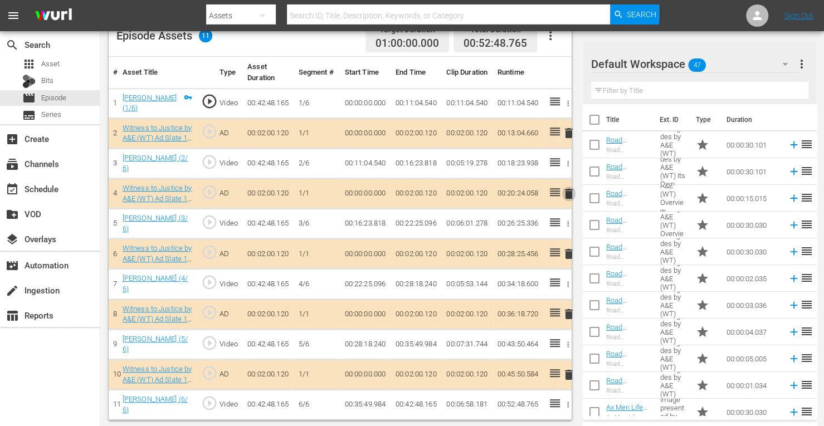
click at [568, 191] on span "delete" at bounding box center [568, 193] width 13 height 13
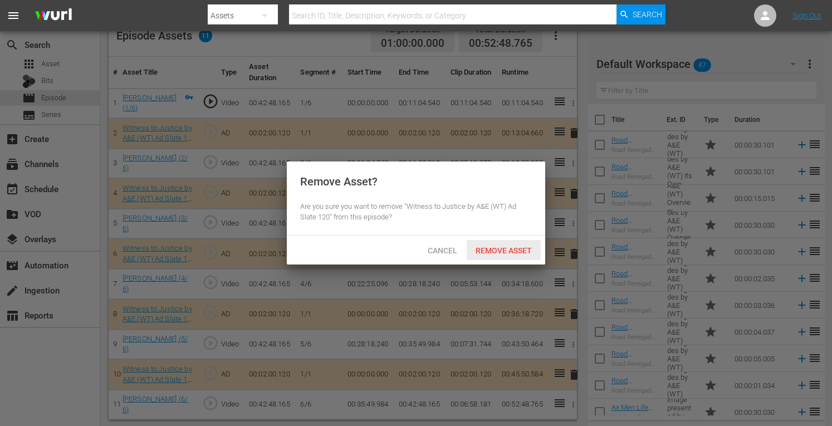
click at [512, 248] on span "Remove Asset" at bounding box center [504, 250] width 74 height 9
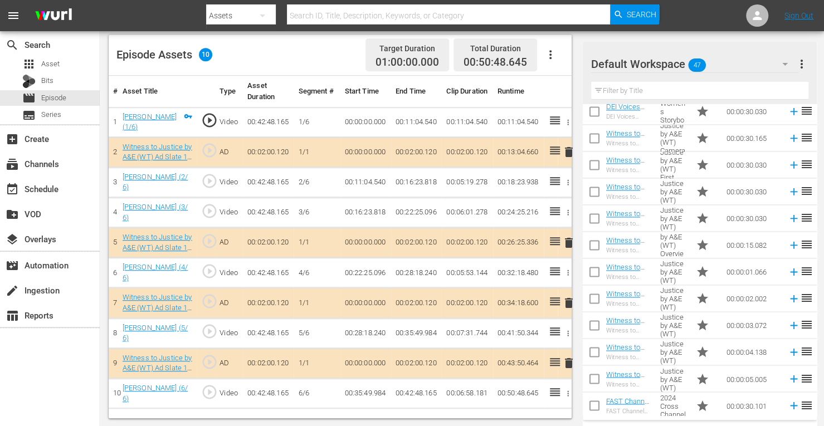
scroll to position [972, 0]
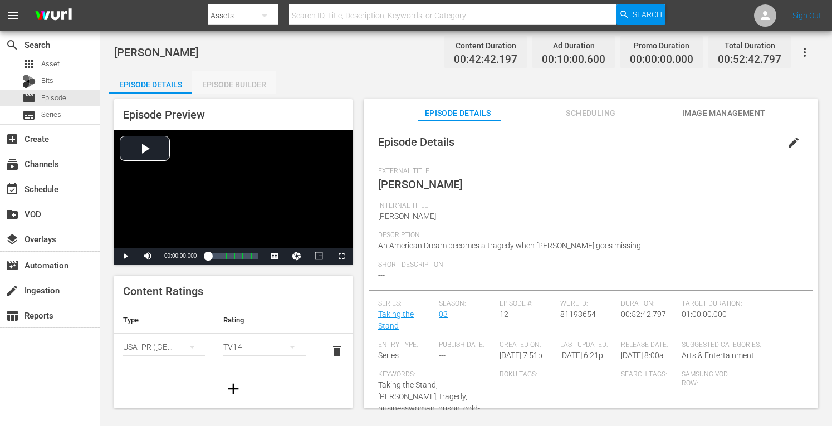
click at [251, 80] on div "Episode Builder" at bounding box center [234, 84] width 84 height 27
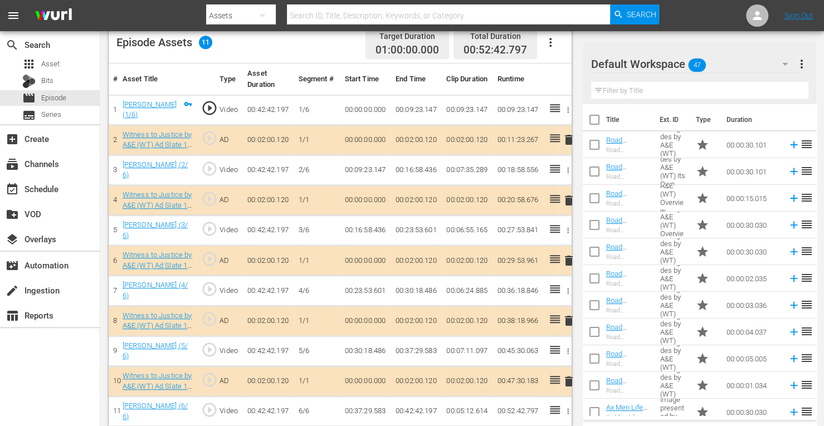
scroll to position [309, 0]
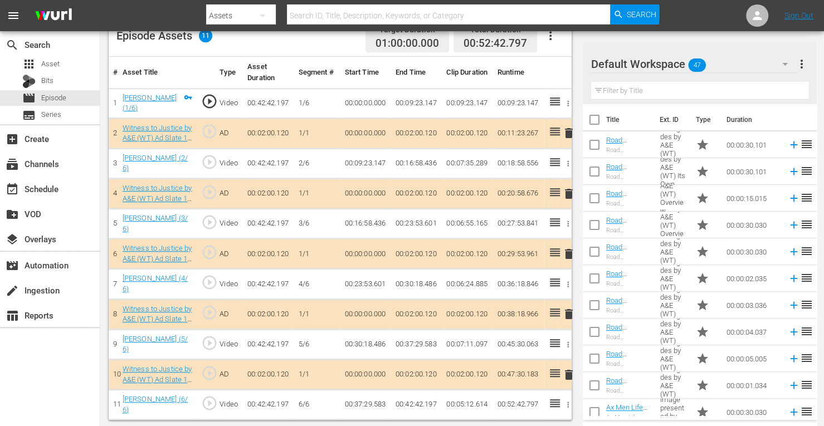
click at [565, 253] on span "delete" at bounding box center [568, 253] width 13 height 13
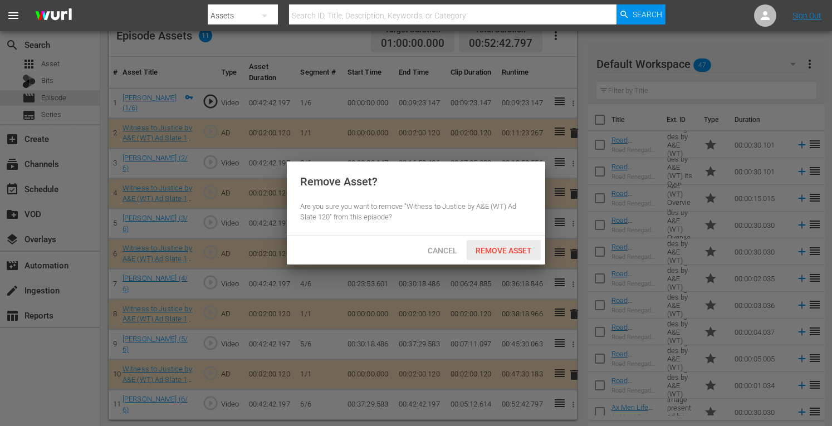
click at [510, 251] on span "Remove Asset" at bounding box center [504, 250] width 74 height 9
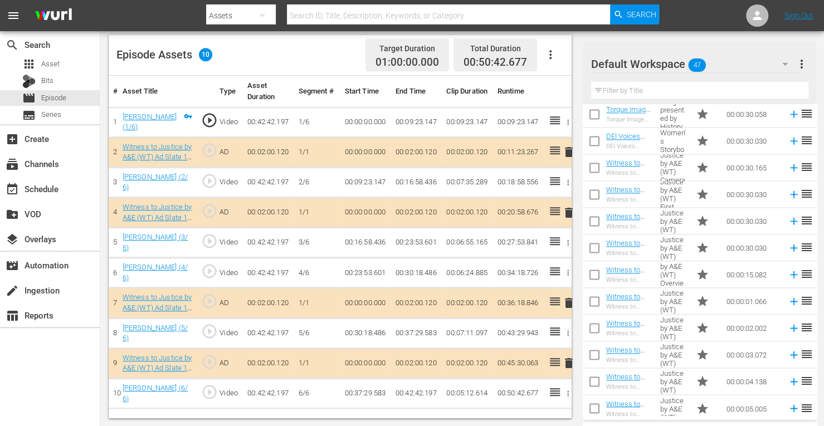
scroll to position [972, 0]
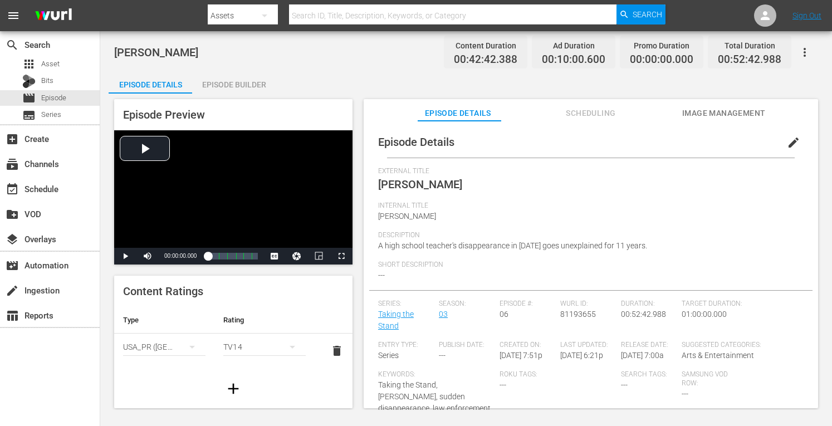
click at [252, 84] on div "Episode Builder" at bounding box center [234, 84] width 84 height 27
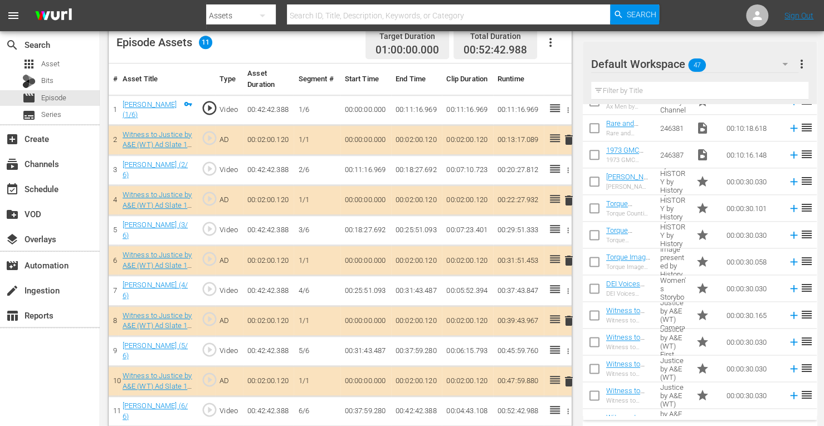
scroll to position [972, 0]
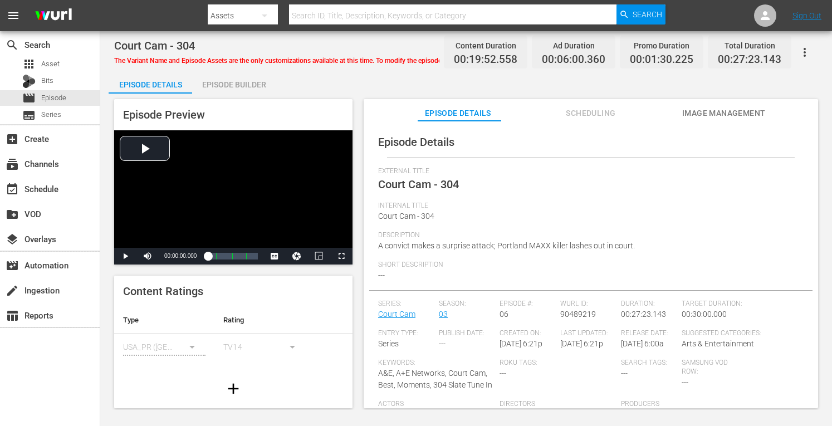
click at [250, 85] on div "Episode Builder" at bounding box center [234, 84] width 84 height 27
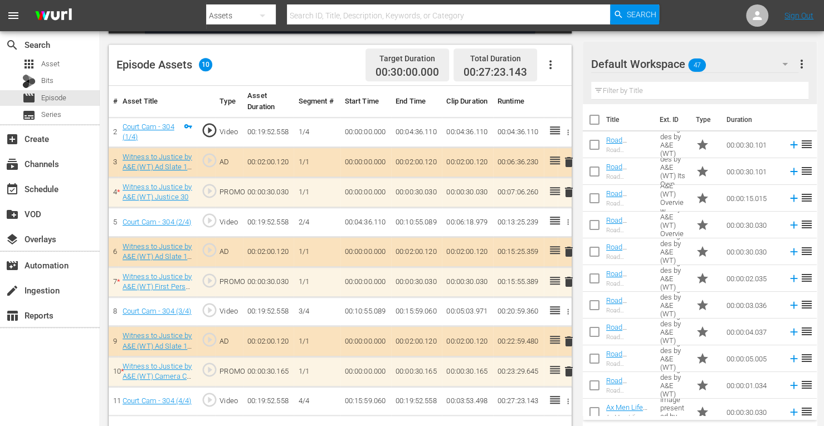
scroll to position [290, 0]
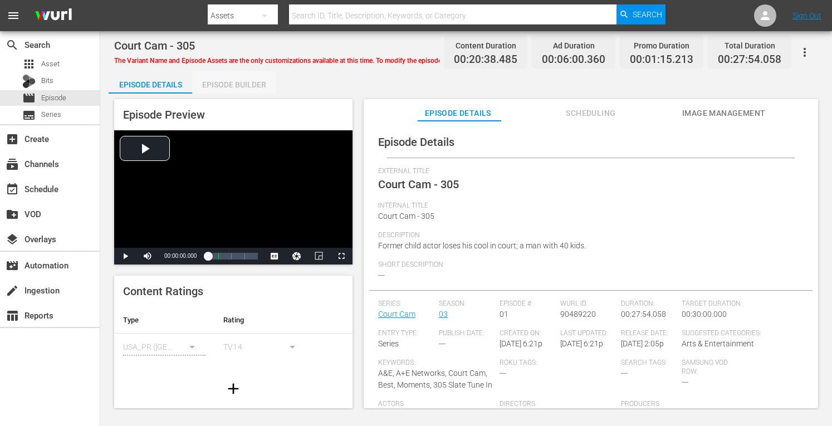
click at [255, 79] on div "Episode Builder" at bounding box center [234, 84] width 84 height 27
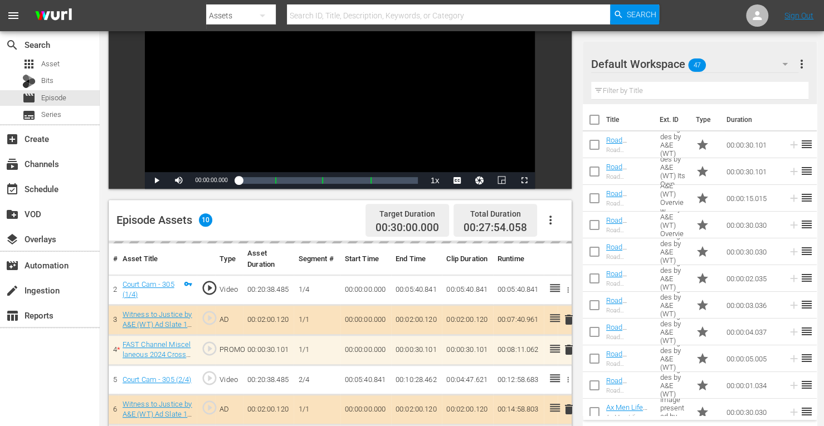
scroll to position [290, 0]
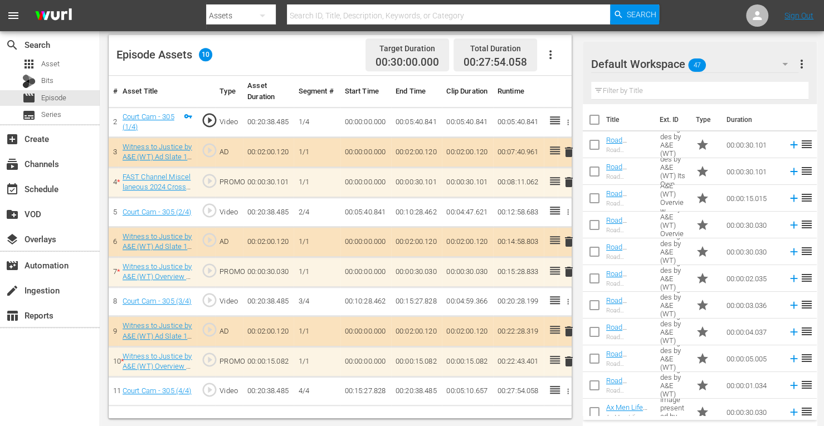
click at [566, 357] on span "delete" at bounding box center [568, 361] width 13 height 13
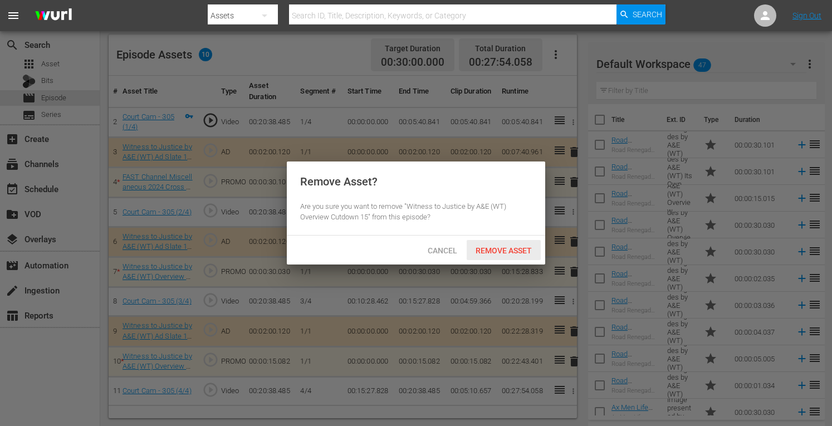
click at [508, 248] on span "Remove Asset" at bounding box center [504, 250] width 74 height 9
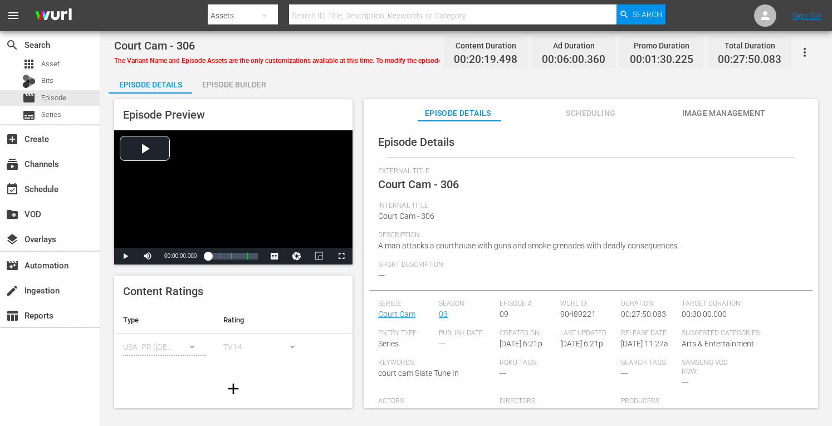
click at [254, 80] on div "Episode Builder" at bounding box center [234, 84] width 84 height 27
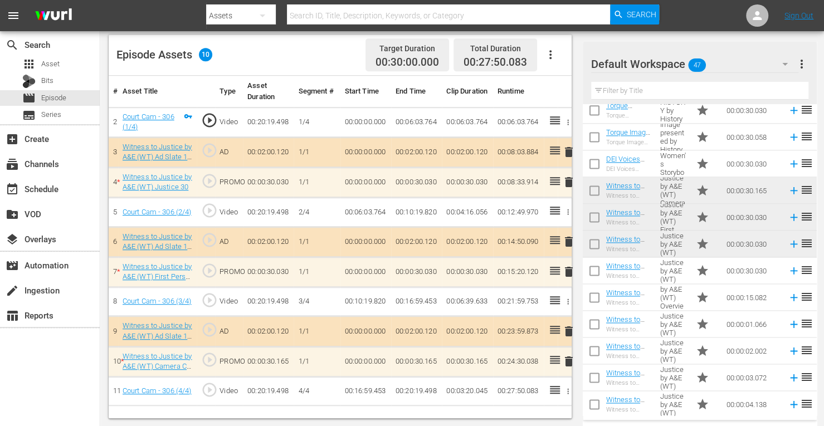
scroll to position [972, 0]
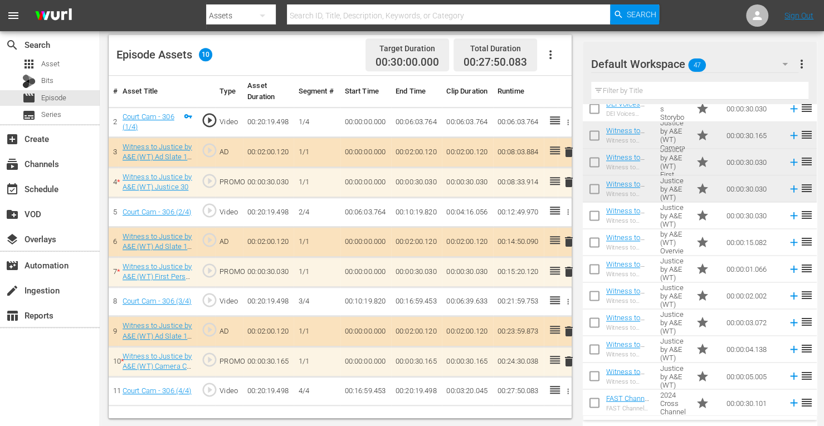
click at [769, 278] on td "00:00:01.066" at bounding box center [752, 269] width 61 height 27
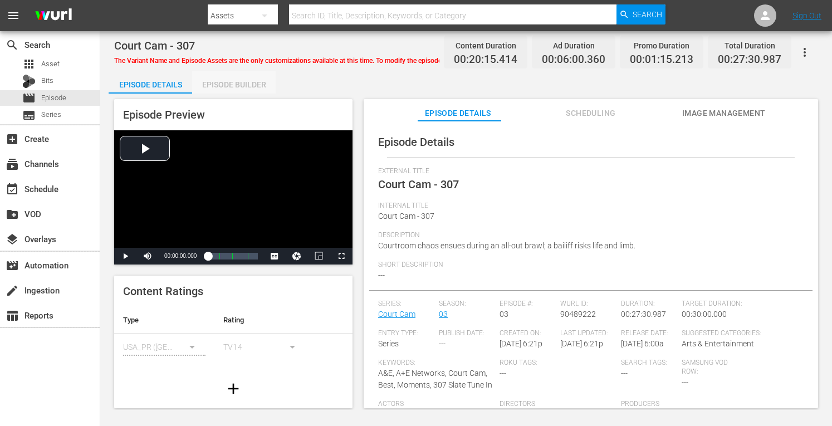
click at [247, 81] on div "Episode Builder" at bounding box center [234, 84] width 84 height 27
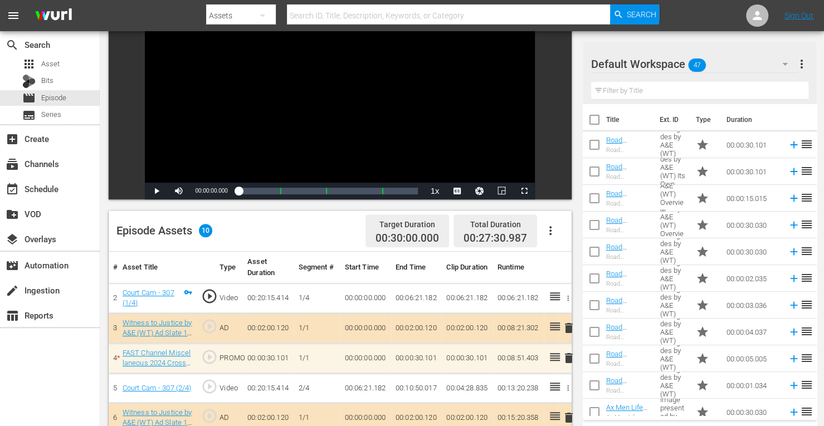
scroll to position [290, 0]
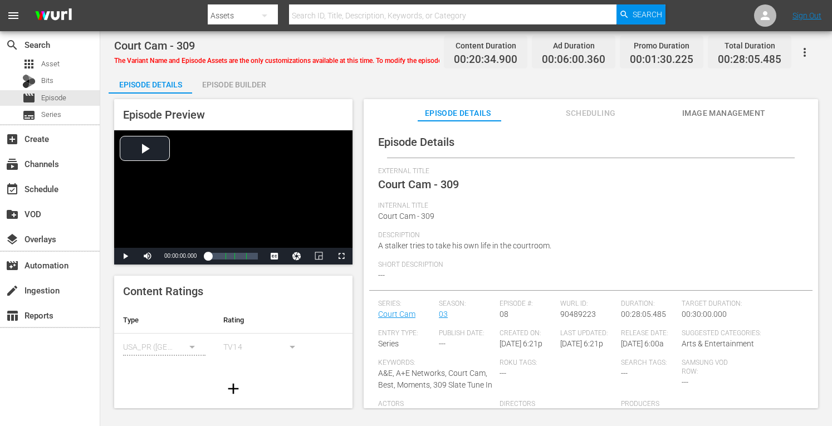
click at [256, 84] on div "Episode Builder" at bounding box center [234, 84] width 84 height 27
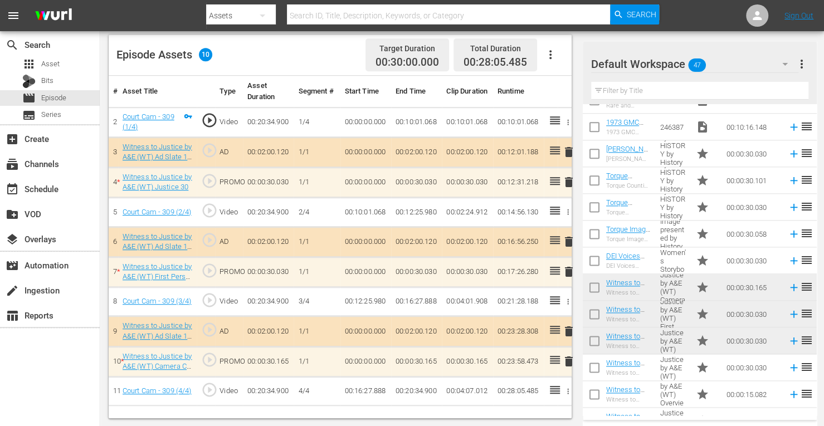
scroll to position [972, 0]
